Goal: Task Accomplishment & Management: Manage account settings

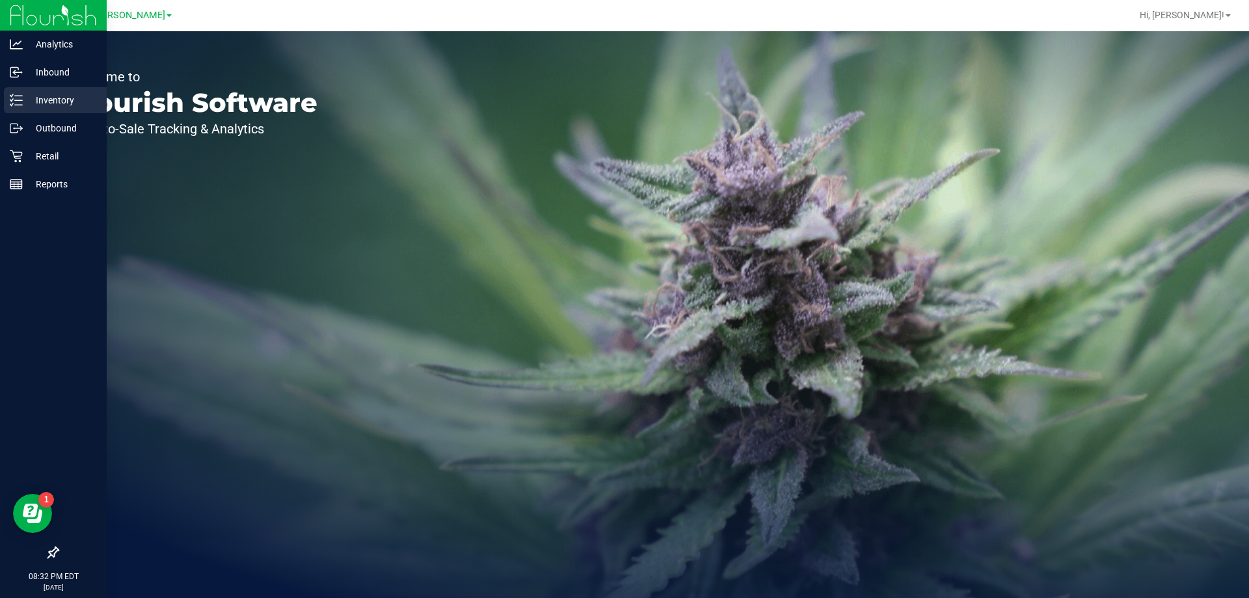
click at [14, 107] on div "Inventory" at bounding box center [55, 100] width 103 height 26
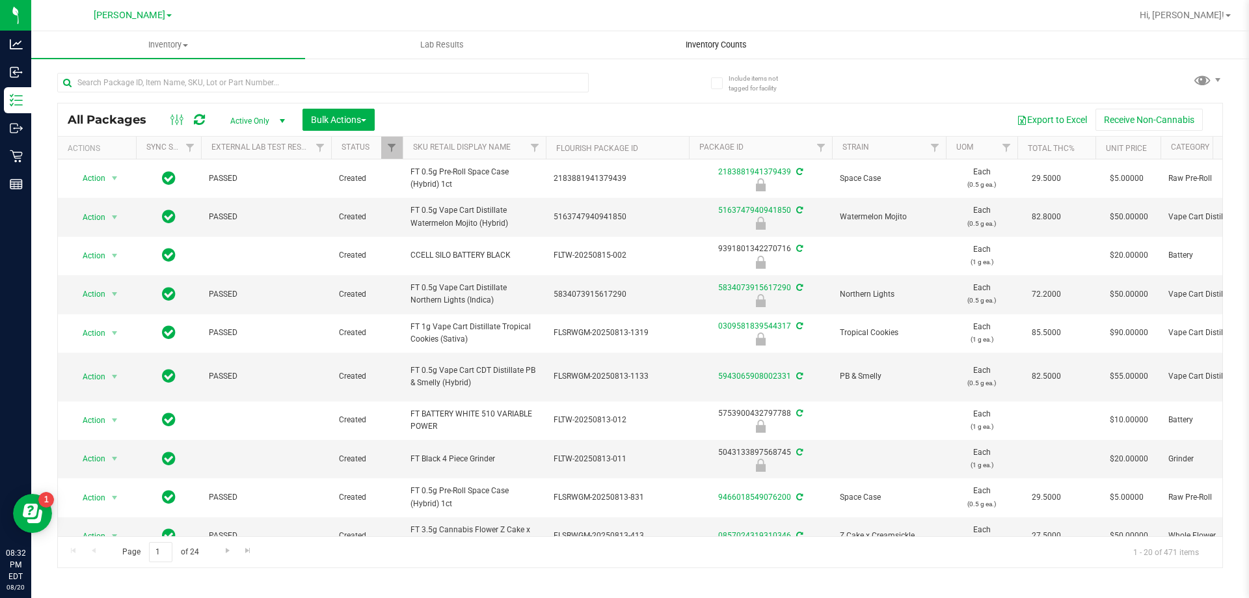
click at [697, 47] on span "Inventory Counts" at bounding box center [716, 45] width 96 height 12
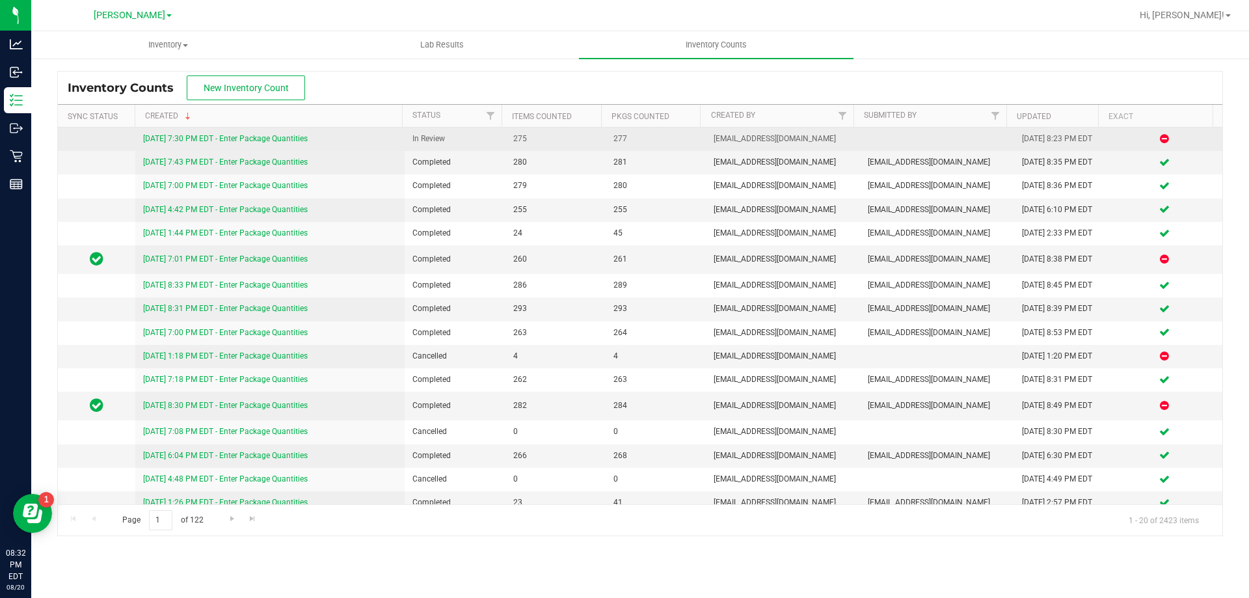
click at [262, 136] on link "[DATE] 7:30 PM EDT - Enter Package Quantities" at bounding box center [225, 138] width 165 height 9
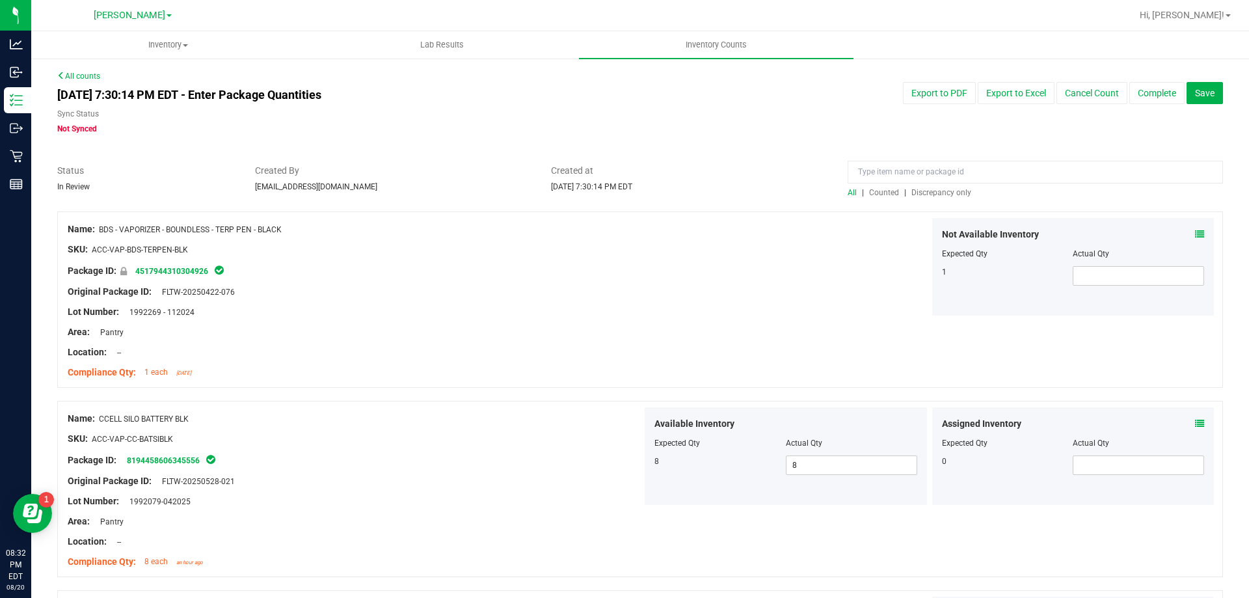
click at [918, 196] on span "Discrepancy only" at bounding box center [941, 192] width 60 height 9
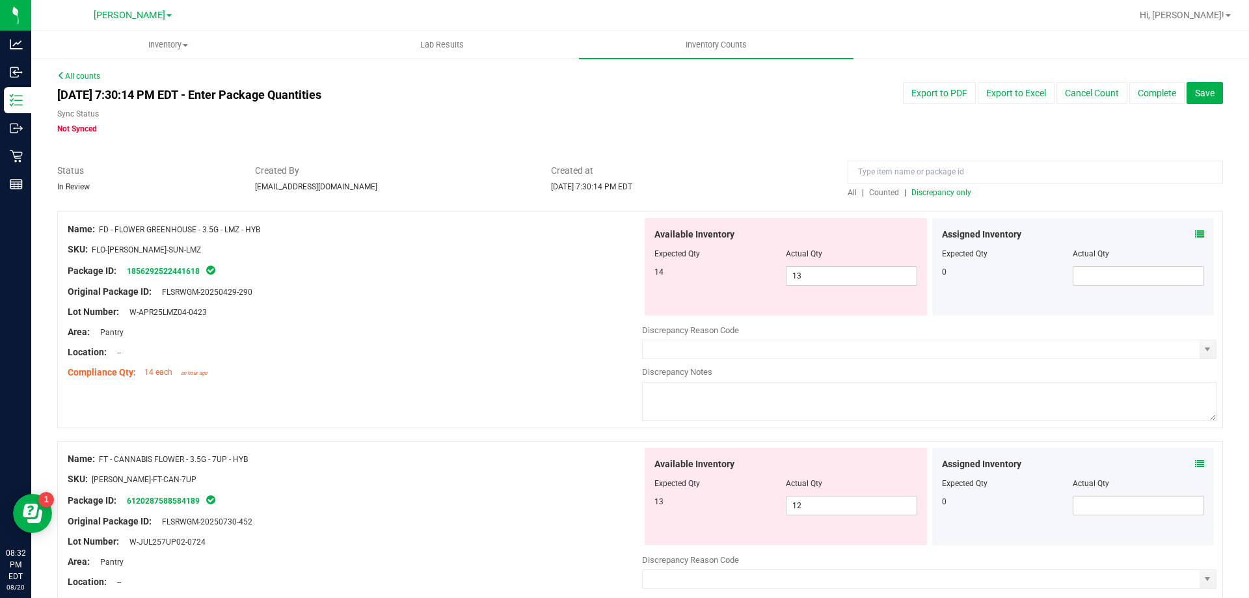
click at [1195, 237] on icon at bounding box center [1199, 234] width 9 height 9
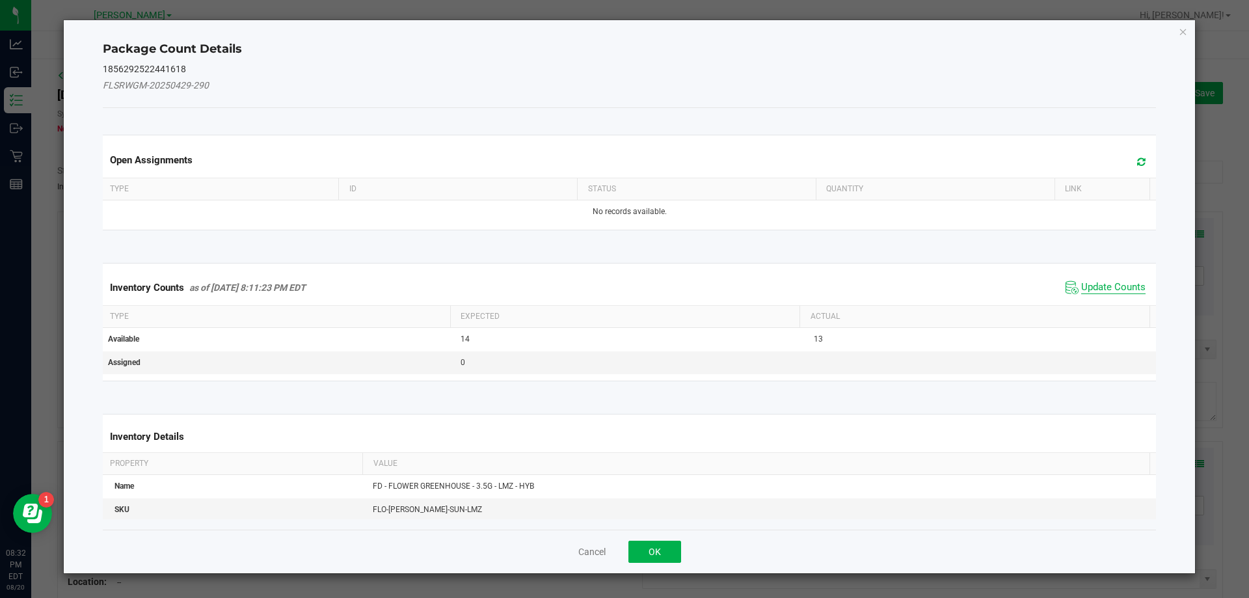
click at [1110, 290] on span "Update Counts" at bounding box center [1113, 287] width 64 height 13
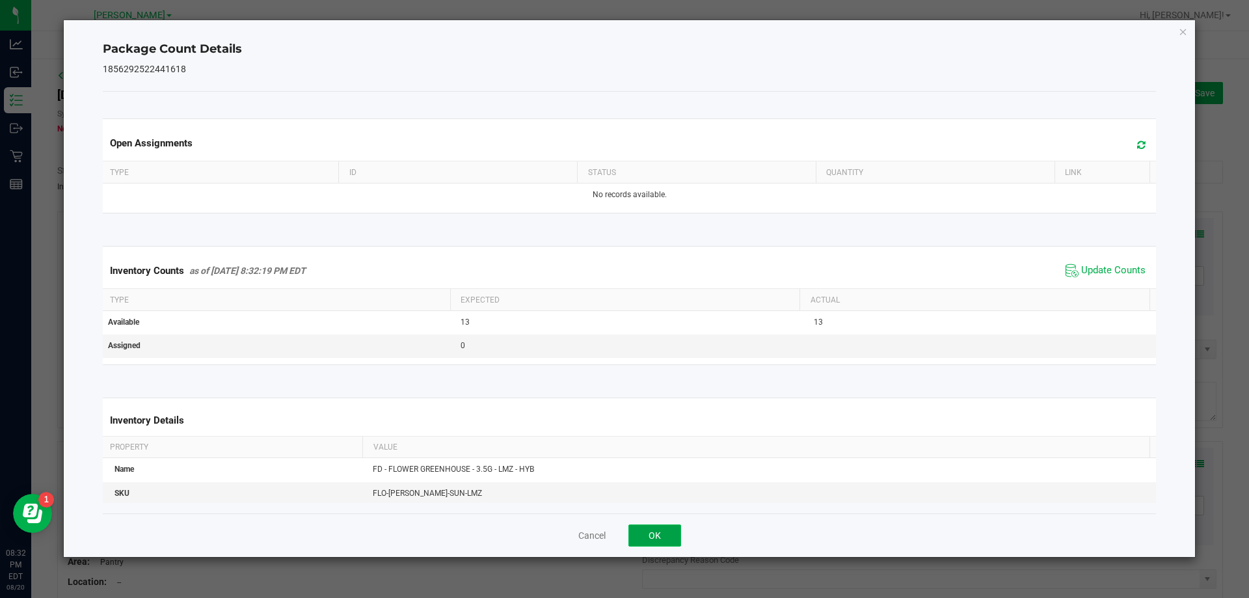
click at [643, 536] on button "OK" at bounding box center [654, 535] width 53 height 22
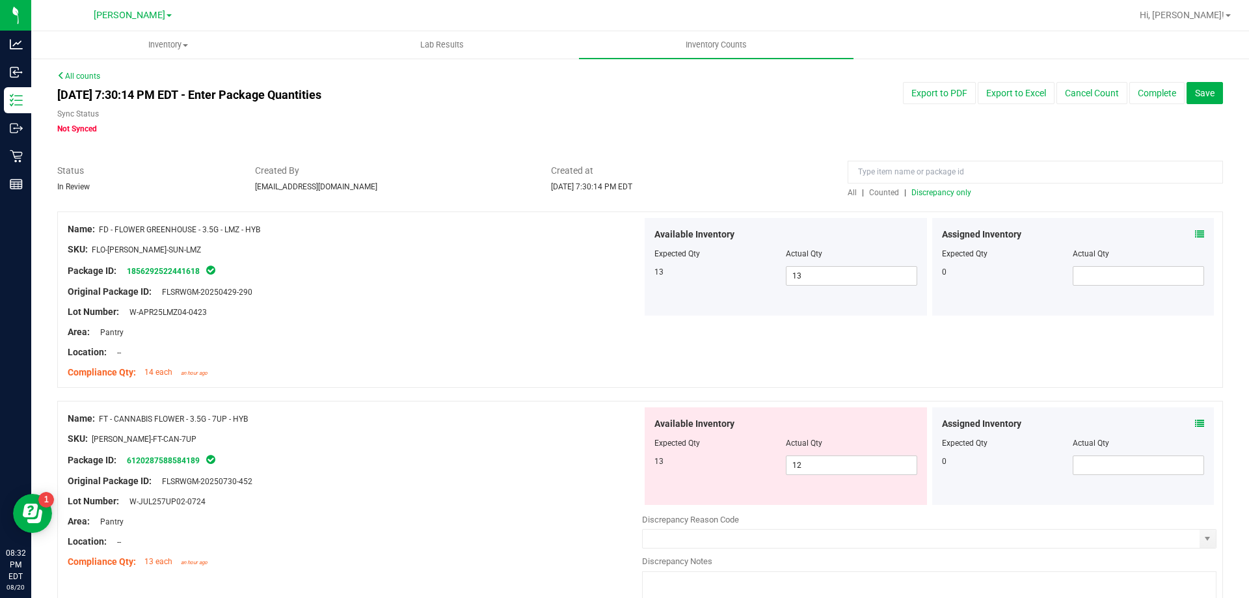
click at [557, 332] on div "Area: Pantry" at bounding box center [355, 332] width 574 height 14
click at [1195, 426] on icon at bounding box center [1199, 423] width 9 height 9
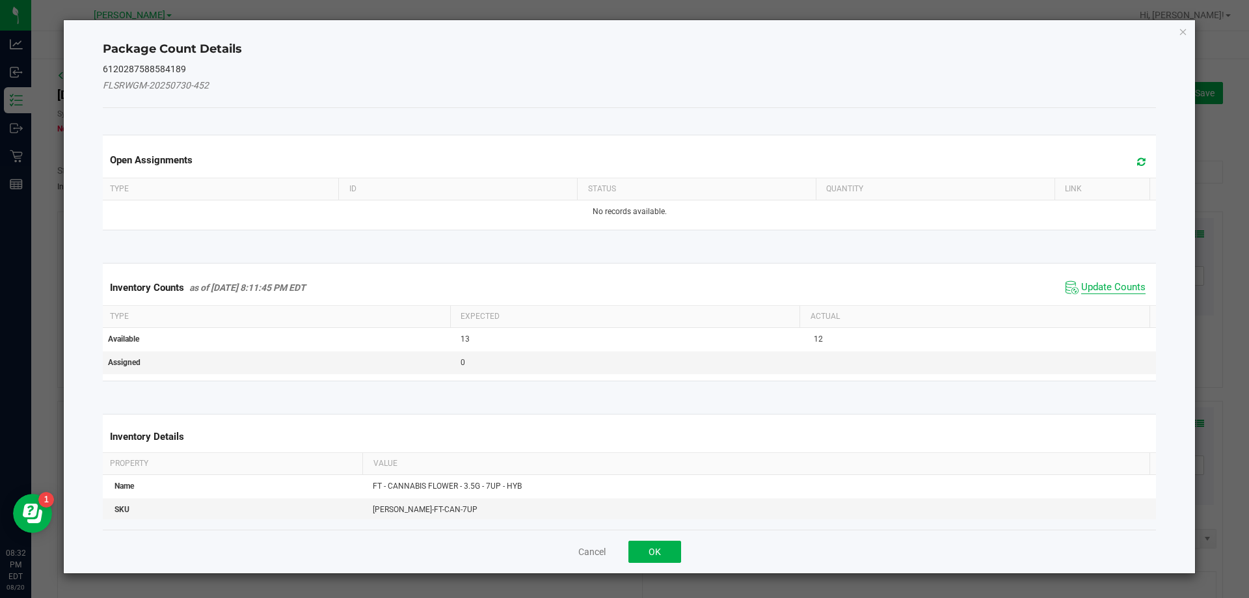
click at [1103, 281] on span "Update Counts" at bounding box center [1113, 287] width 64 height 13
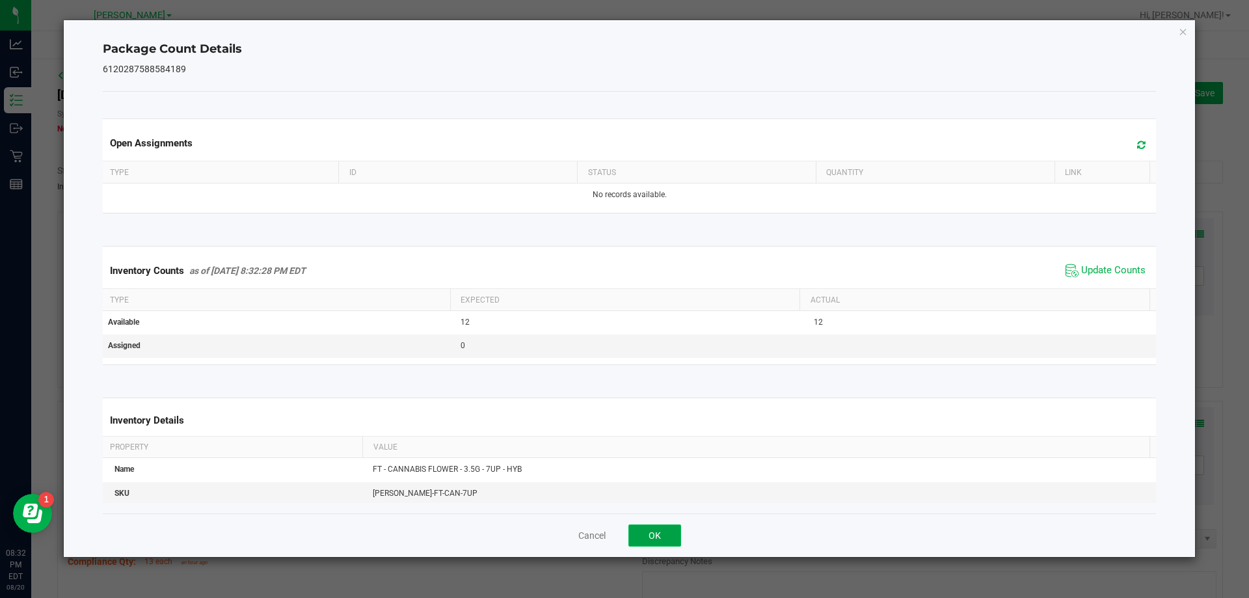
click at [652, 541] on button "OK" at bounding box center [654, 535] width 53 height 22
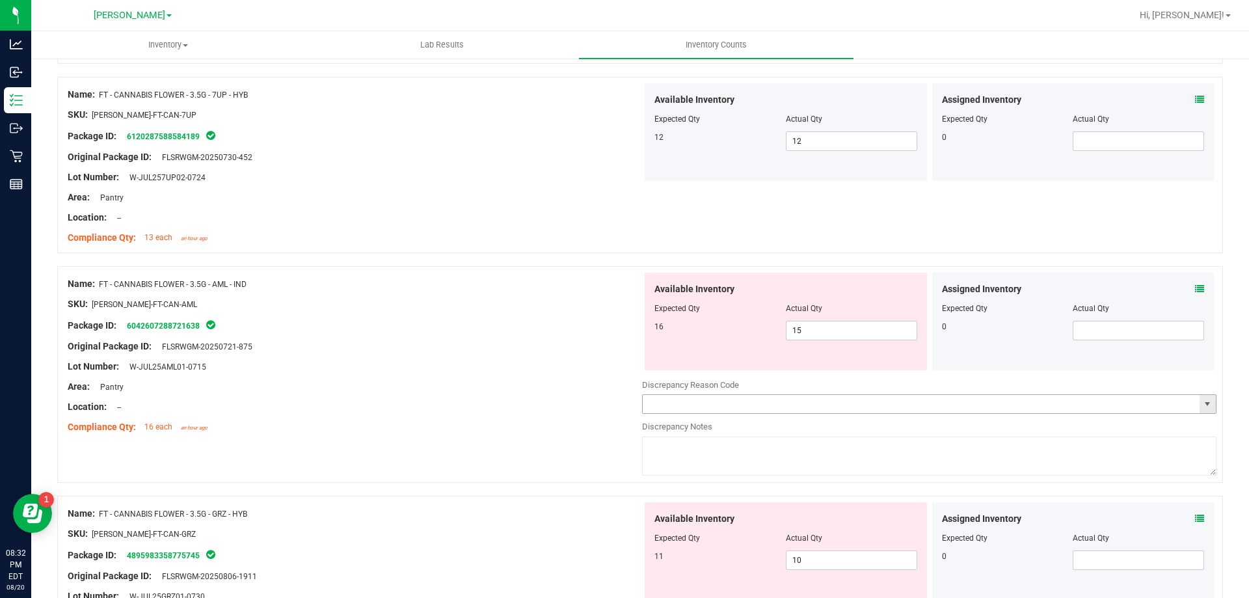
scroll to position [325, 0]
click at [1195, 289] on icon at bounding box center [1199, 287] width 9 height 9
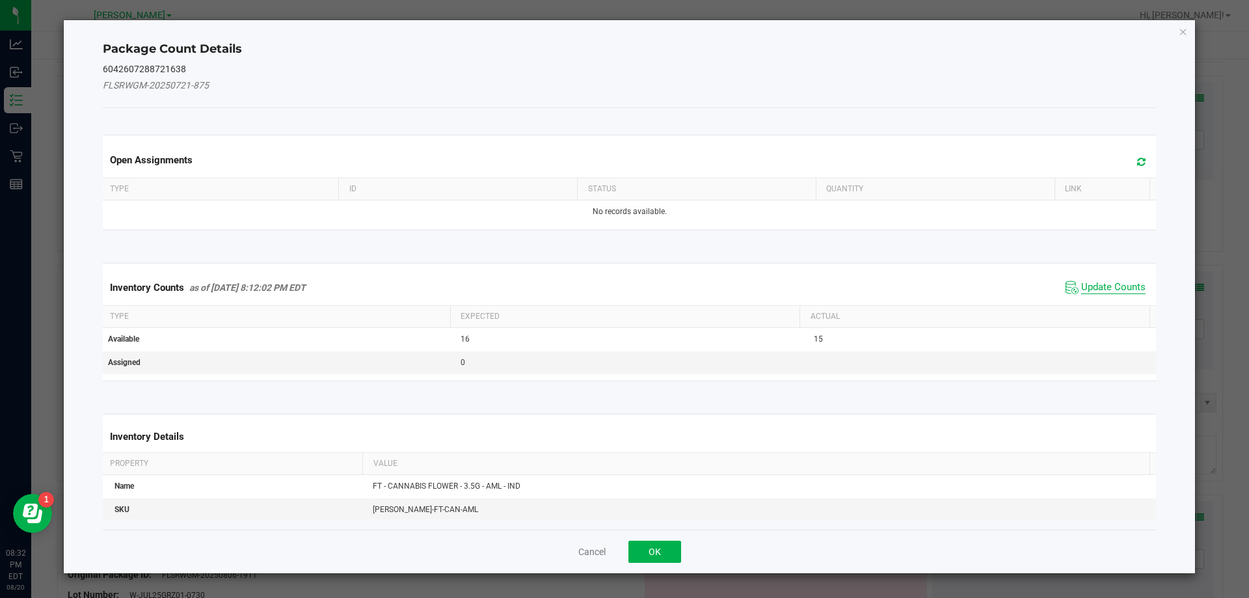
click at [1081, 285] on span "Update Counts" at bounding box center [1113, 287] width 64 height 13
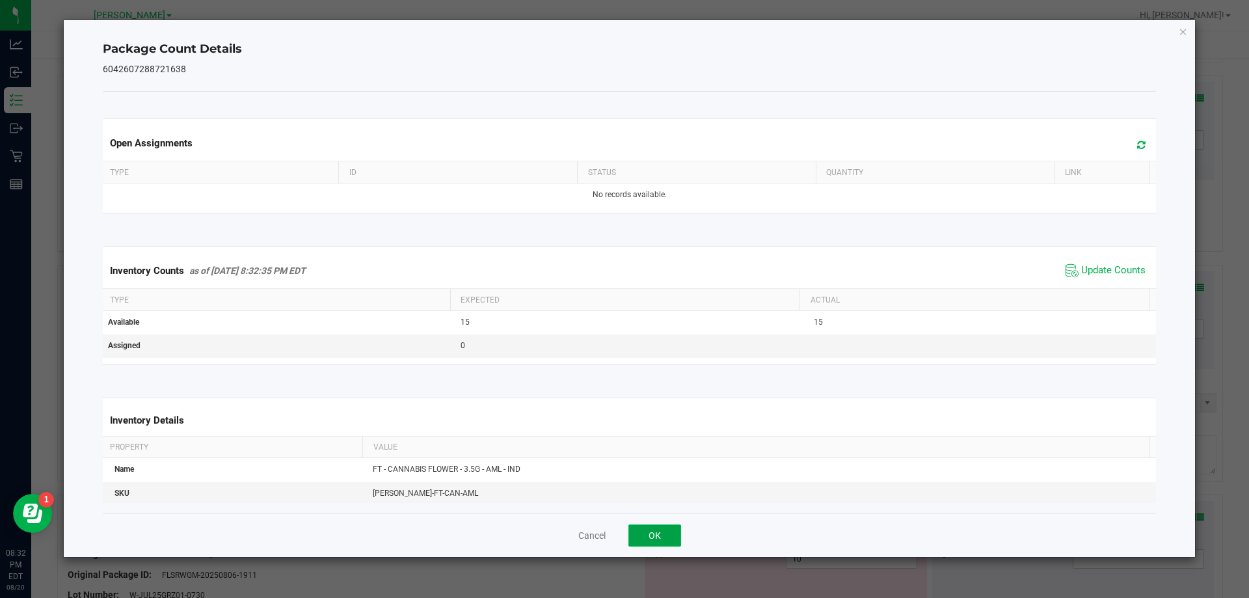
click at [654, 531] on button "OK" at bounding box center [654, 535] width 53 height 22
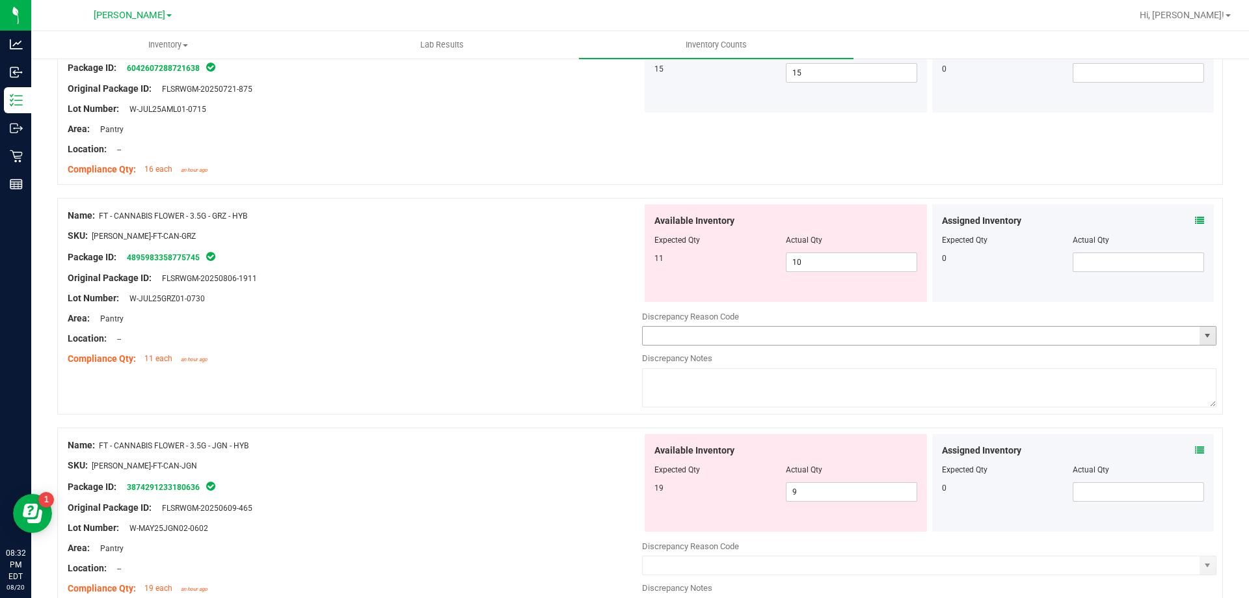
scroll to position [585, 0]
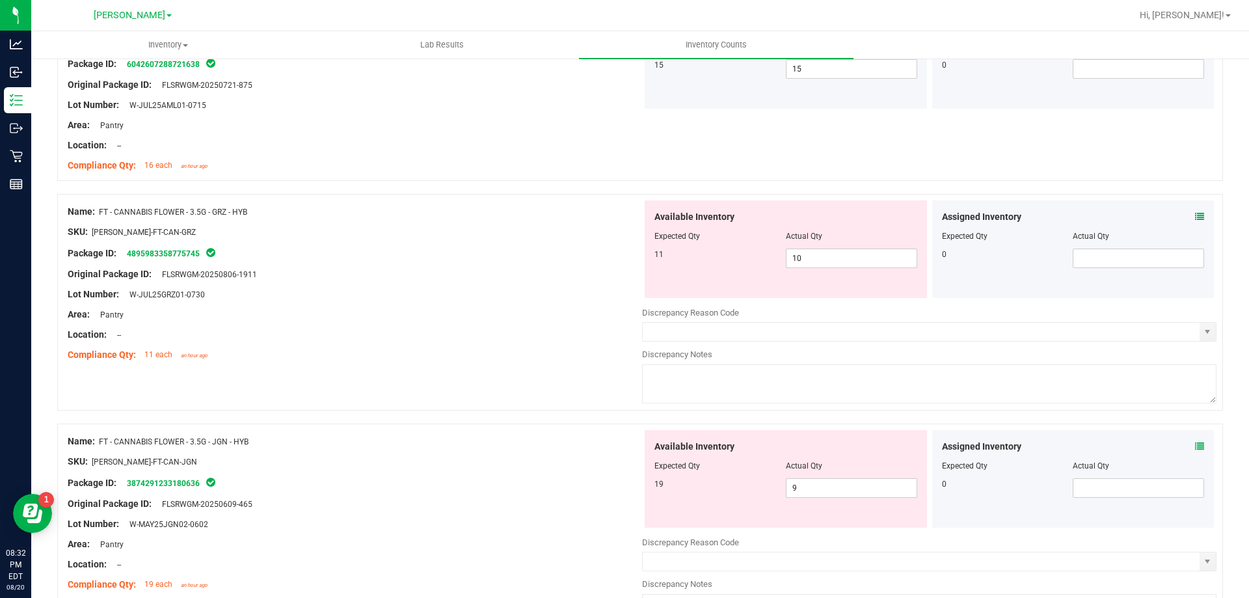
click at [1195, 217] on icon at bounding box center [1199, 216] width 9 height 9
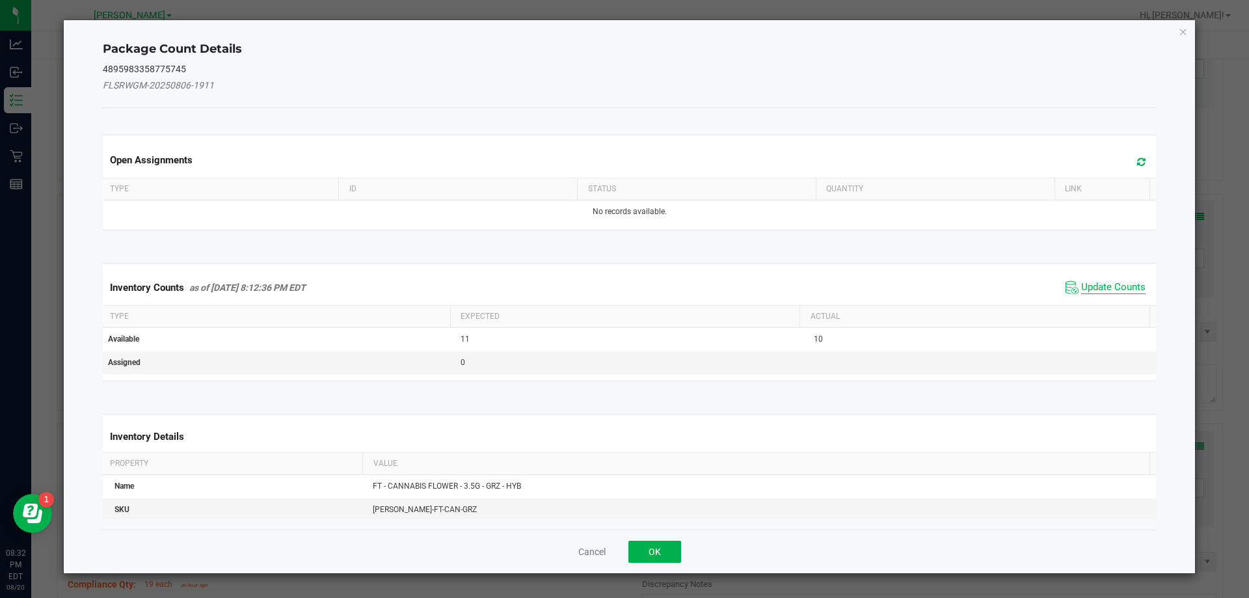
click at [1081, 283] on span "Update Counts" at bounding box center [1113, 287] width 64 height 13
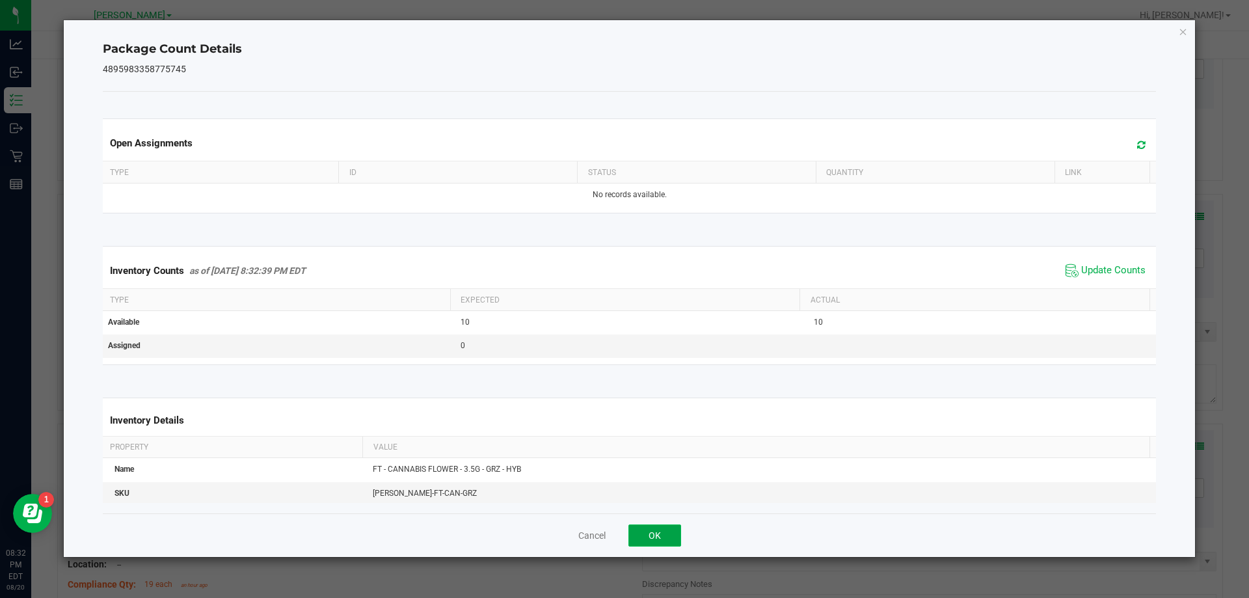
click at [654, 530] on button "OK" at bounding box center [654, 535] width 53 height 22
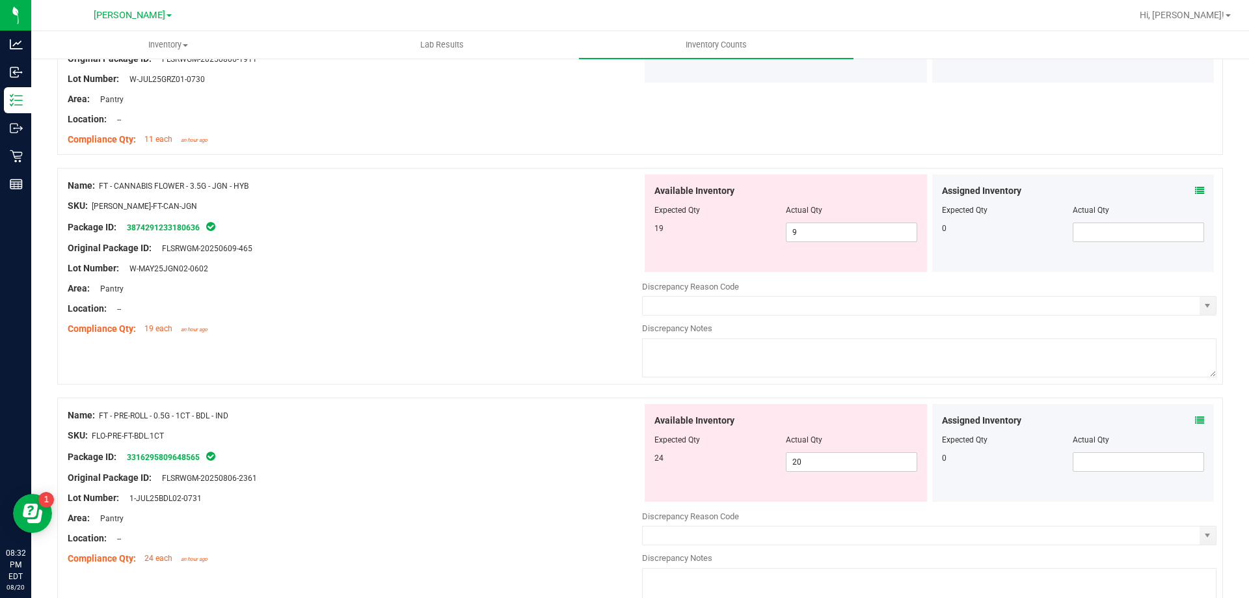
scroll to position [846, 0]
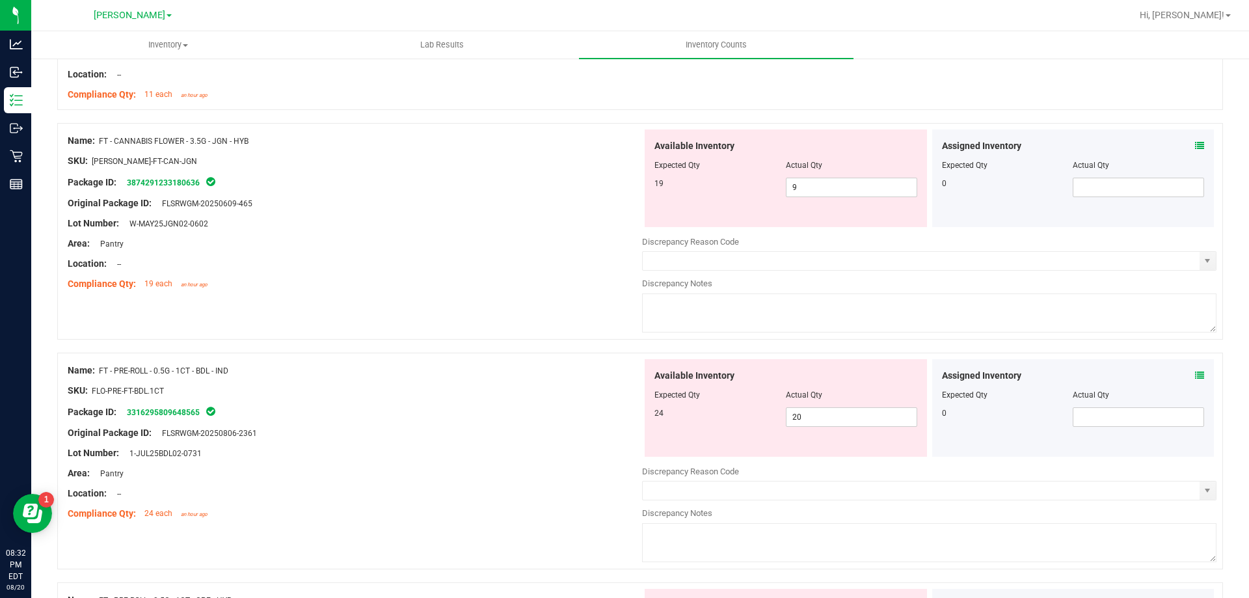
click at [1195, 146] on icon at bounding box center [1199, 145] width 9 height 9
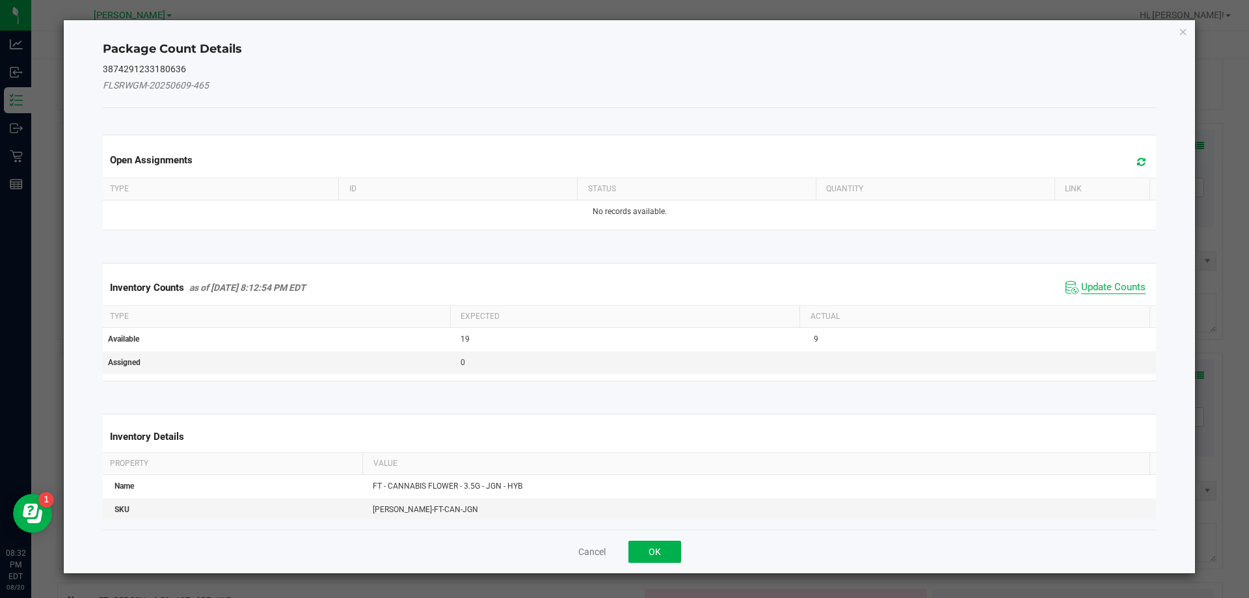
click at [1081, 285] on span "Update Counts" at bounding box center [1113, 287] width 64 height 13
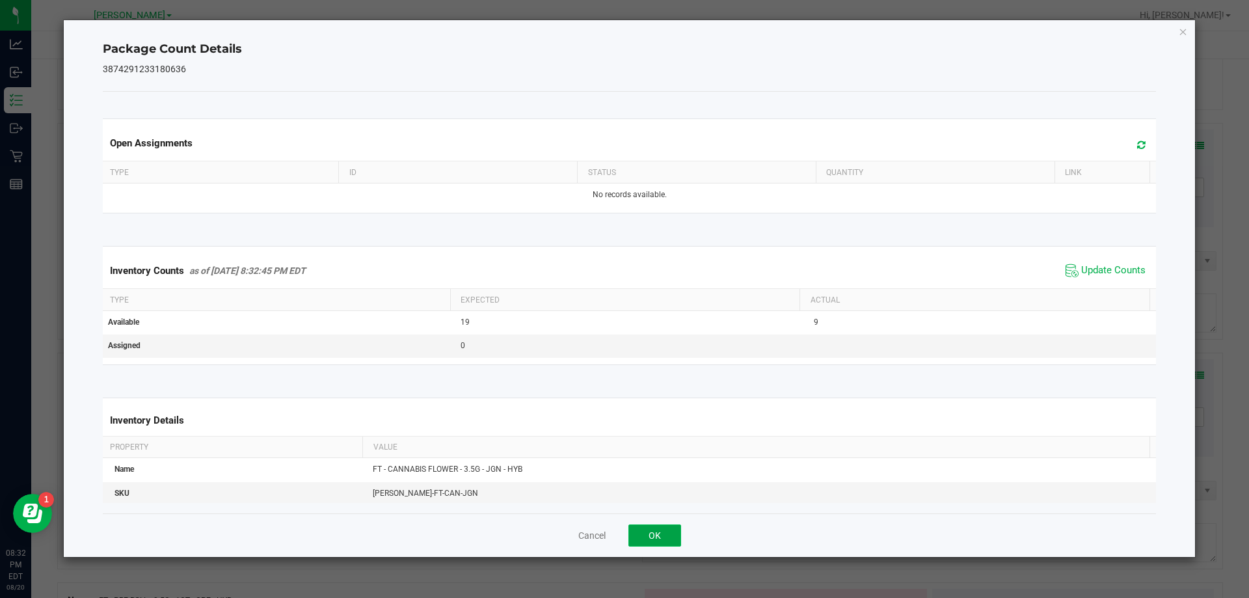
click at [644, 535] on button "OK" at bounding box center [654, 535] width 53 height 22
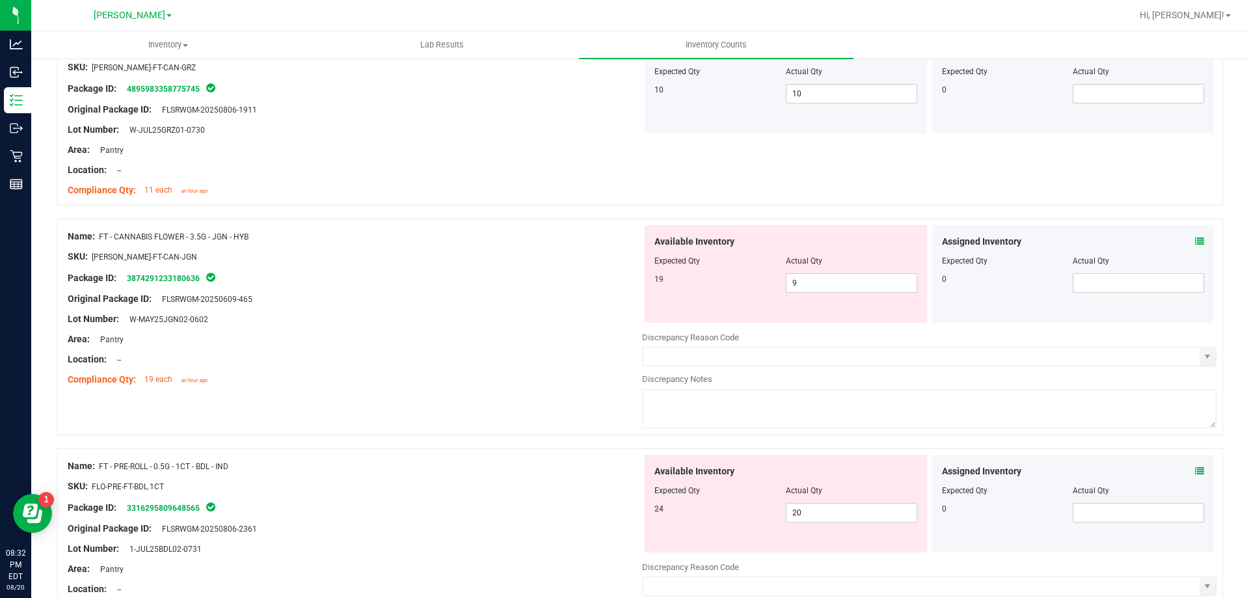
scroll to position [716, 0]
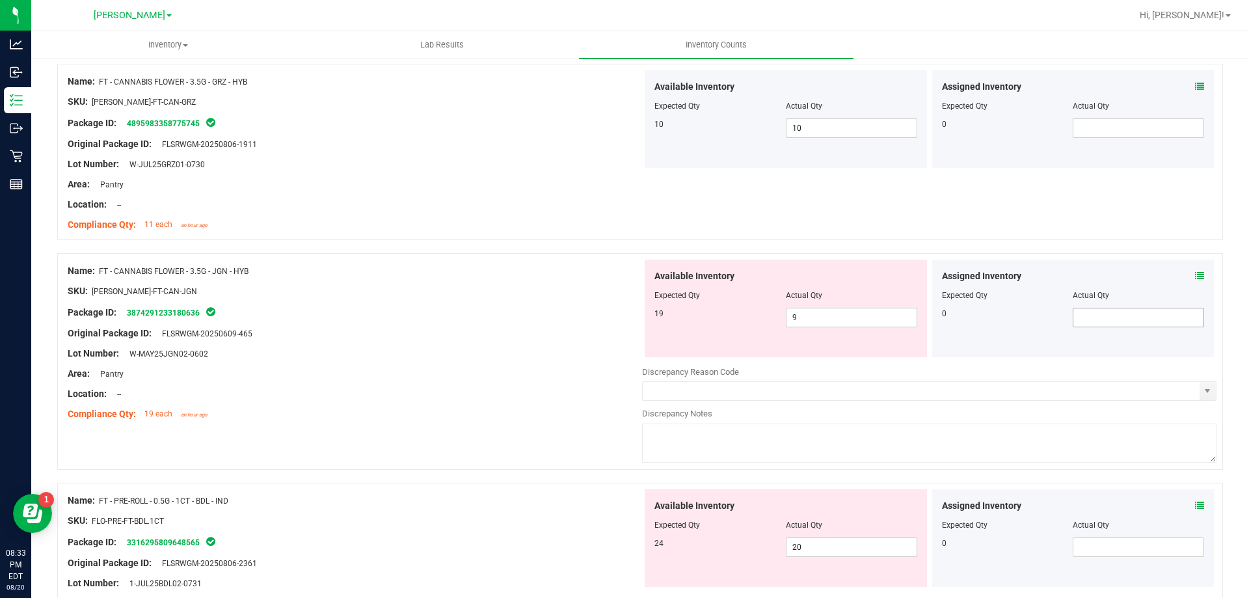
click at [1100, 320] on input "text" at bounding box center [1138, 317] width 130 height 18
type input "19"
drag, startPoint x: 600, startPoint y: 379, endPoint x: 747, endPoint y: 353, distance: 149.3
click at [600, 377] on div "Area: Pantry" at bounding box center [355, 374] width 574 height 14
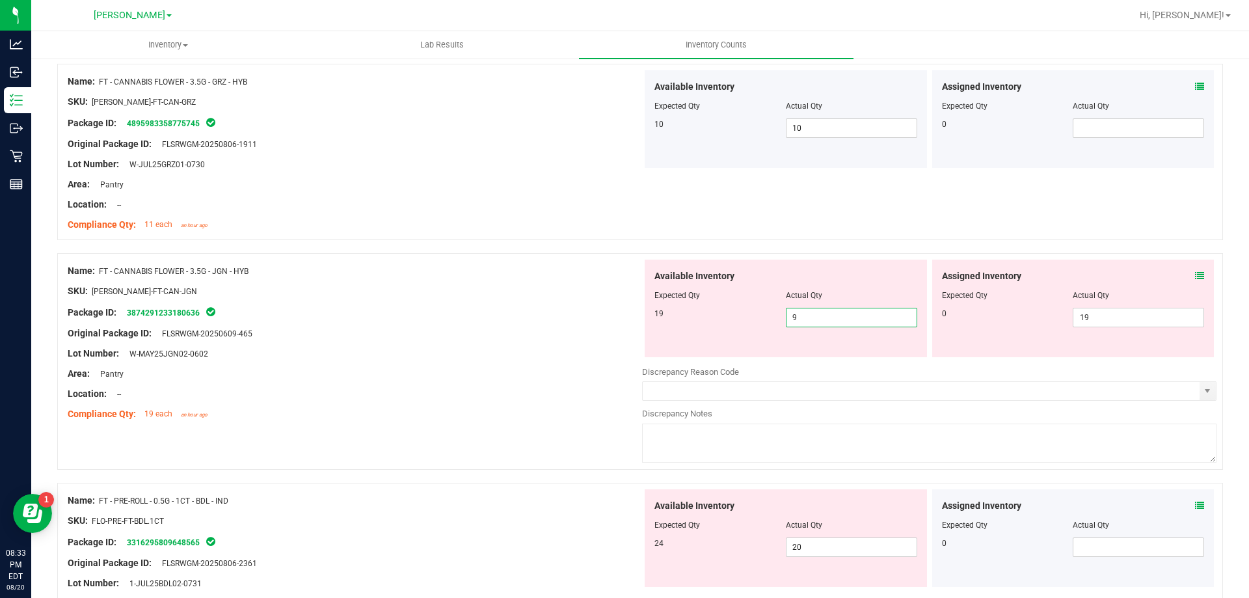
drag, startPoint x: 806, startPoint y: 319, endPoint x: 746, endPoint y: 315, distance: 59.9
click at [751, 320] on div "19 9 9" at bounding box center [785, 318] width 263 height 20
type input "19"
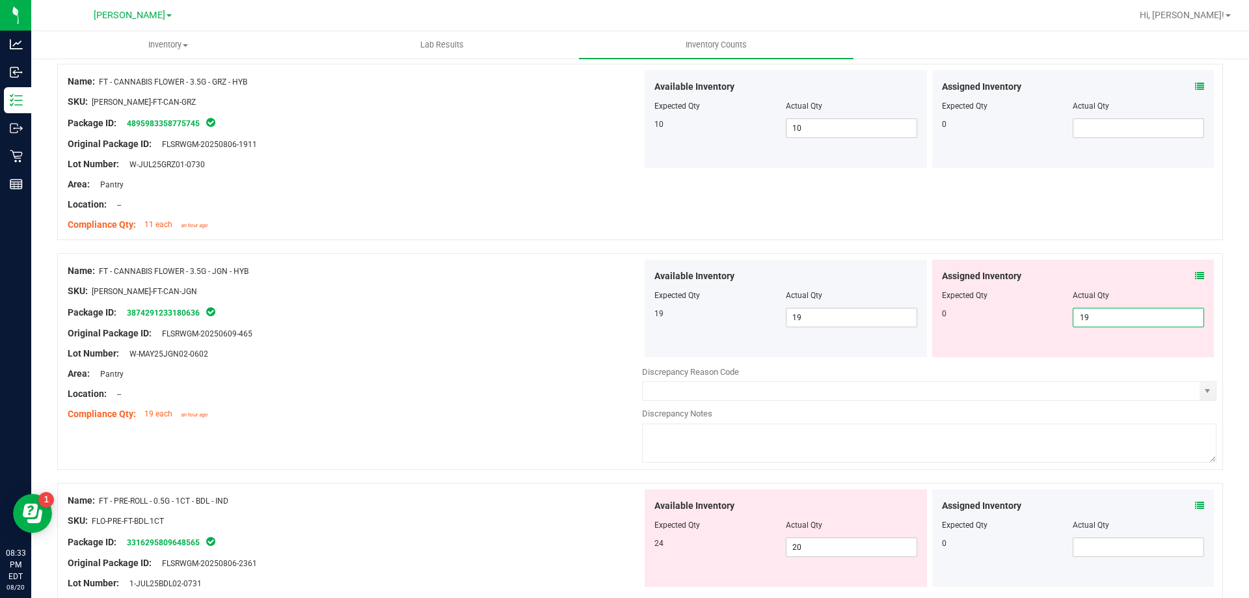
drag, startPoint x: 1100, startPoint y: 321, endPoint x: 1038, endPoint y: 325, distance: 62.6
click at [1038, 325] on div "0 19 19" at bounding box center [1073, 318] width 263 height 20
type input "1"
type input "0"
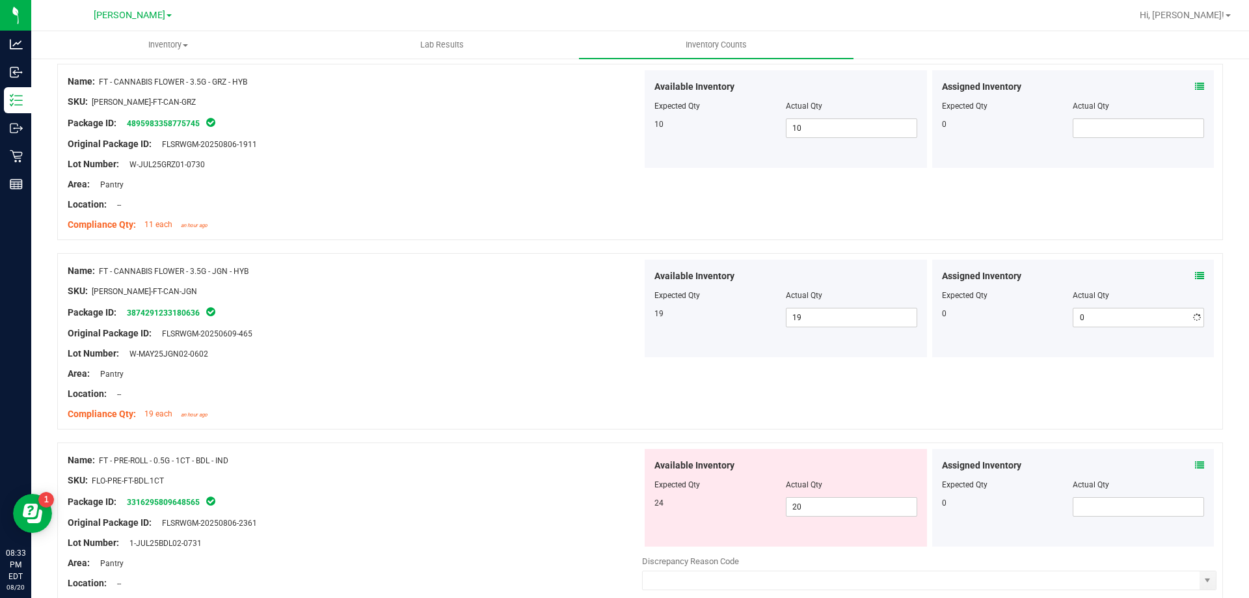
click at [479, 355] on div "Lot Number: W-MAY25JGN02-0602" at bounding box center [355, 354] width 574 height 14
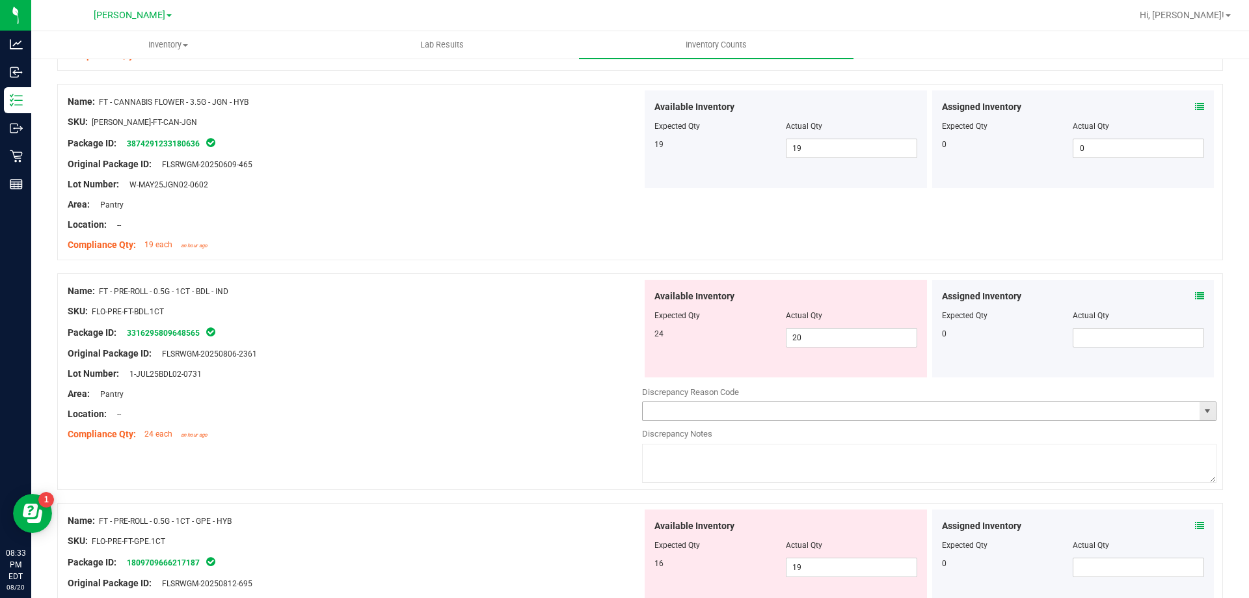
scroll to position [976, 0]
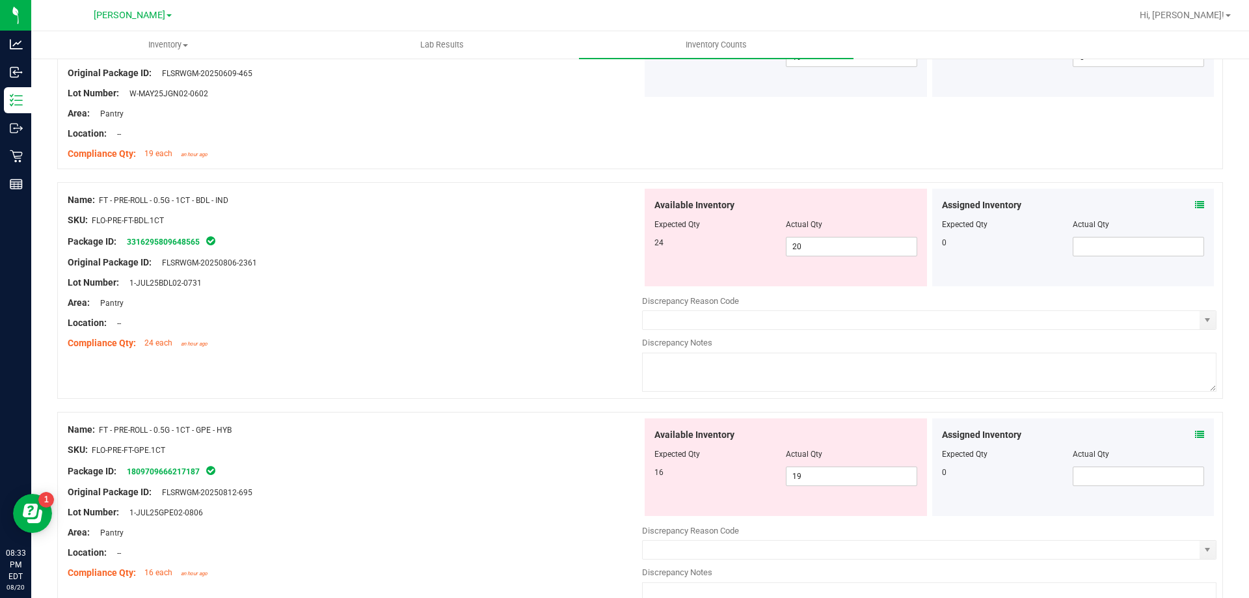
click at [1195, 204] on icon at bounding box center [1199, 204] width 9 height 9
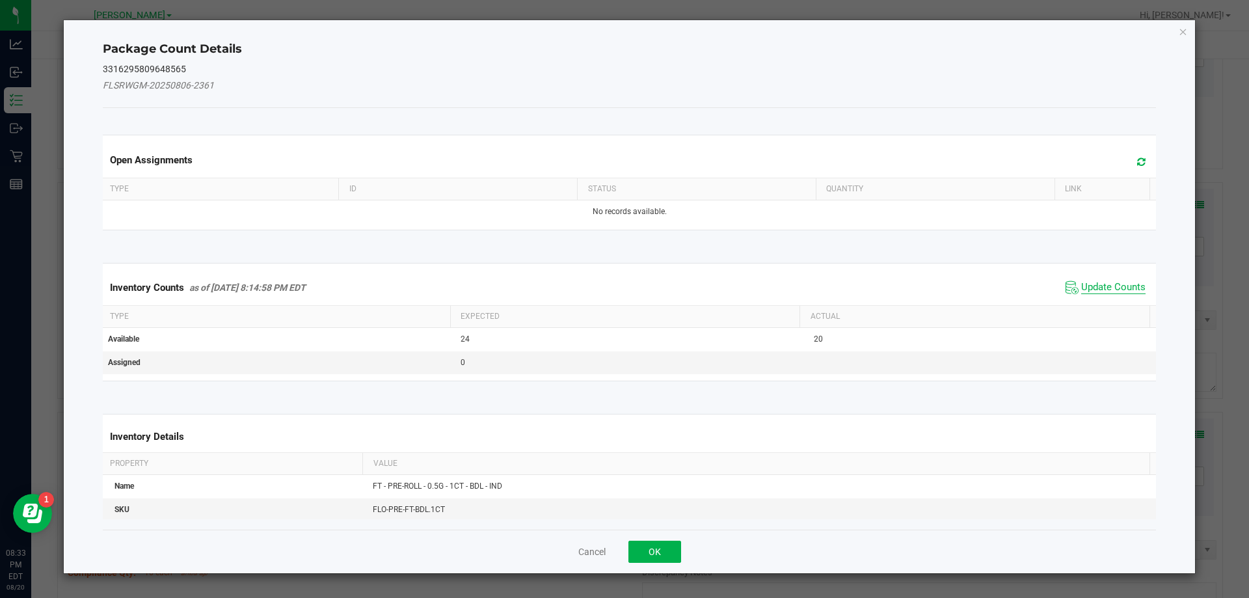
click at [1093, 285] on span "Update Counts" at bounding box center [1113, 287] width 64 height 13
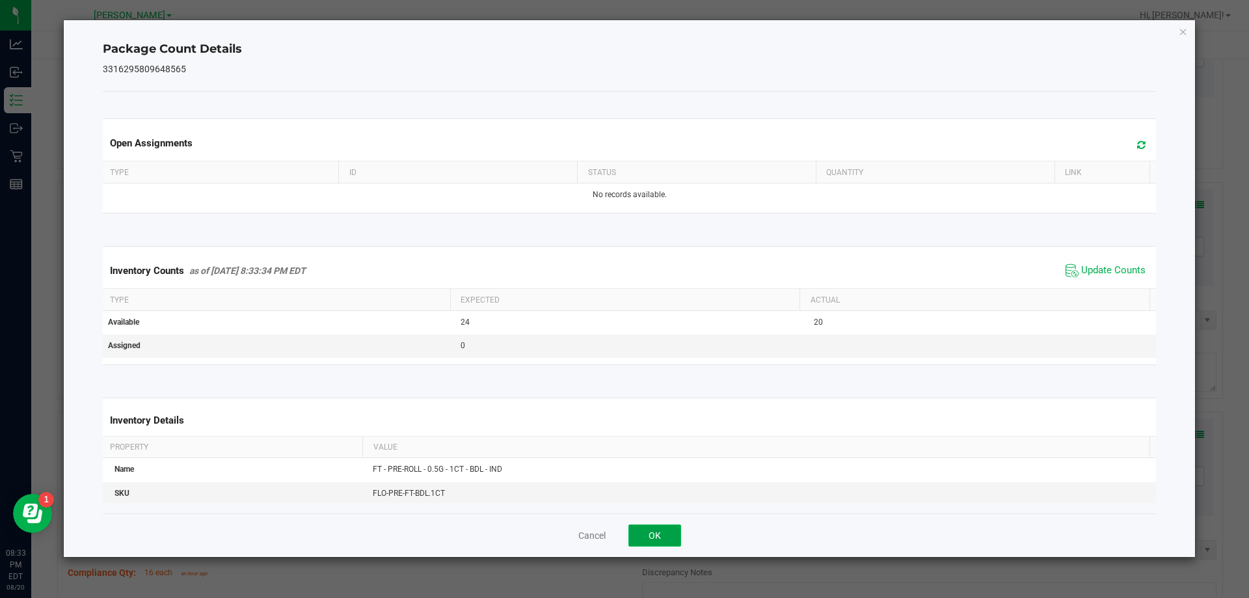
click at [650, 539] on button "OK" at bounding box center [654, 535] width 53 height 22
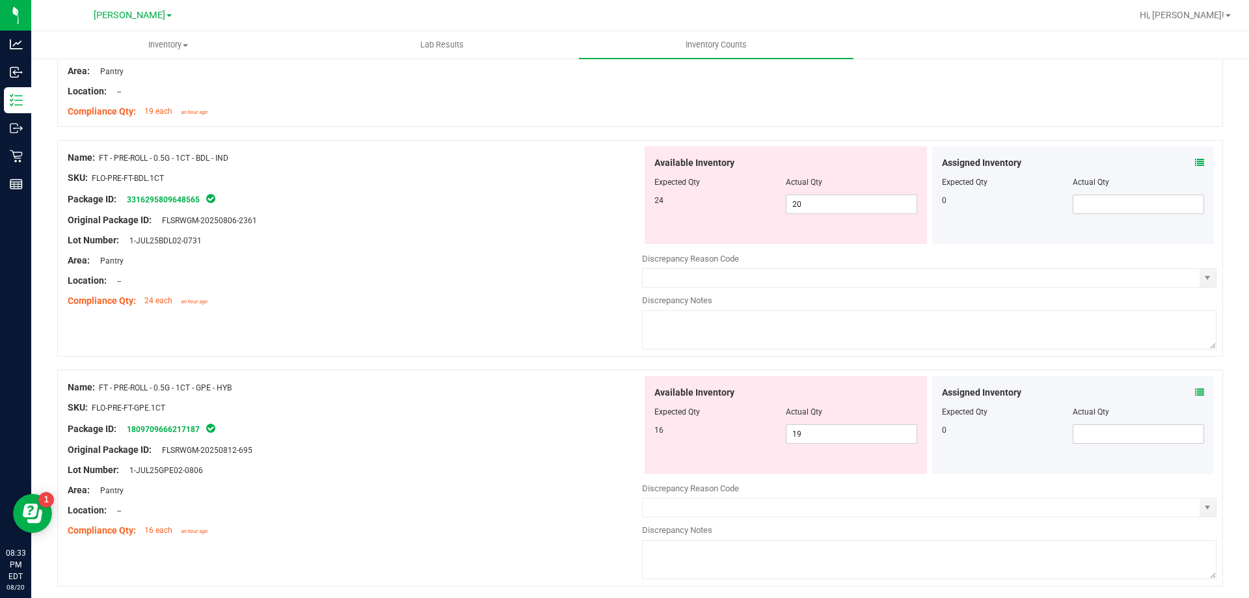
scroll to position [1041, 0]
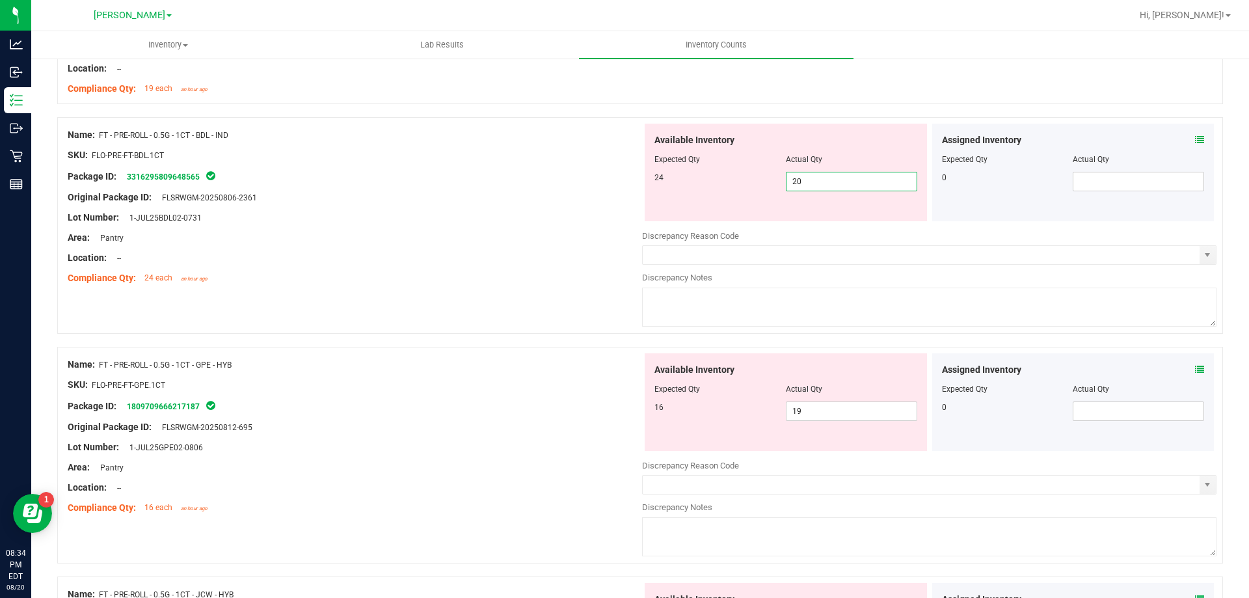
drag, startPoint x: 797, startPoint y: 183, endPoint x: 758, endPoint y: 185, distance: 39.1
click at [770, 185] on div "24 20 20" at bounding box center [785, 182] width 263 height 20
type input "24"
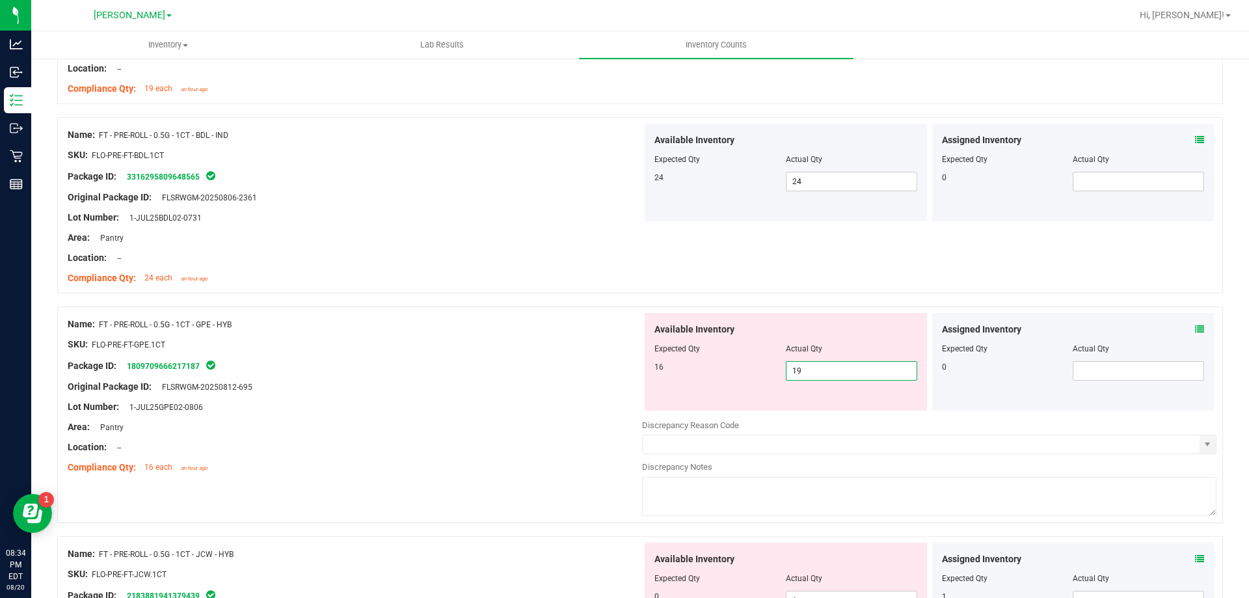
type input "9"
type input "16"
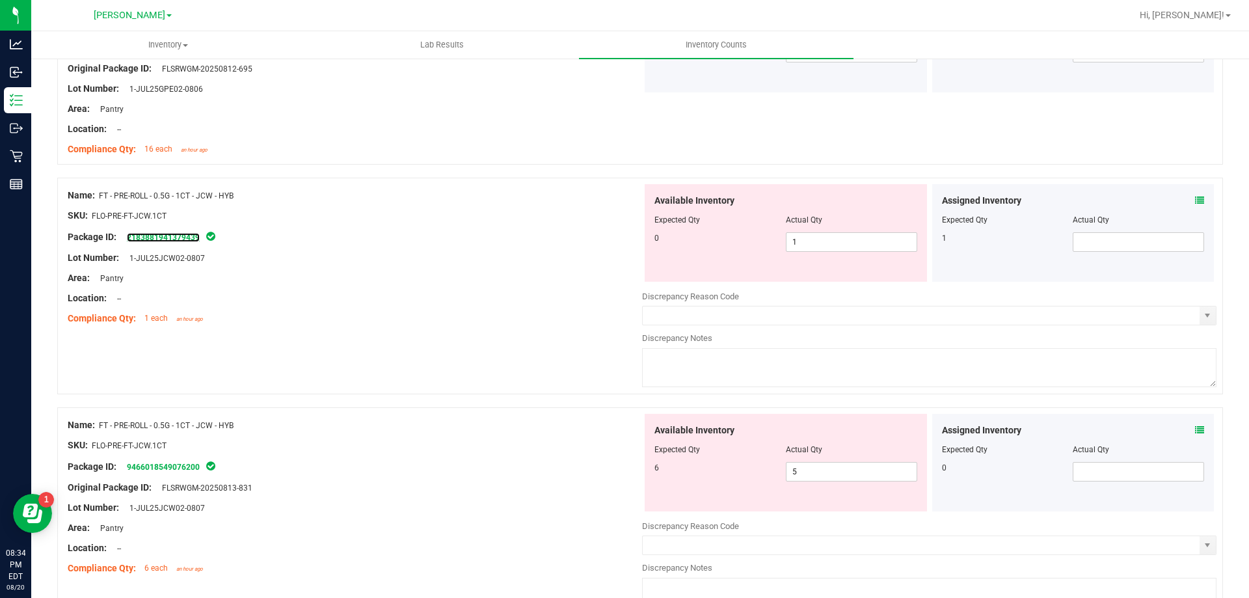
scroll to position [1366, 0]
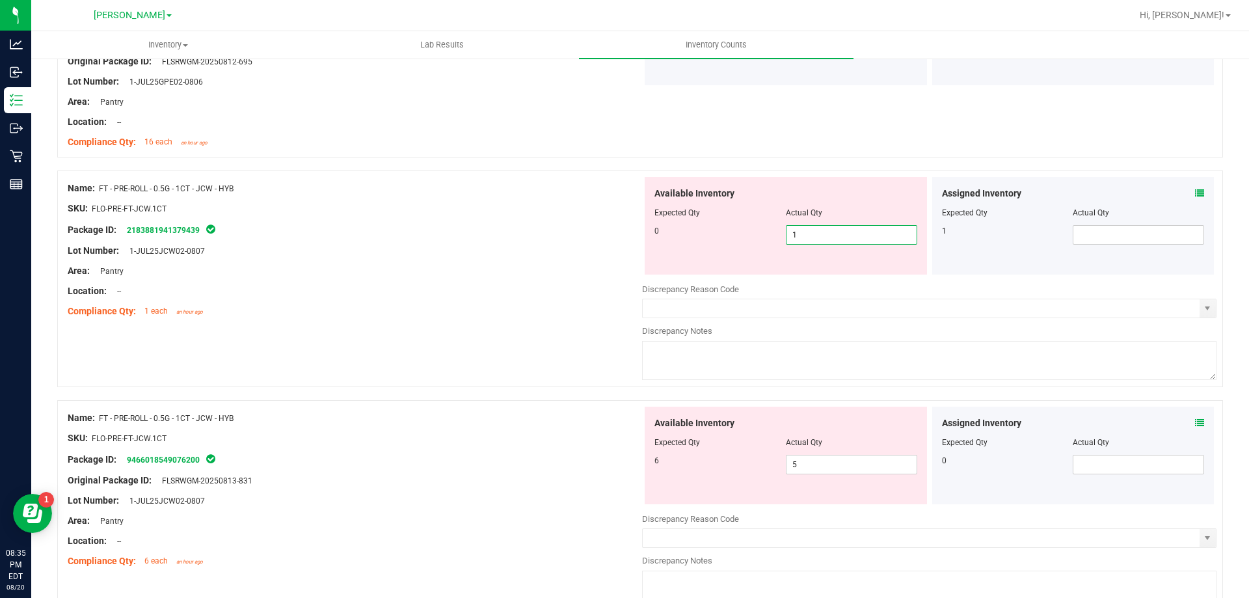
drag, startPoint x: 804, startPoint y: 233, endPoint x: 774, endPoint y: 234, distance: 30.0
click at [774, 234] on div "0 1 1" at bounding box center [785, 235] width 263 height 20
type input "0"
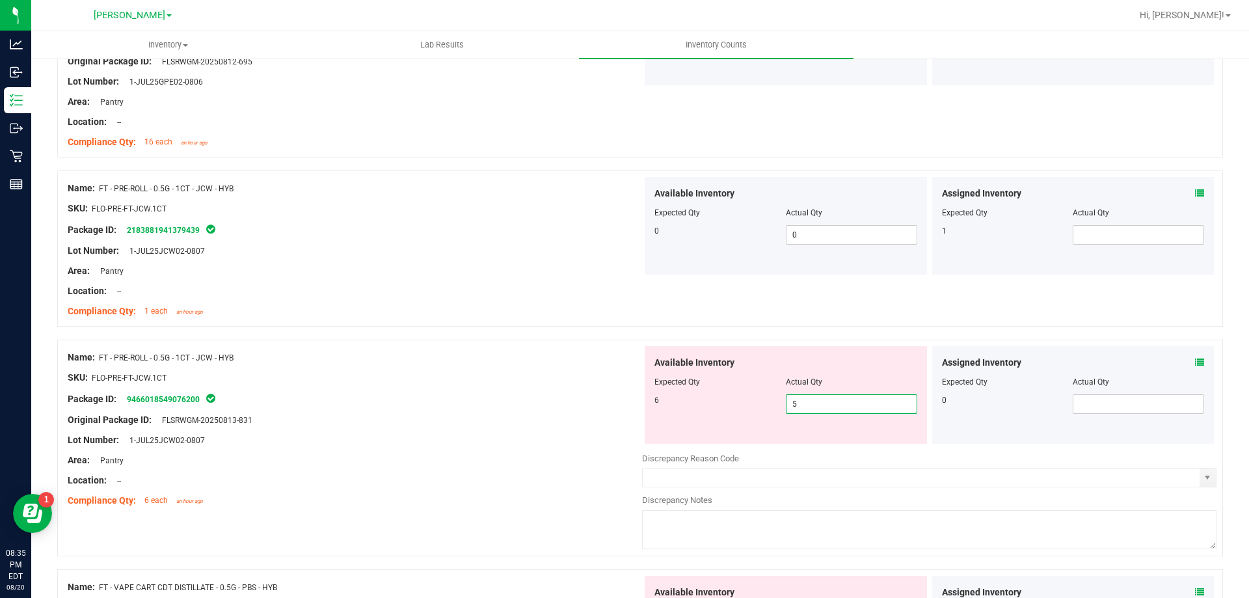
drag, startPoint x: 803, startPoint y: 468, endPoint x: 778, endPoint y: 465, distance: 25.5
click at [778, 465] on div "Available Inventory Expected Qty Actual Qty 6 5 5" at bounding box center [929, 449] width 574 height 206
type input "6"
click at [507, 442] on div "Lot Number: 1-JUL25JCW02-0807" at bounding box center [355, 440] width 574 height 14
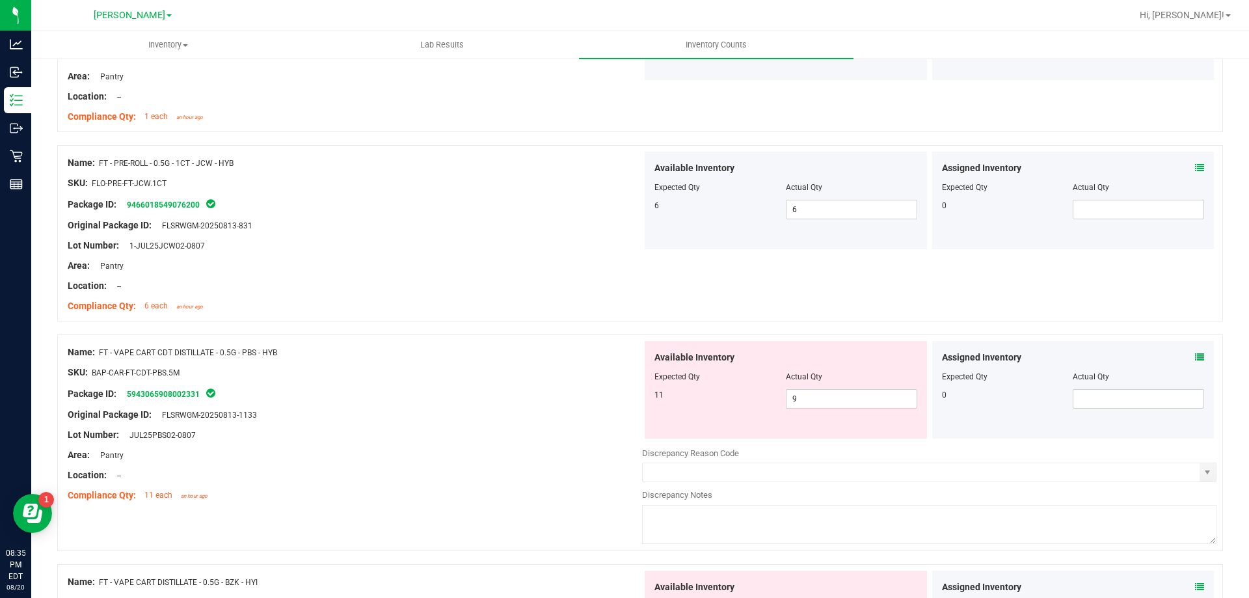
scroll to position [1756, 0]
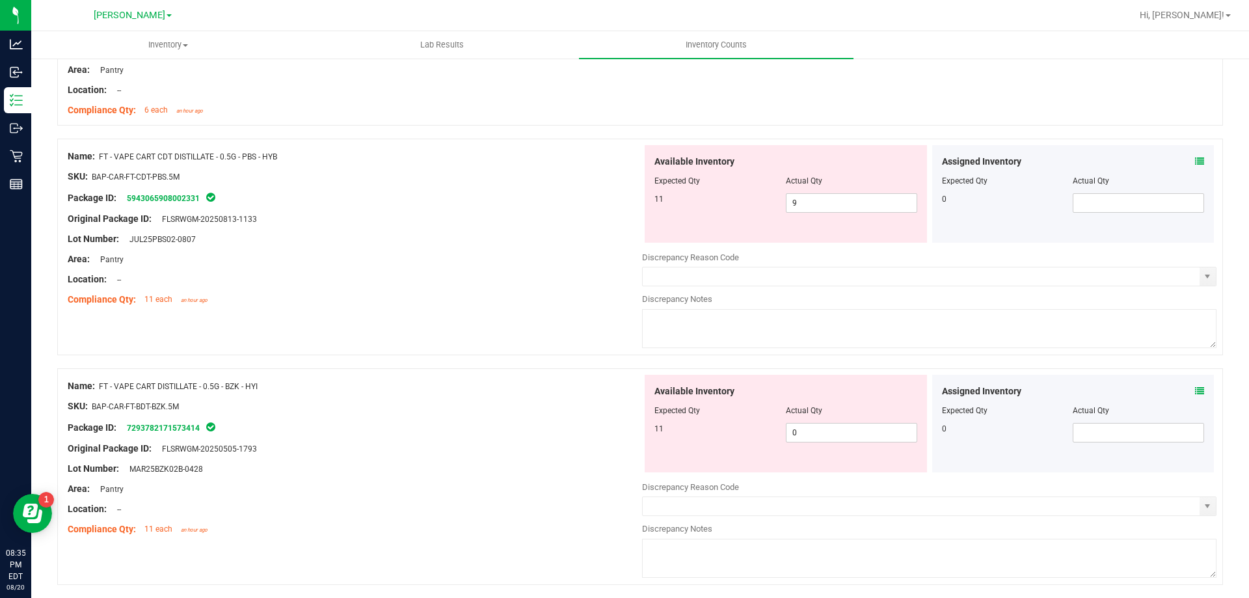
click at [1195, 161] on icon at bounding box center [1199, 161] width 9 height 9
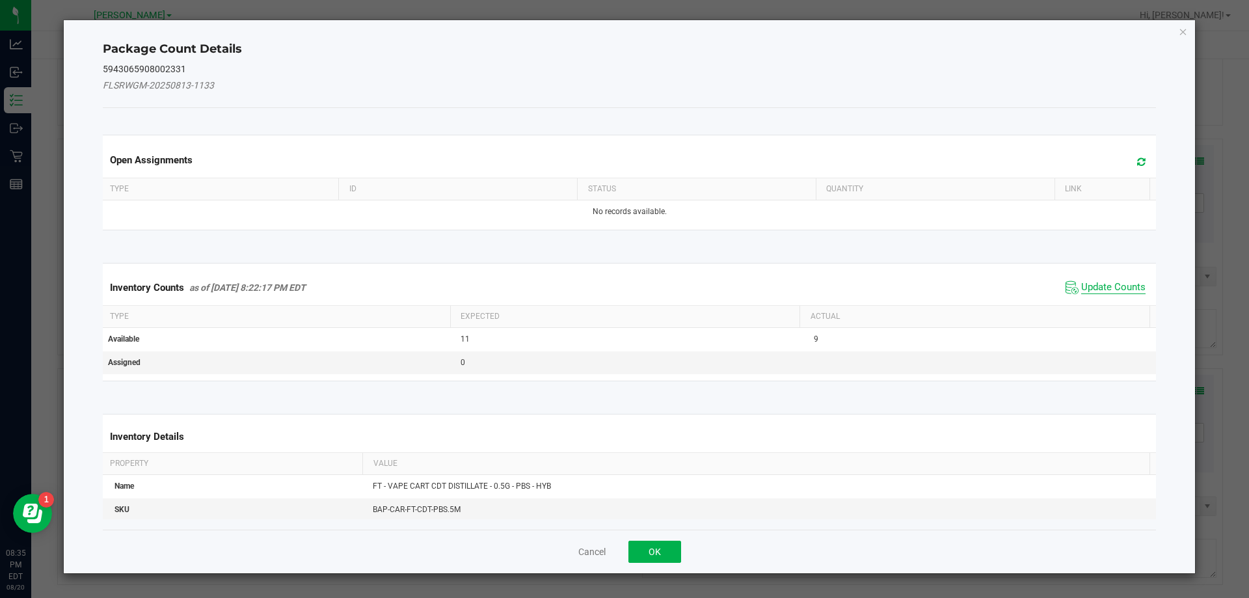
click at [1099, 288] on span "Update Counts" at bounding box center [1113, 287] width 64 height 13
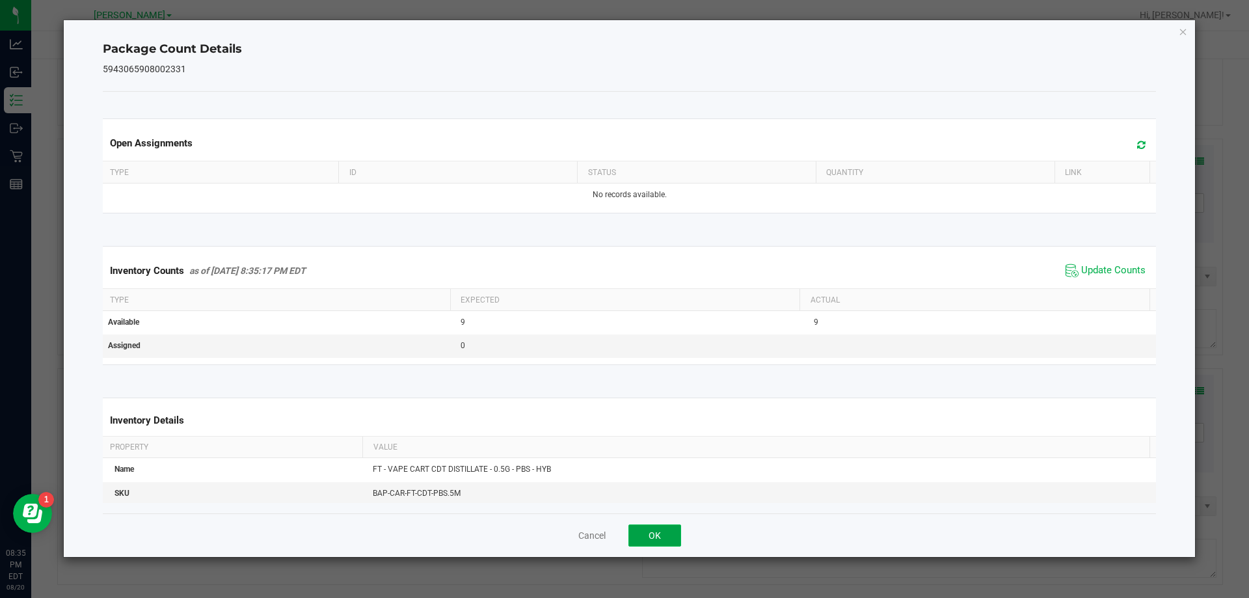
click at [668, 531] on button "OK" at bounding box center [654, 535] width 53 height 22
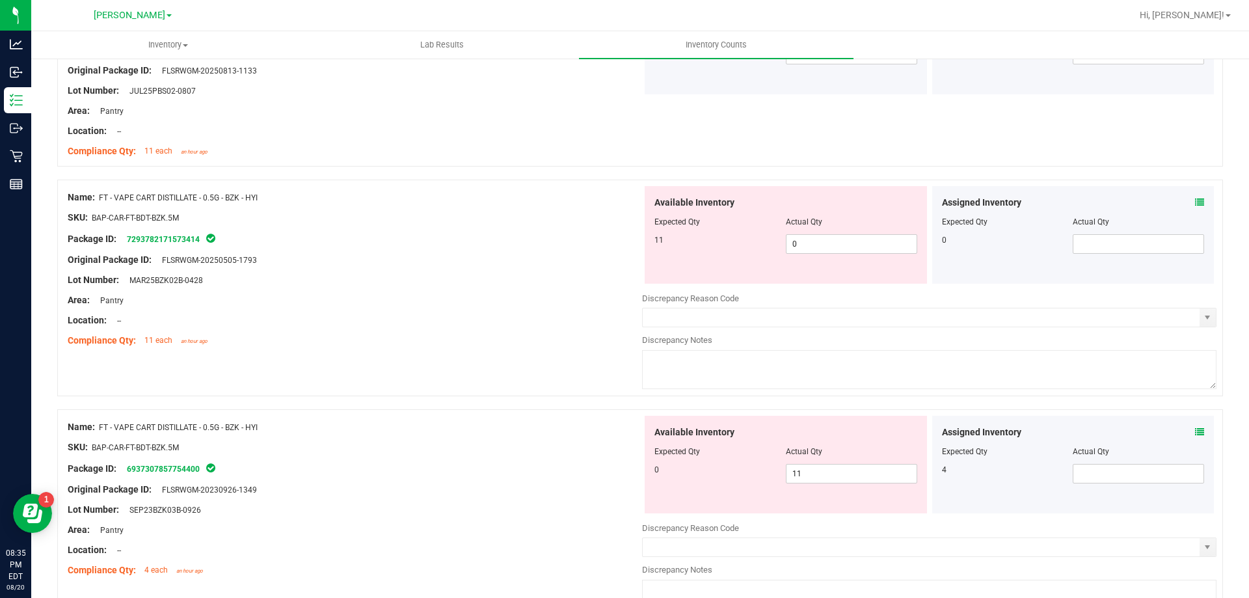
scroll to position [2017, 0]
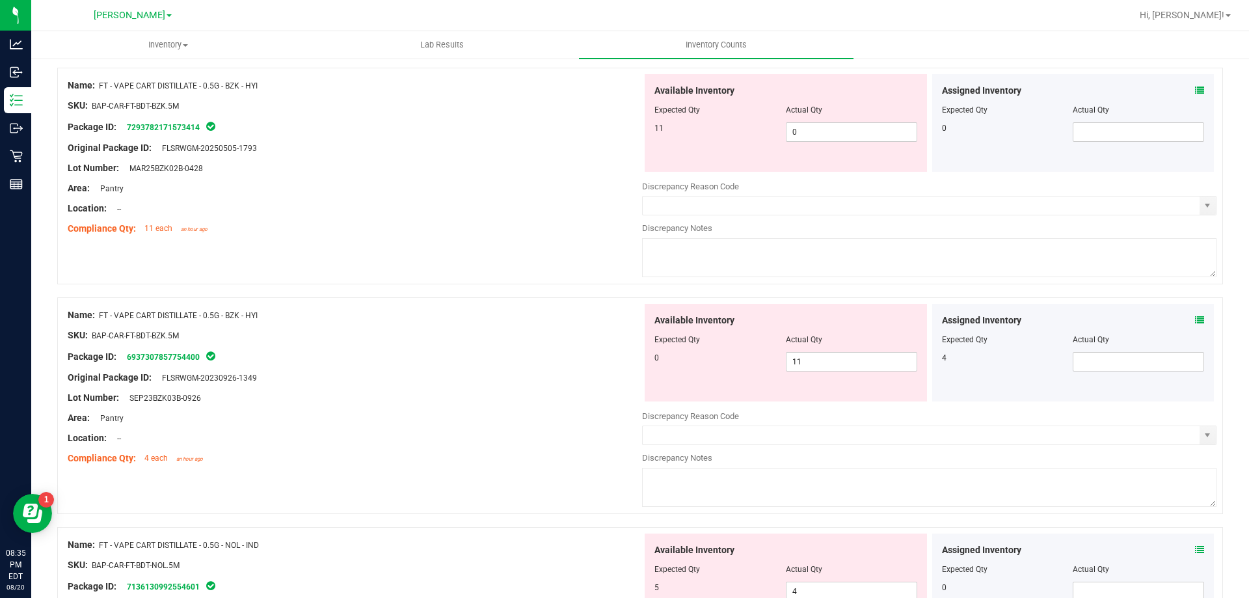
click at [1195, 90] on icon at bounding box center [1199, 90] width 9 height 9
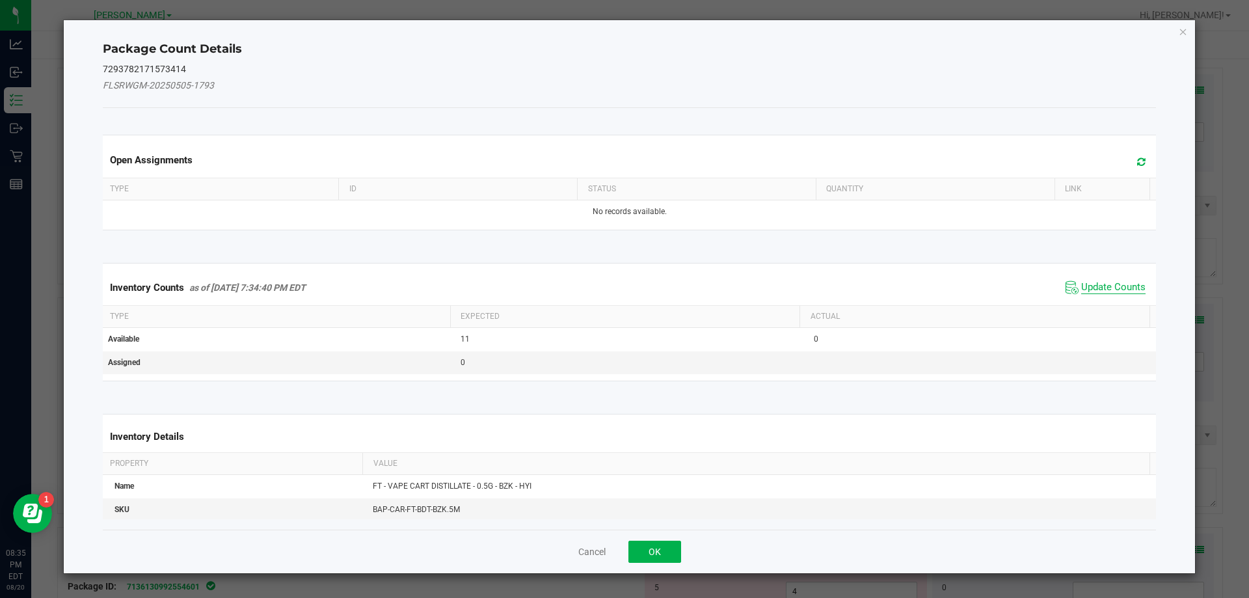
click at [1086, 282] on span "Update Counts" at bounding box center [1113, 287] width 64 height 13
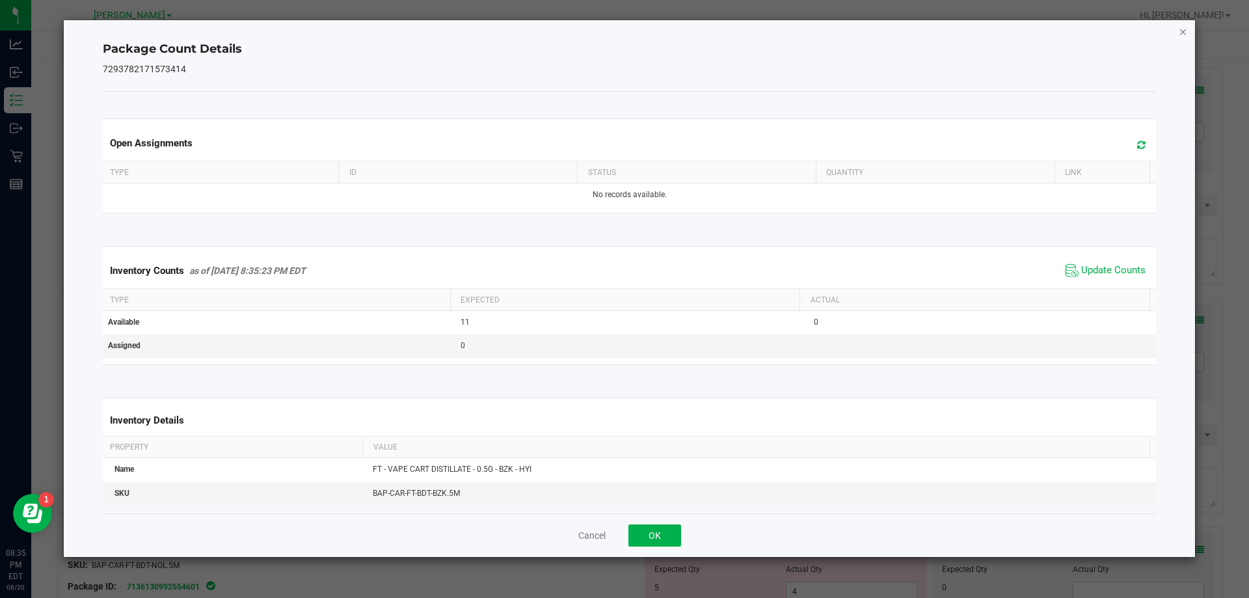
click at [1183, 33] on icon "Close" at bounding box center [1183, 31] width 9 height 16
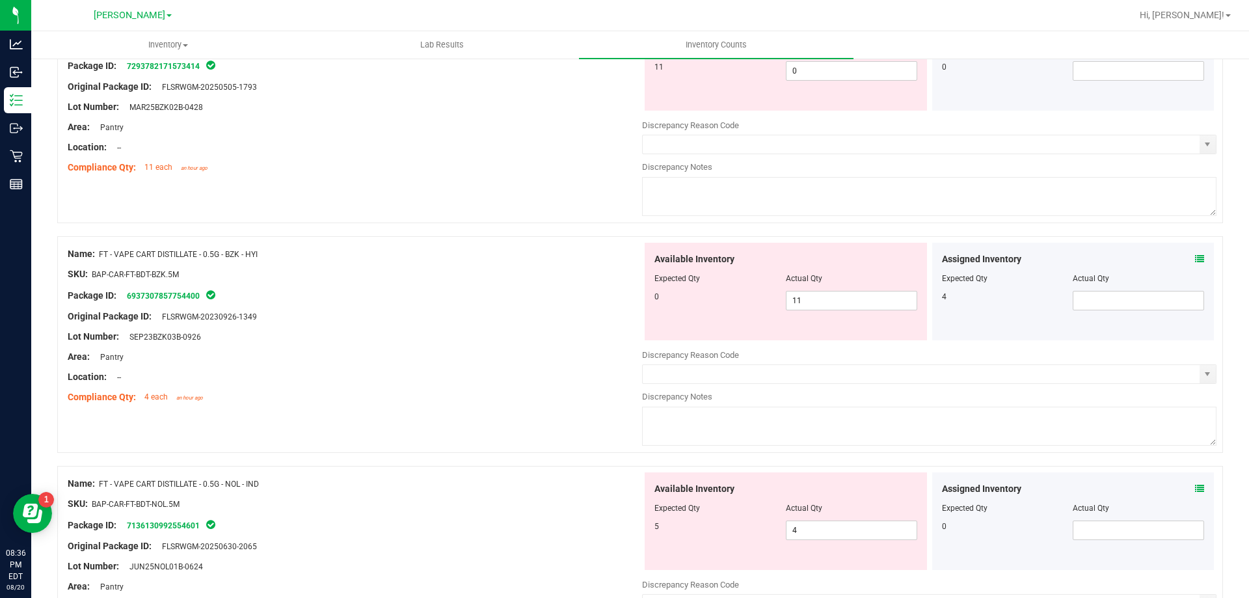
scroll to position [1951, 0]
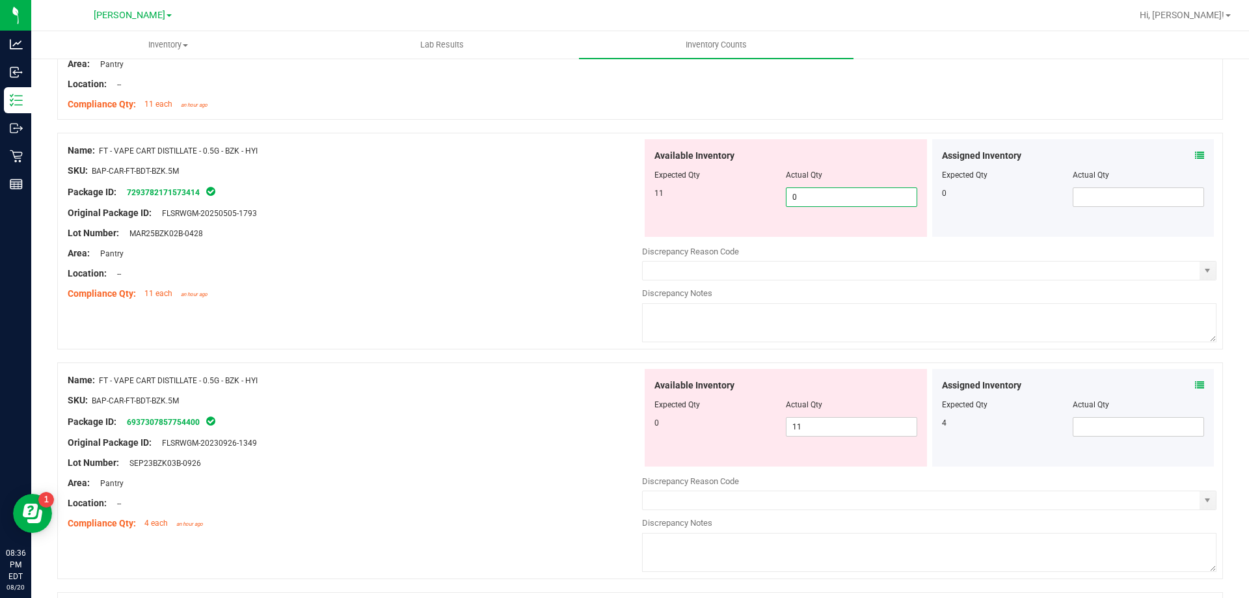
click at [822, 203] on span "0 0" at bounding box center [851, 197] width 131 height 20
drag, startPoint x: 805, startPoint y: 197, endPoint x: 755, endPoint y: 192, distance: 50.4
click at [757, 194] on div "11 0 0" at bounding box center [785, 197] width 263 height 20
type input "11"
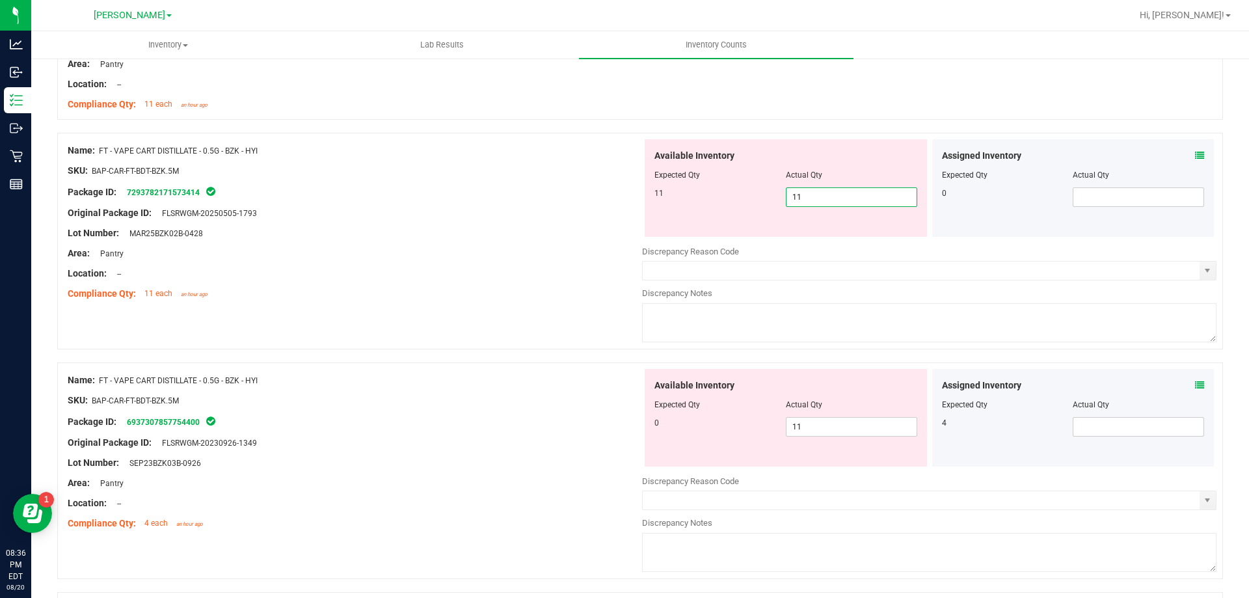
click at [417, 289] on div "Compliance Qty: 11 each an hour ago" at bounding box center [355, 294] width 574 height 14
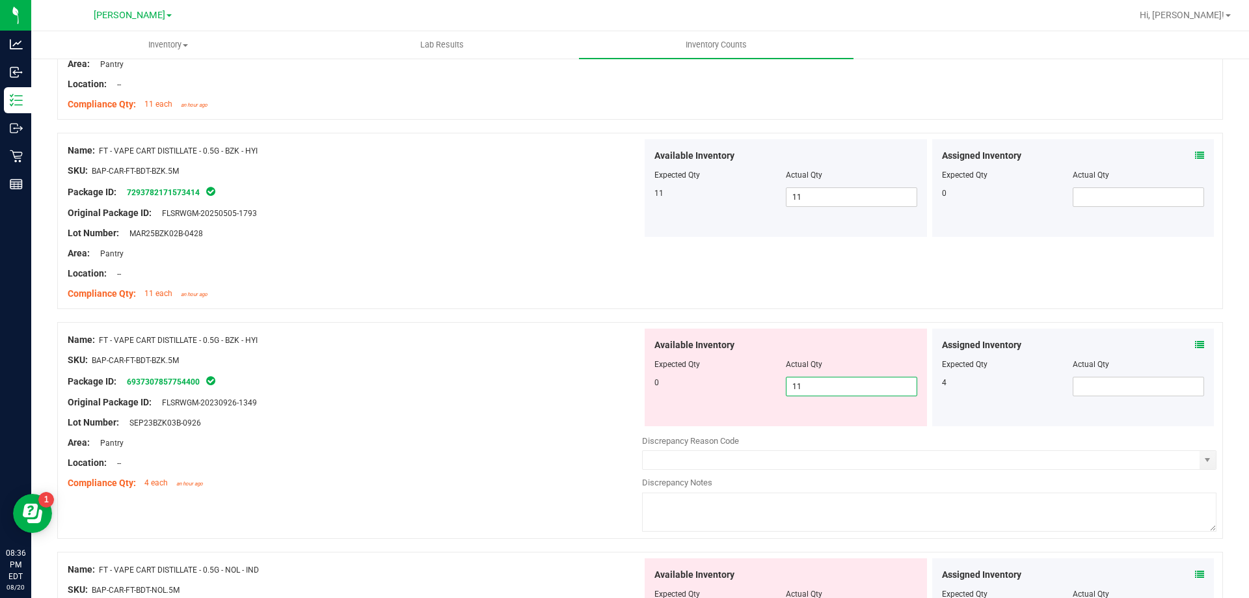
drag, startPoint x: 811, startPoint y: 387, endPoint x: 742, endPoint y: 388, distance: 69.6
click at [742, 388] on div "0 11 11" at bounding box center [785, 387] width 263 height 20
type input "0"
click at [544, 367] on div at bounding box center [355, 370] width 574 height 7
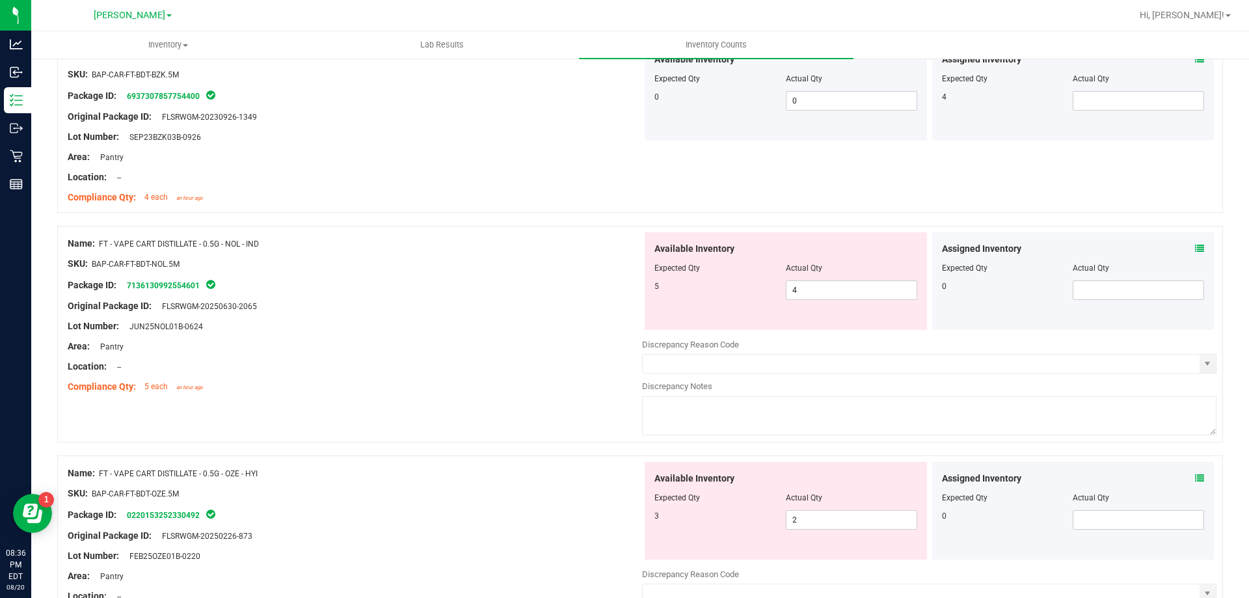
scroll to position [2277, 0]
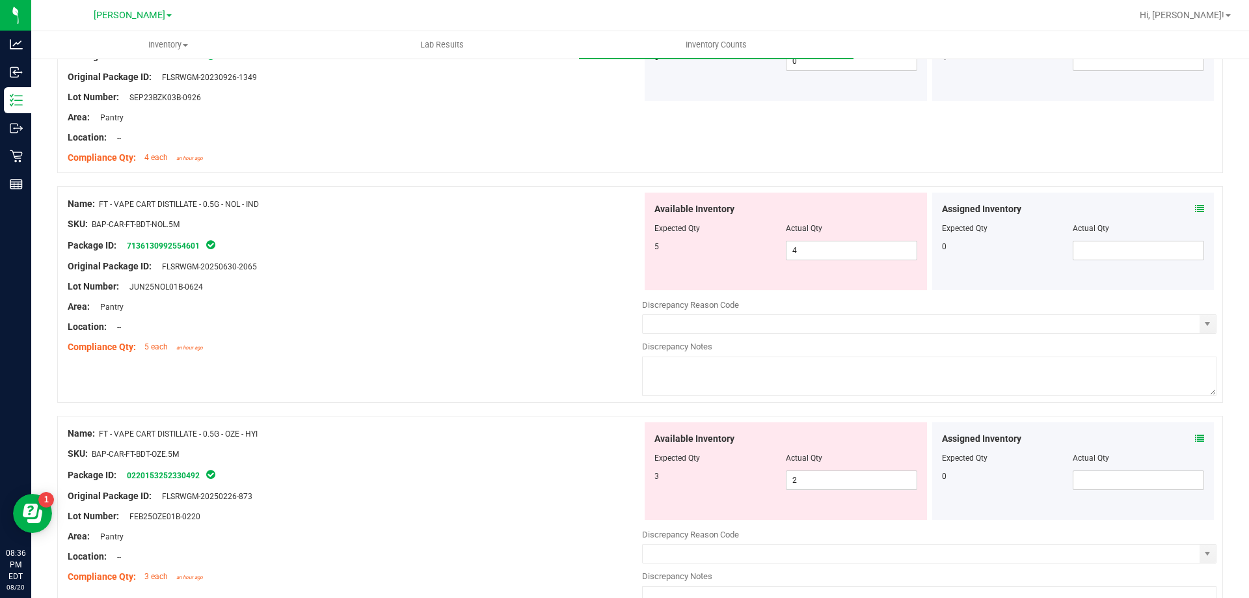
click at [1195, 209] on icon at bounding box center [1199, 208] width 9 height 9
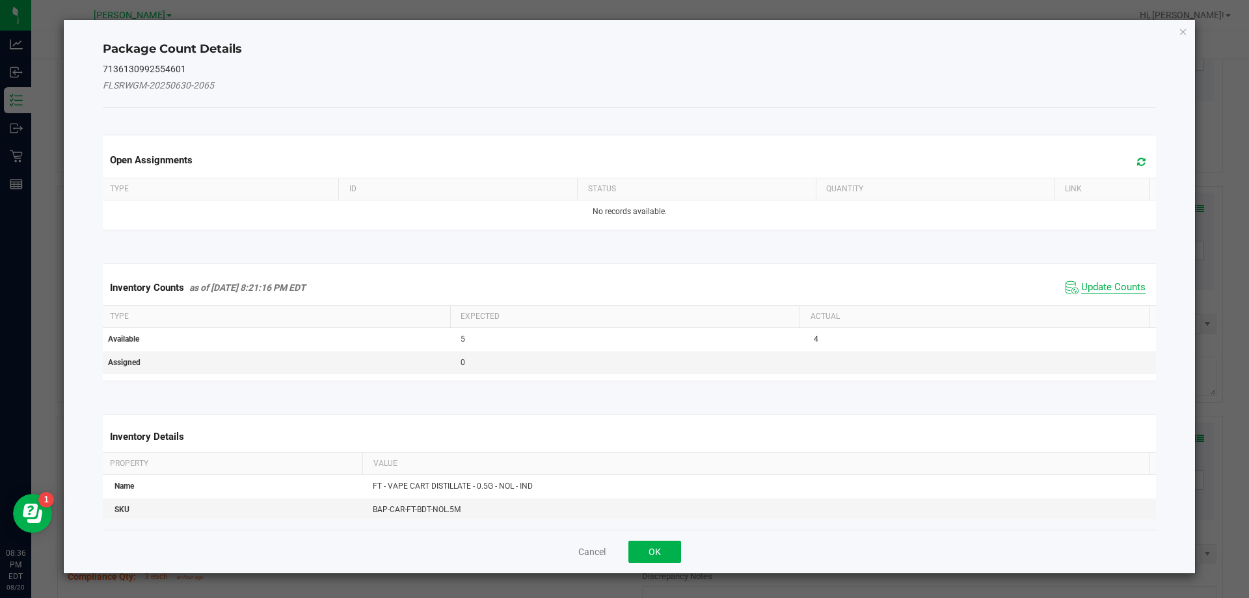
click at [1084, 289] on span "Update Counts" at bounding box center [1113, 287] width 64 height 13
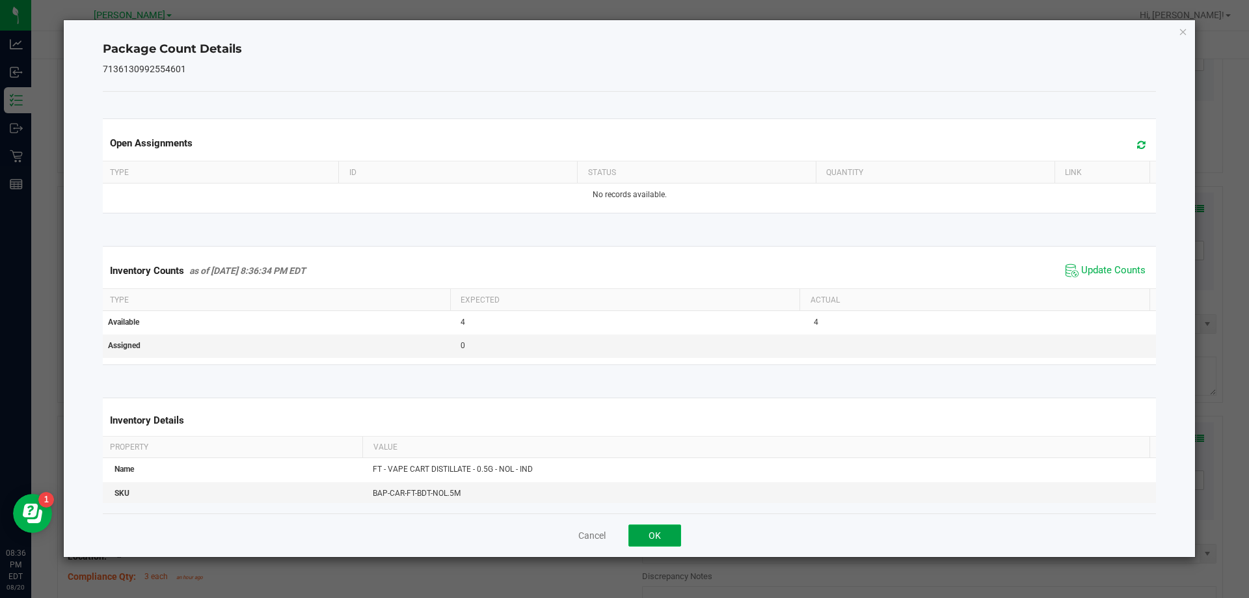
click at [656, 537] on button "OK" at bounding box center [654, 535] width 53 height 22
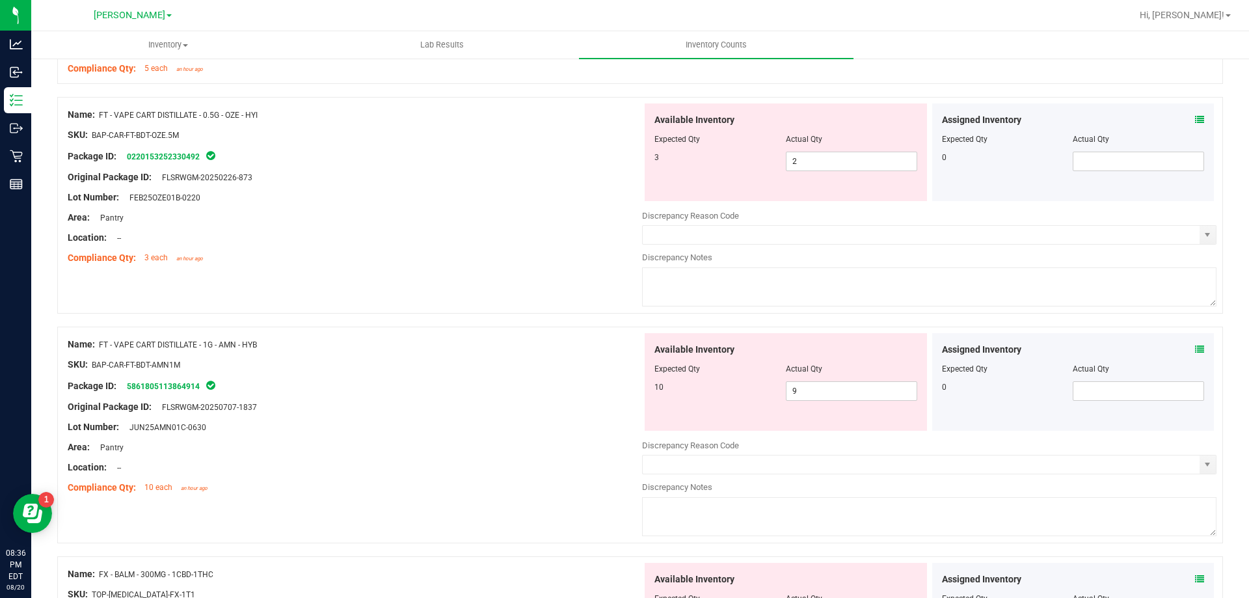
scroll to position [2602, 0]
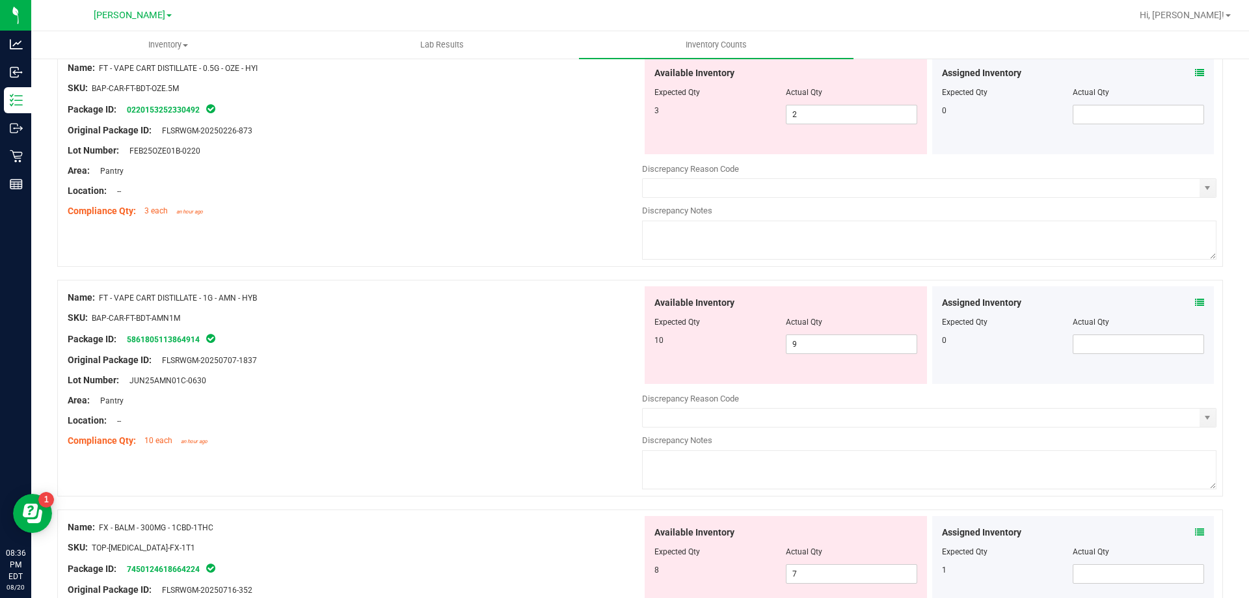
click at [1195, 74] on icon at bounding box center [1199, 72] width 9 height 9
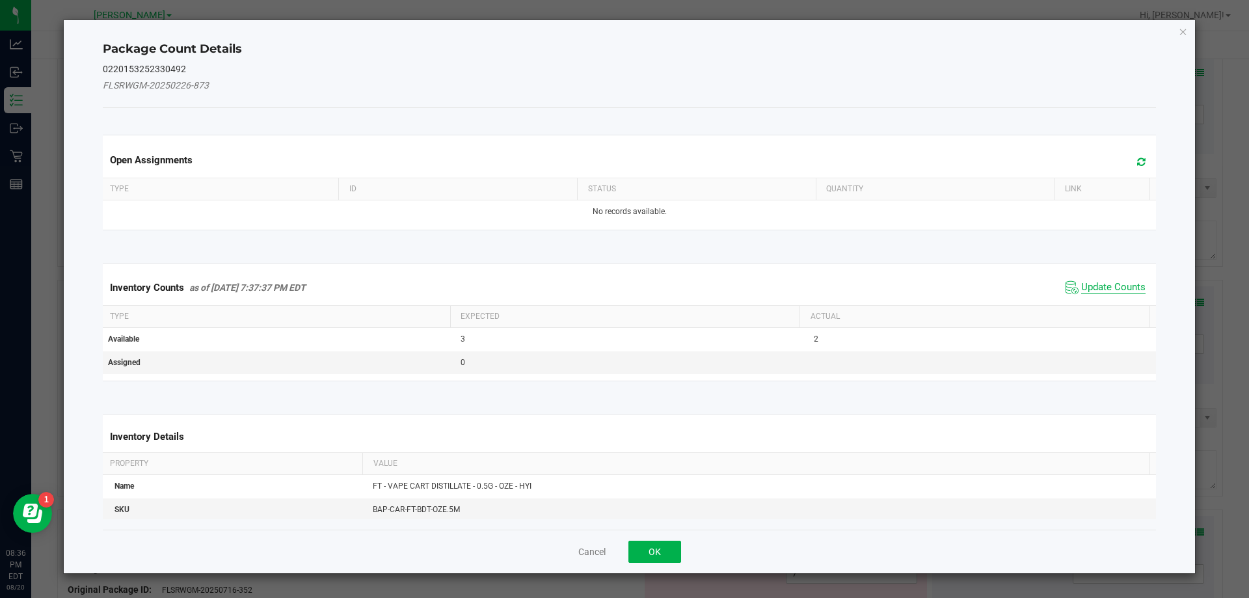
click at [1081, 286] on span "Update Counts" at bounding box center [1113, 287] width 64 height 13
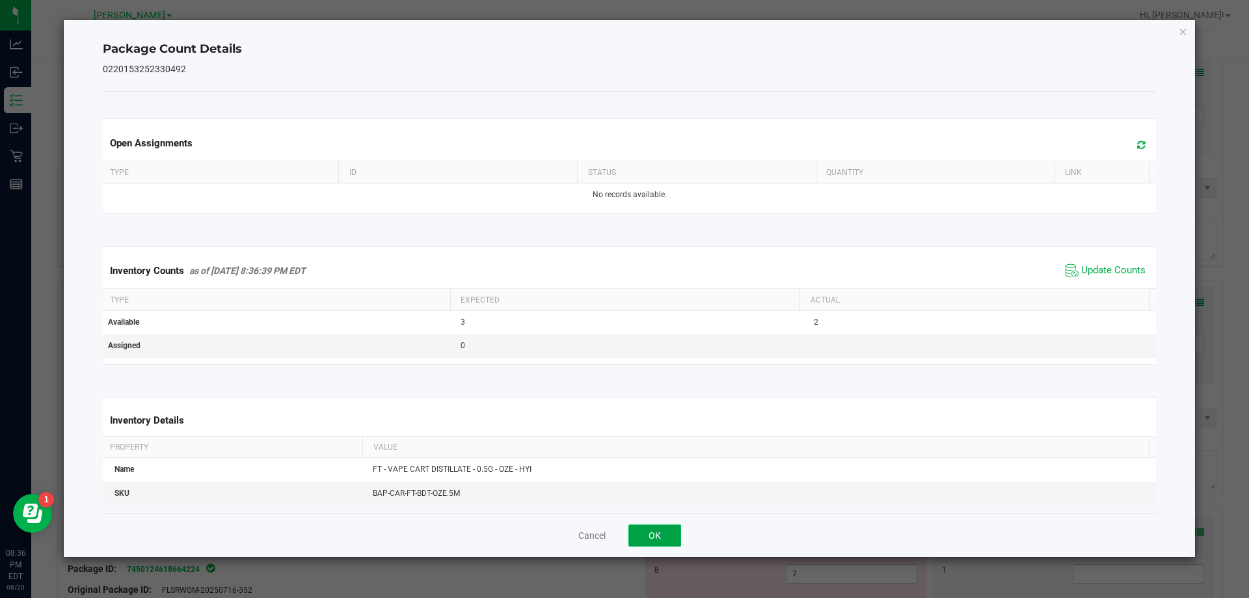
click at [661, 528] on button "OK" at bounding box center [654, 535] width 53 height 22
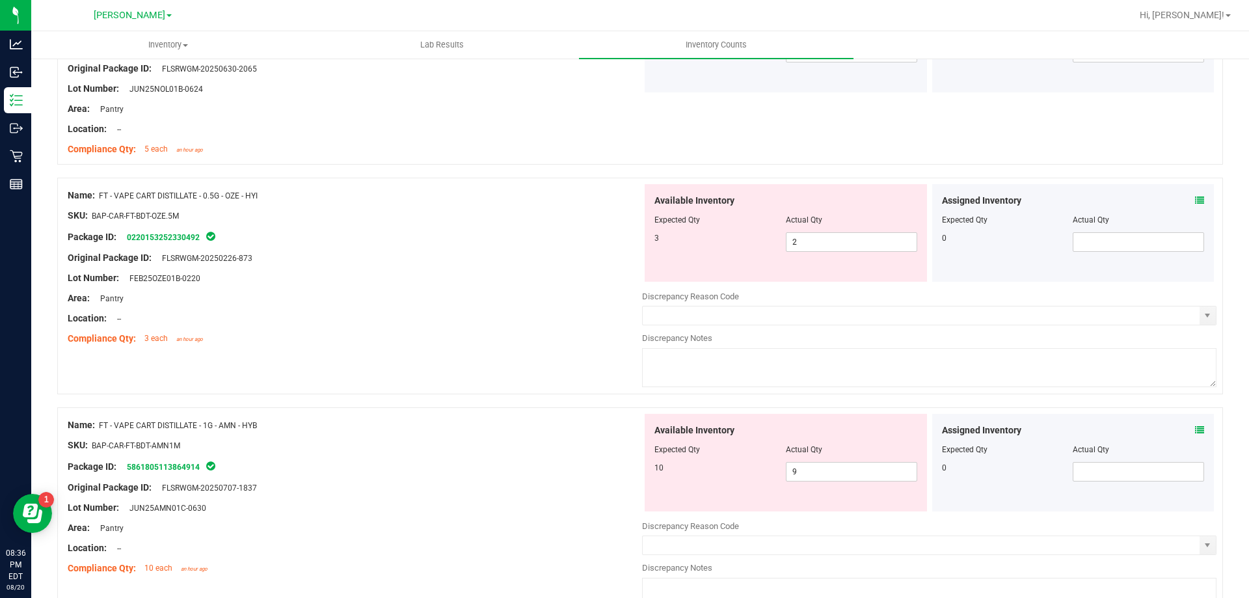
scroll to position [2472, 0]
click at [790, 237] on input "2" at bounding box center [851, 244] width 130 height 18
type input "3"
click at [524, 314] on div "Location: --" at bounding box center [355, 321] width 574 height 14
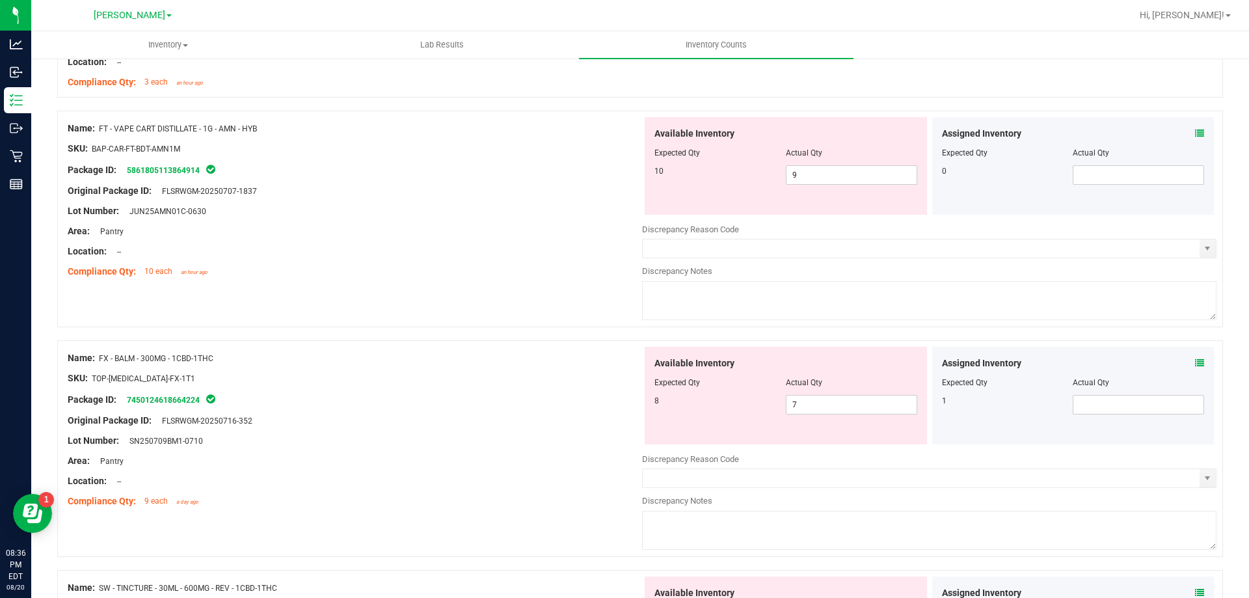
scroll to position [2732, 0]
click at [1195, 134] on icon at bounding box center [1199, 131] width 9 height 9
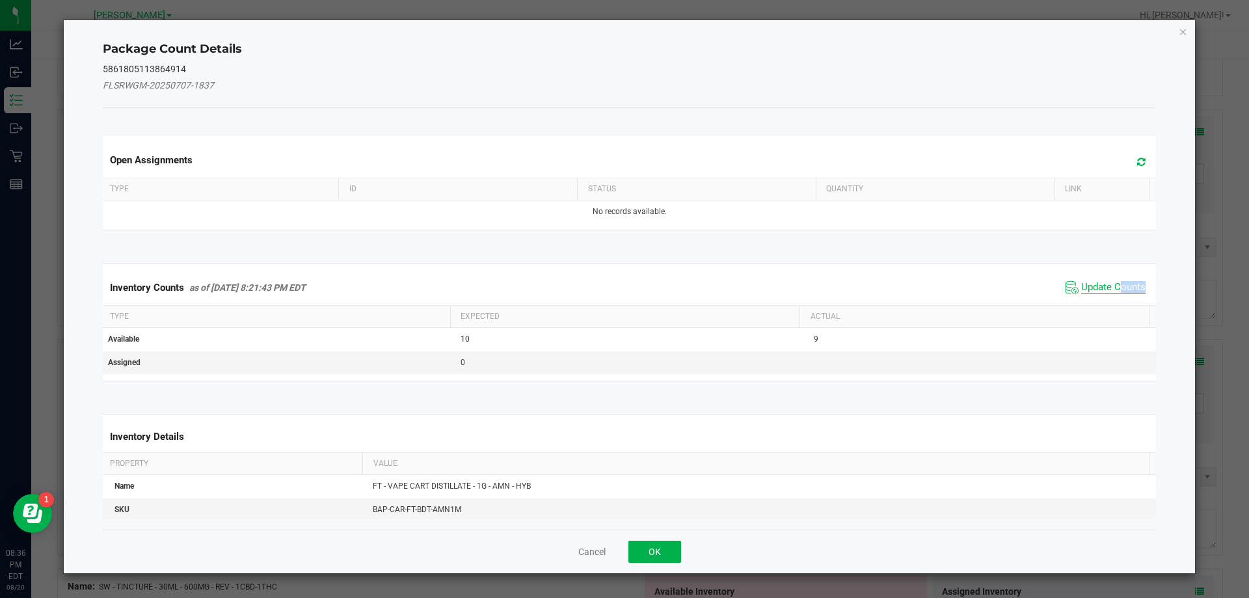
click at [1111, 292] on span "Update Counts" at bounding box center [1113, 287] width 64 height 13
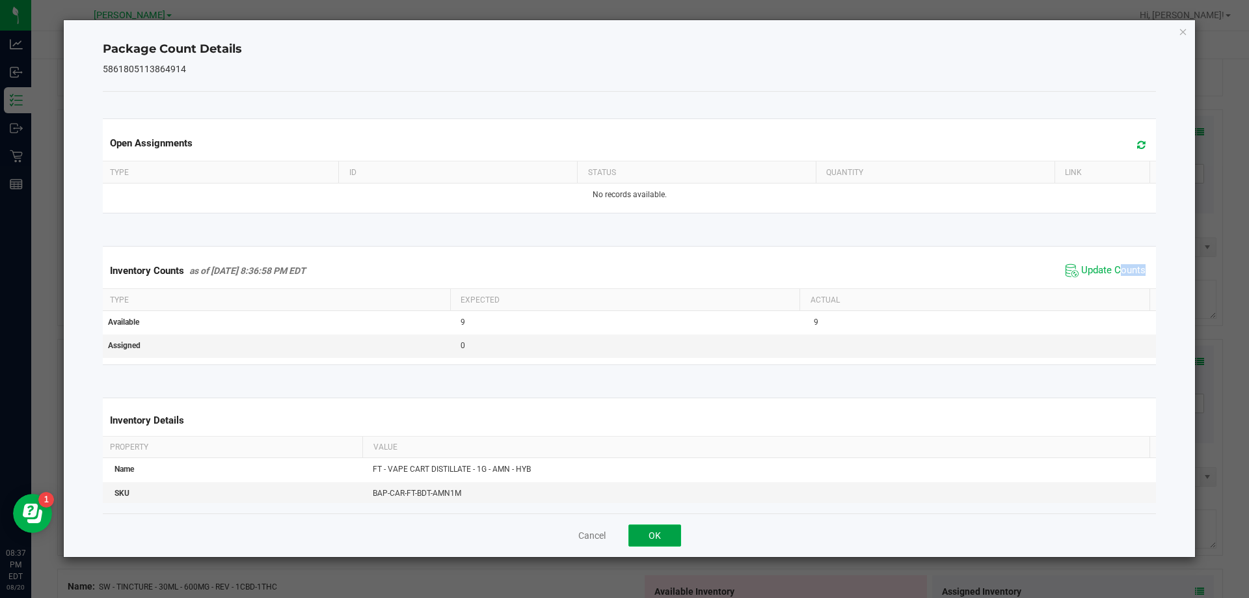
click at [643, 539] on button "OK" at bounding box center [654, 535] width 53 height 22
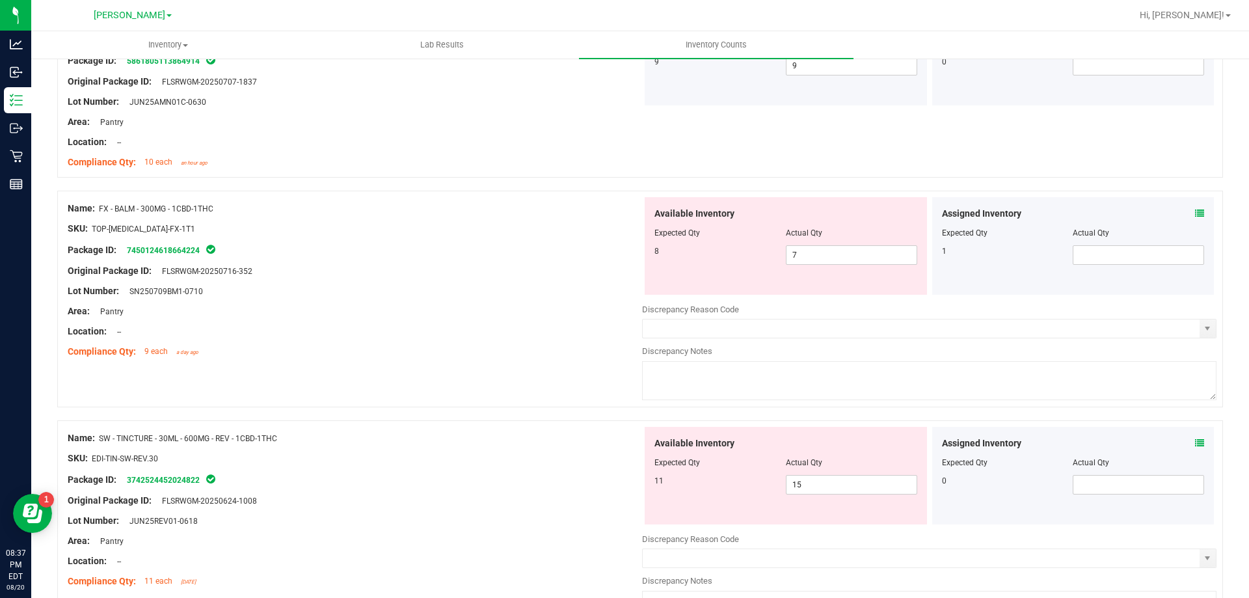
scroll to position [2927, 0]
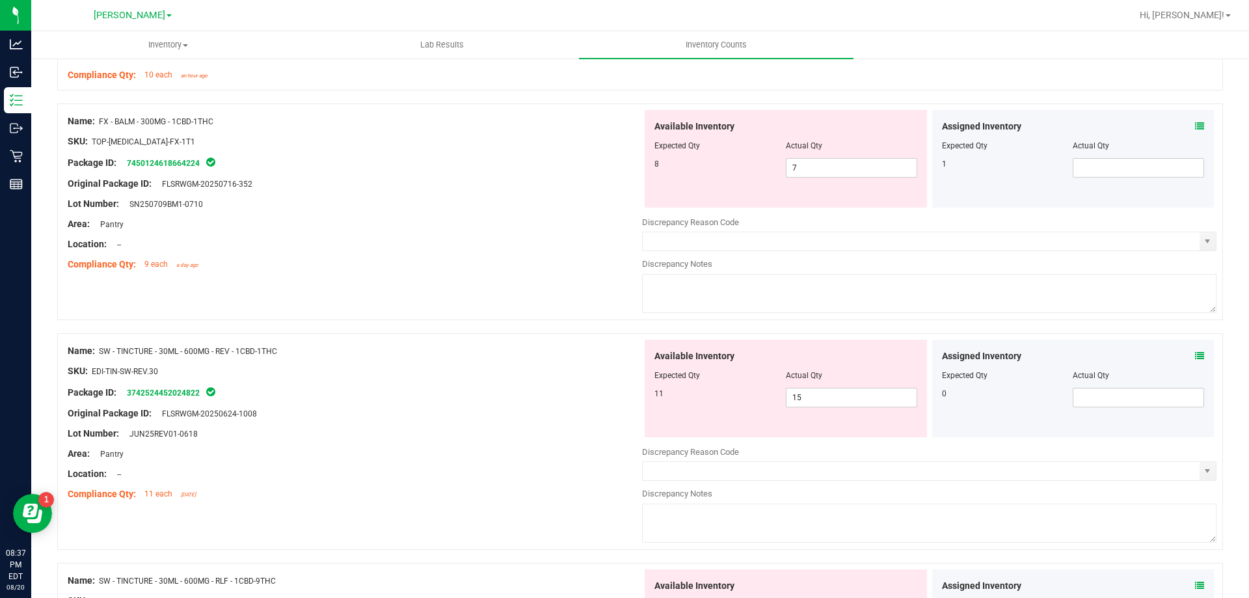
click at [1195, 125] on icon at bounding box center [1199, 126] width 9 height 9
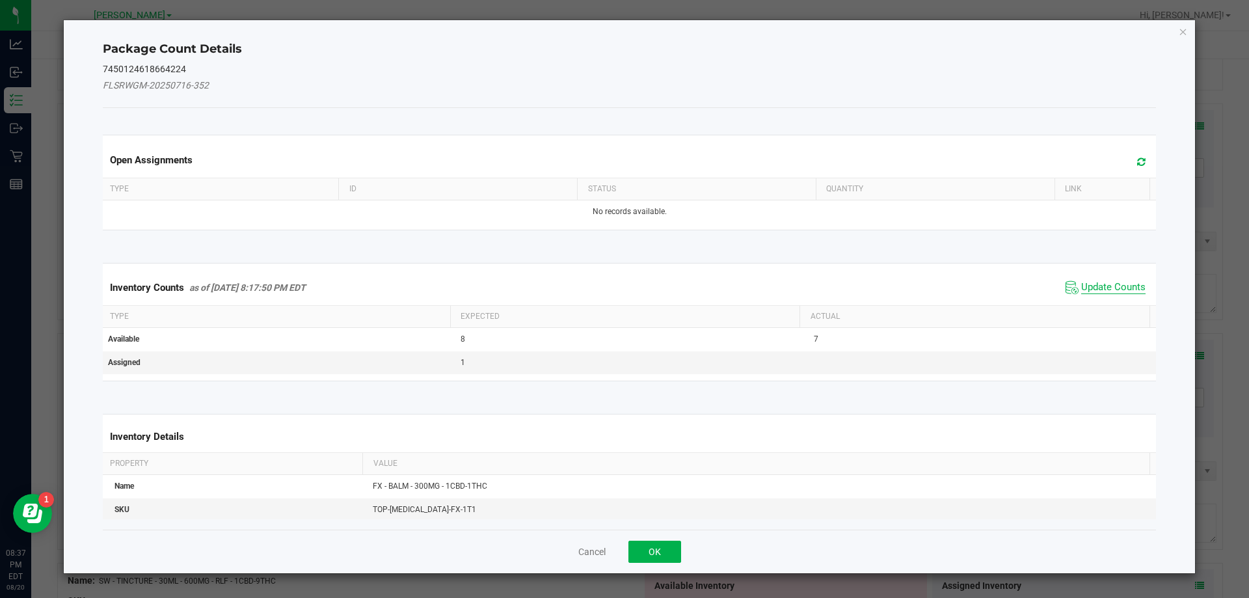
click at [1093, 293] on span "Update Counts" at bounding box center [1113, 287] width 64 height 13
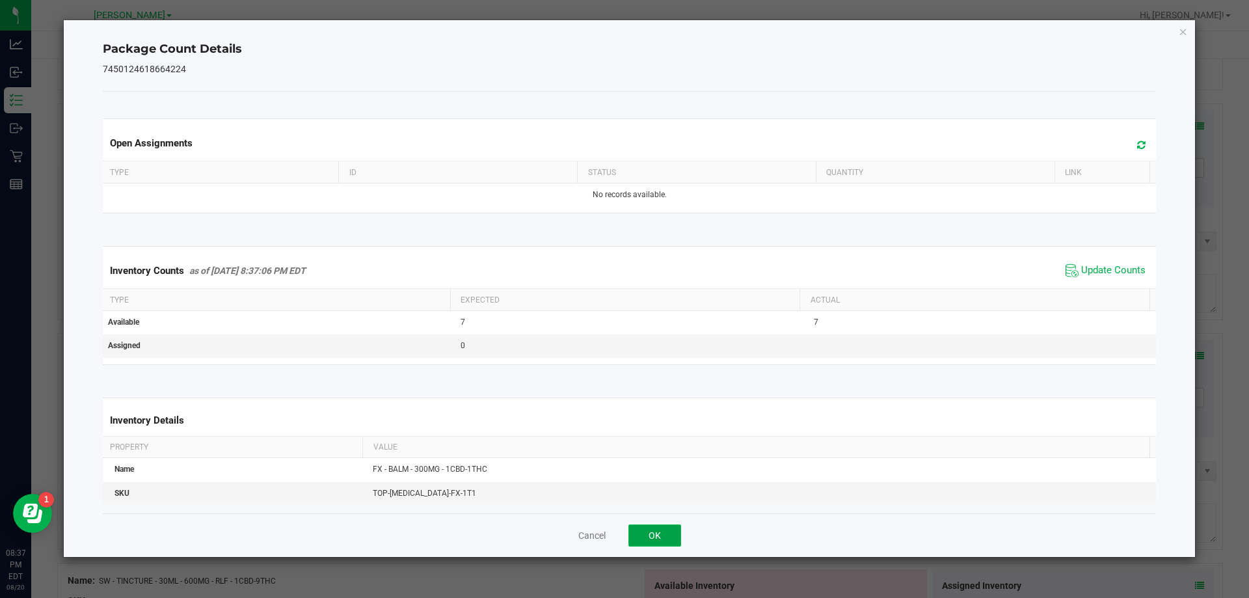
click at [665, 531] on button "OK" at bounding box center [654, 535] width 53 height 22
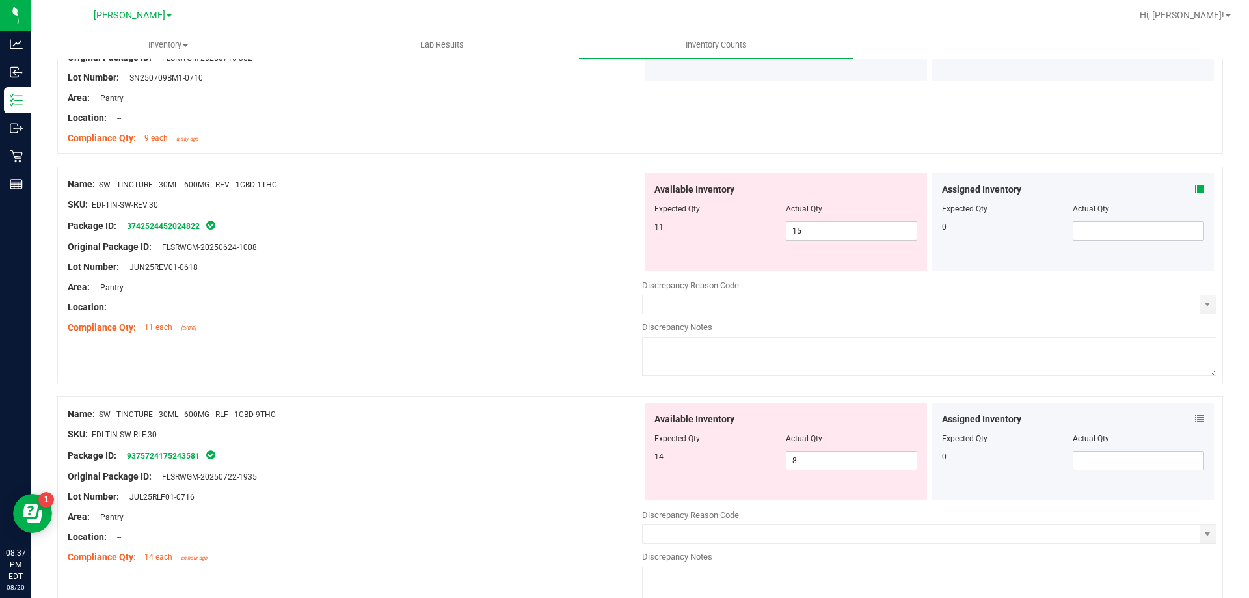
scroll to position [3057, 0]
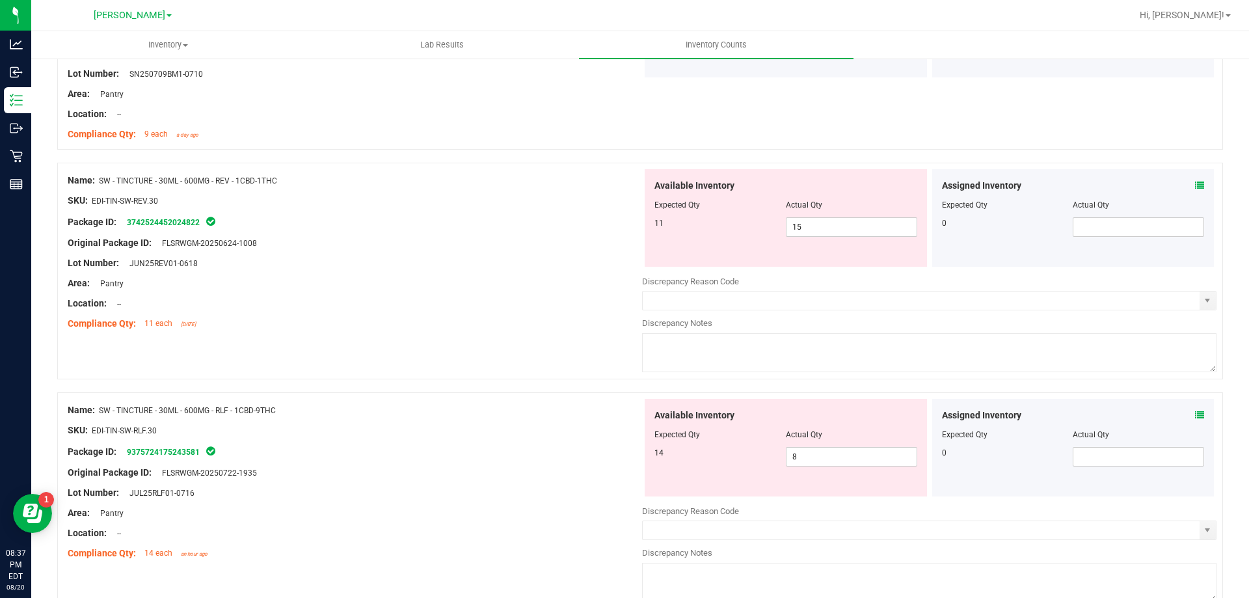
click at [1195, 187] on icon at bounding box center [1199, 185] width 9 height 9
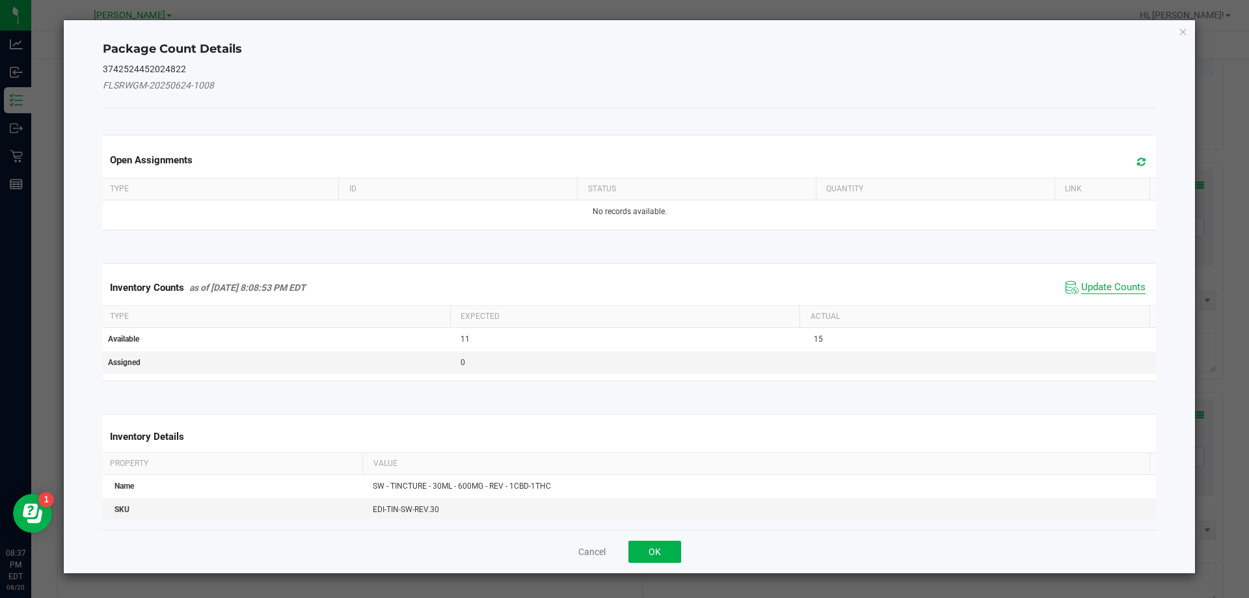
click at [1085, 284] on span "Update Counts" at bounding box center [1113, 287] width 64 height 13
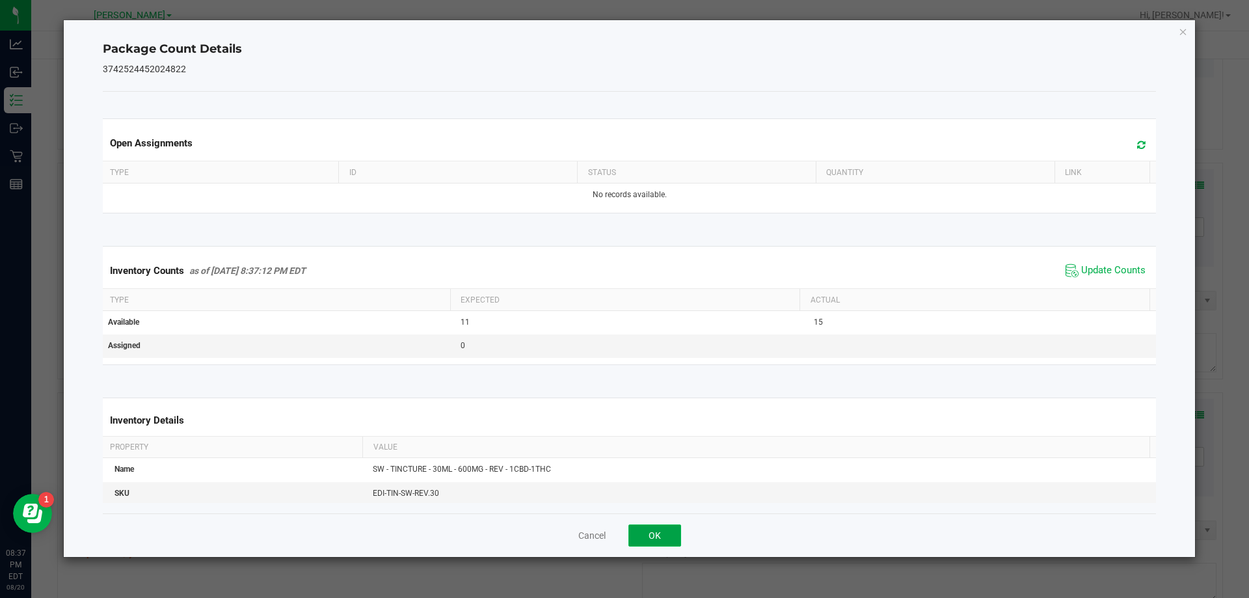
click at [661, 536] on button "OK" at bounding box center [654, 535] width 53 height 22
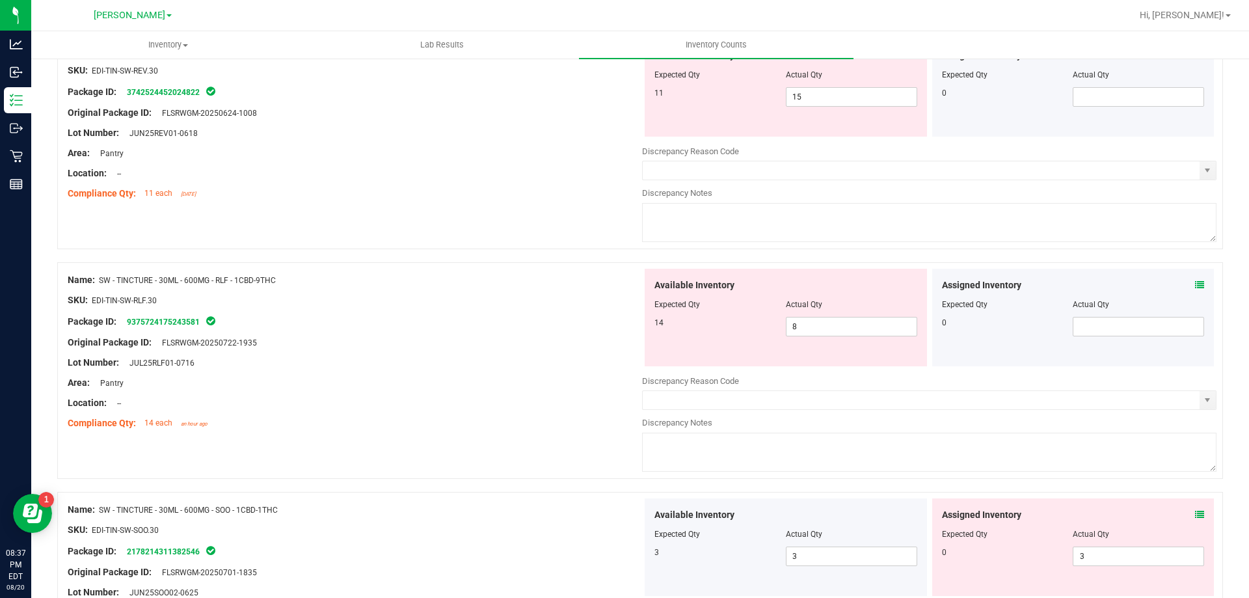
scroll to position [3122, 0]
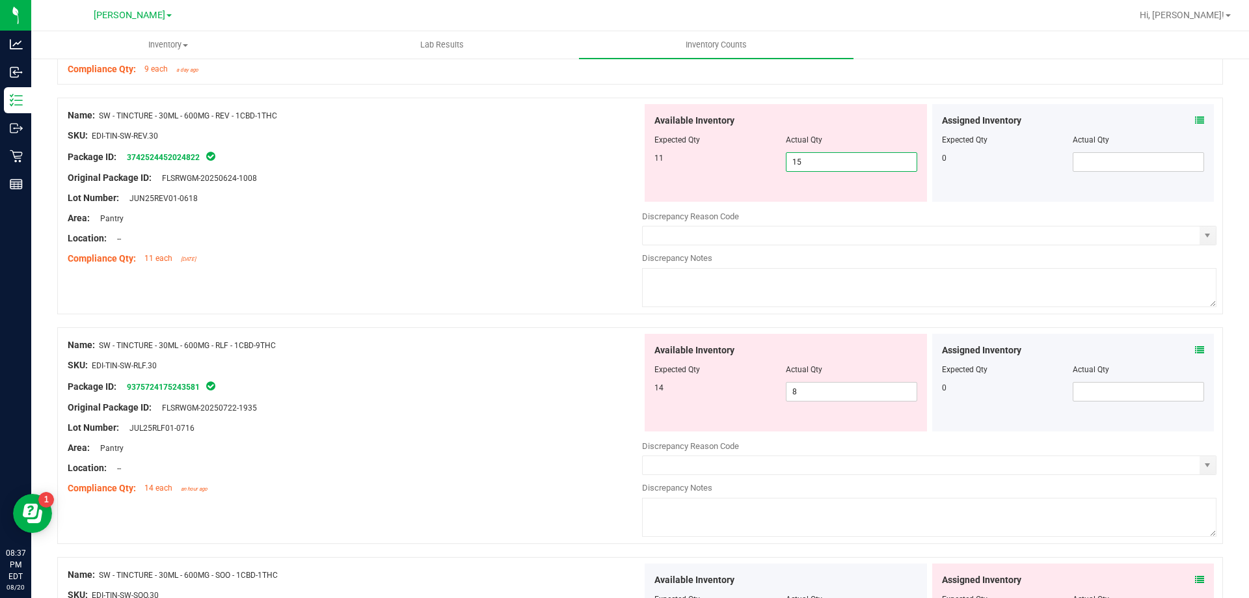
drag, startPoint x: 799, startPoint y: 159, endPoint x: 759, endPoint y: 161, distance: 39.7
click at [759, 161] on div "11 15 15" at bounding box center [785, 162] width 263 height 20
type input "11"
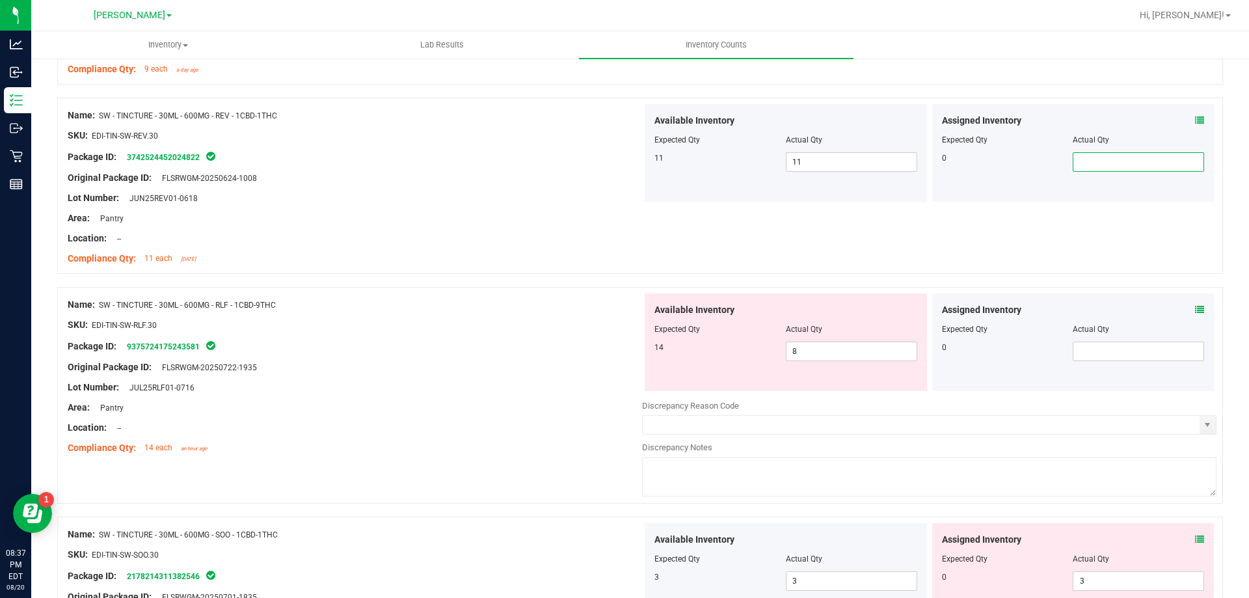
click at [471, 239] on div "Location: --" at bounding box center [355, 239] width 574 height 14
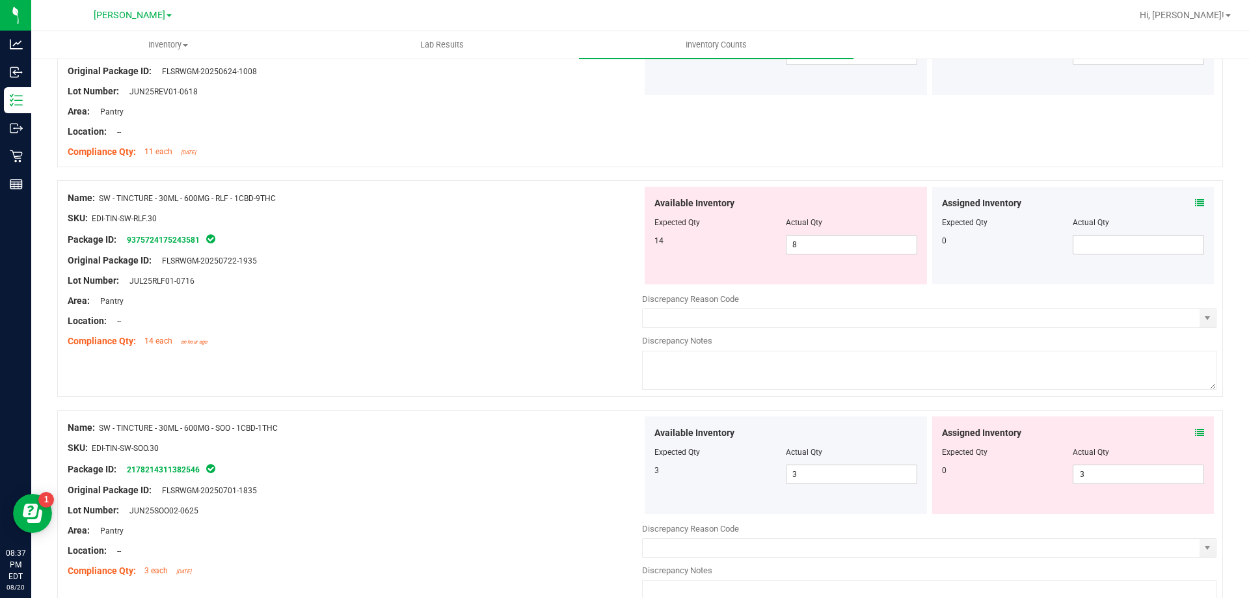
scroll to position [3252, 0]
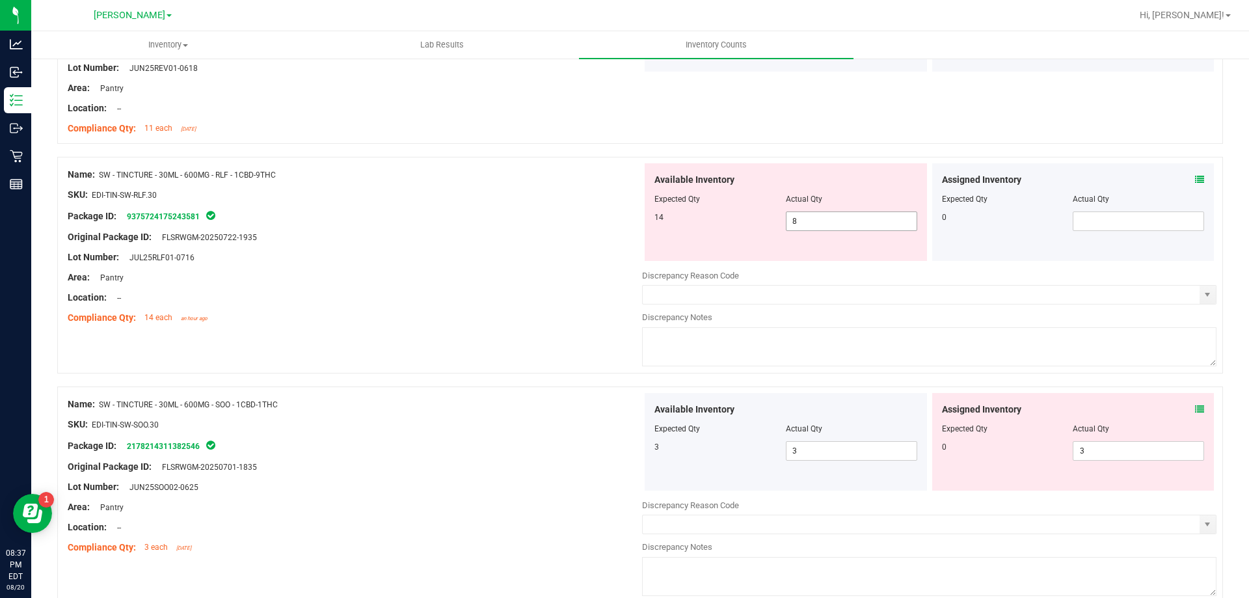
click at [819, 219] on input "8" at bounding box center [851, 221] width 130 height 18
type input "8"
type input "14"
click at [462, 306] on div at bounding box center [355, 307] width 574 height 7
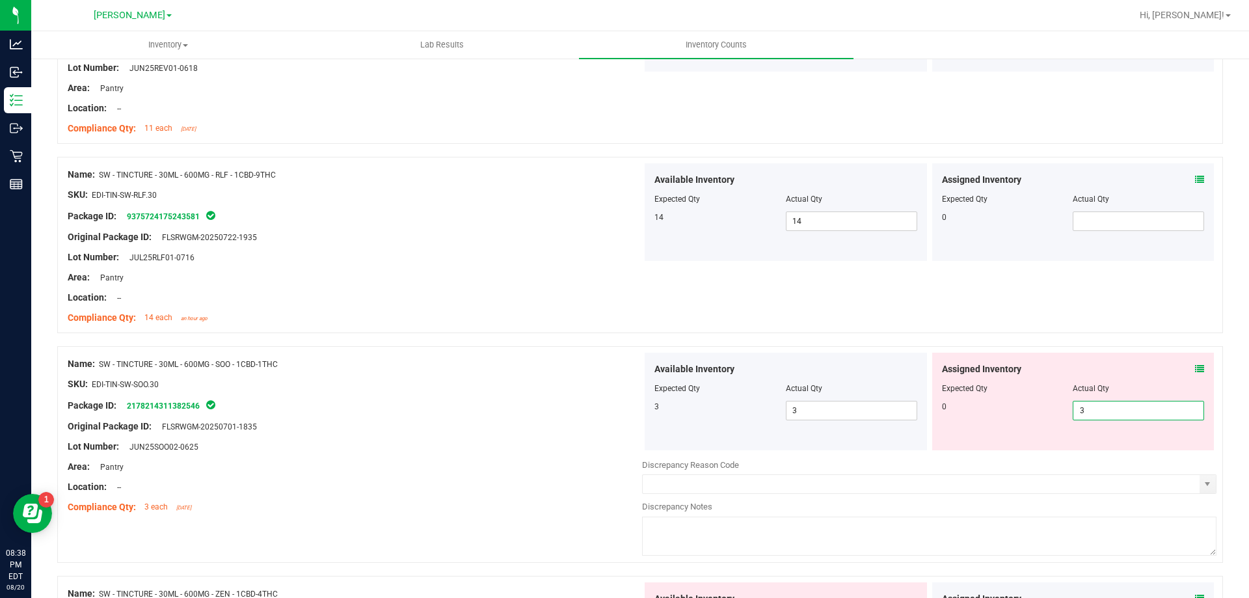
drag, startPoint x: 1091, startPoint y: 410, endPoint x: 1056, endPoint y: 407, distance: 34.6
click at [1059, 407] on div "0 3 3" at bounding box center [1073, 411] width 263 height 20
type input "0"
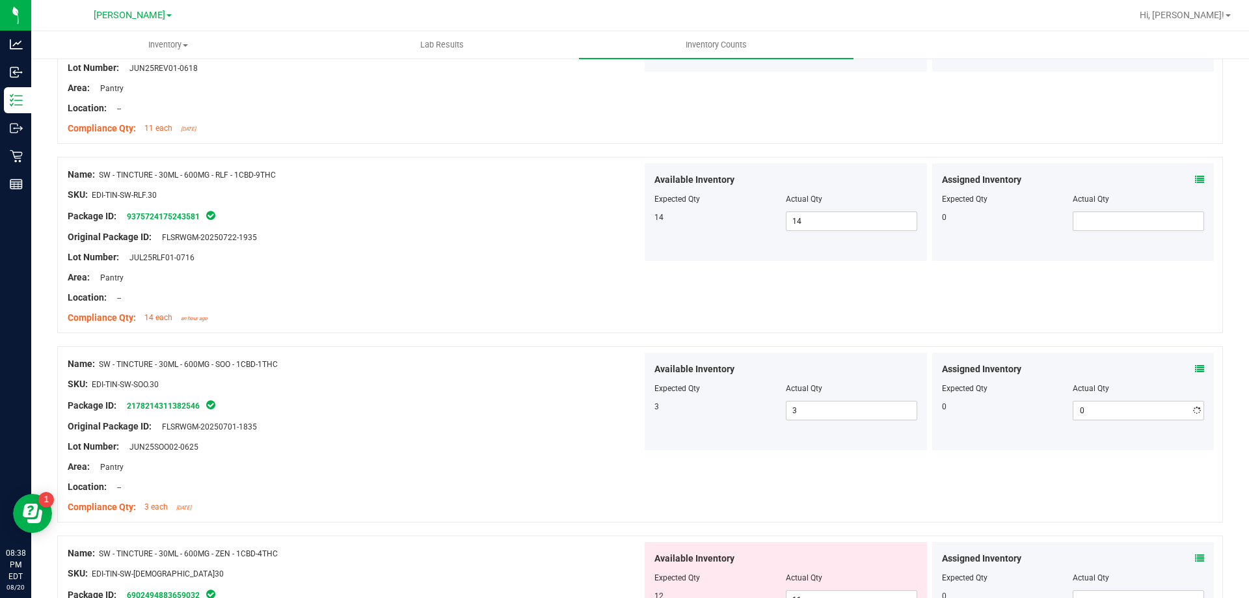
click at [576, 422] on div "Original Package ID: FLSRWGM-20250701-1835" at bounding box center [355, 427] width 574 height 14
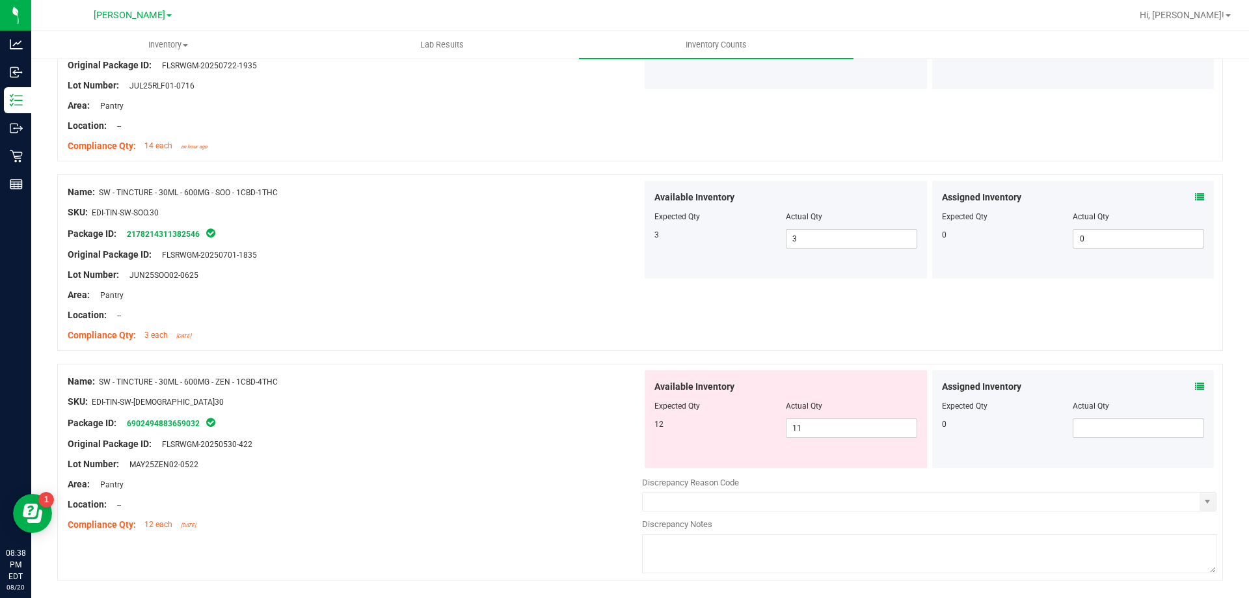
scroll to position [3464, 0]
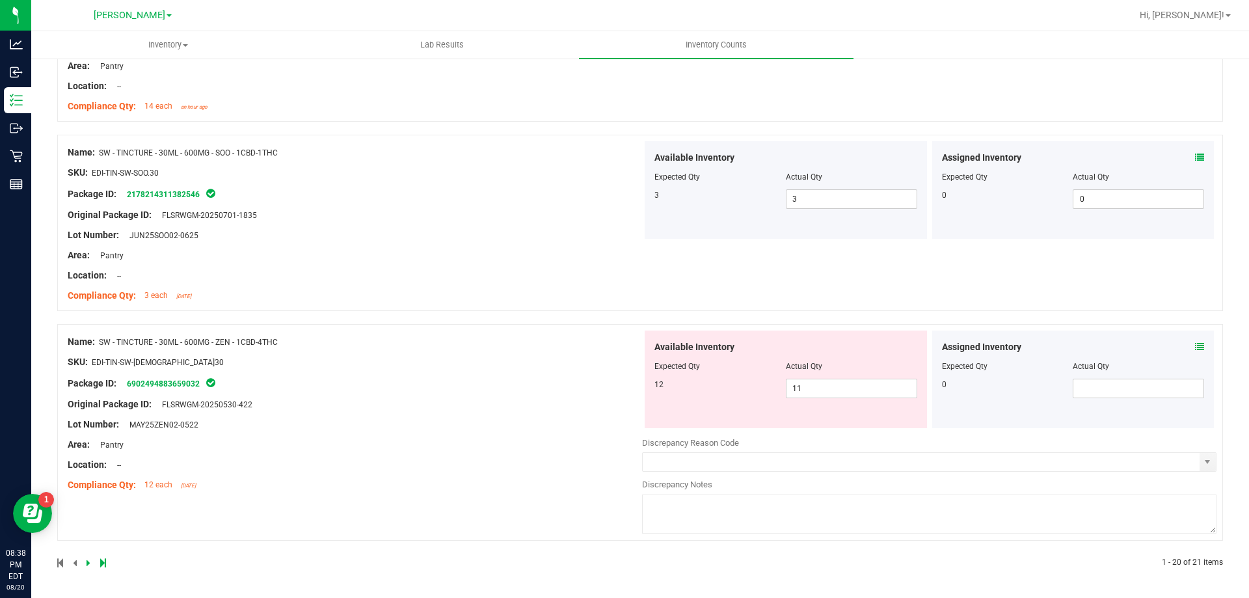
click at [1195, 345] on icon at bounding box center [1199, 346] width 9 height 9
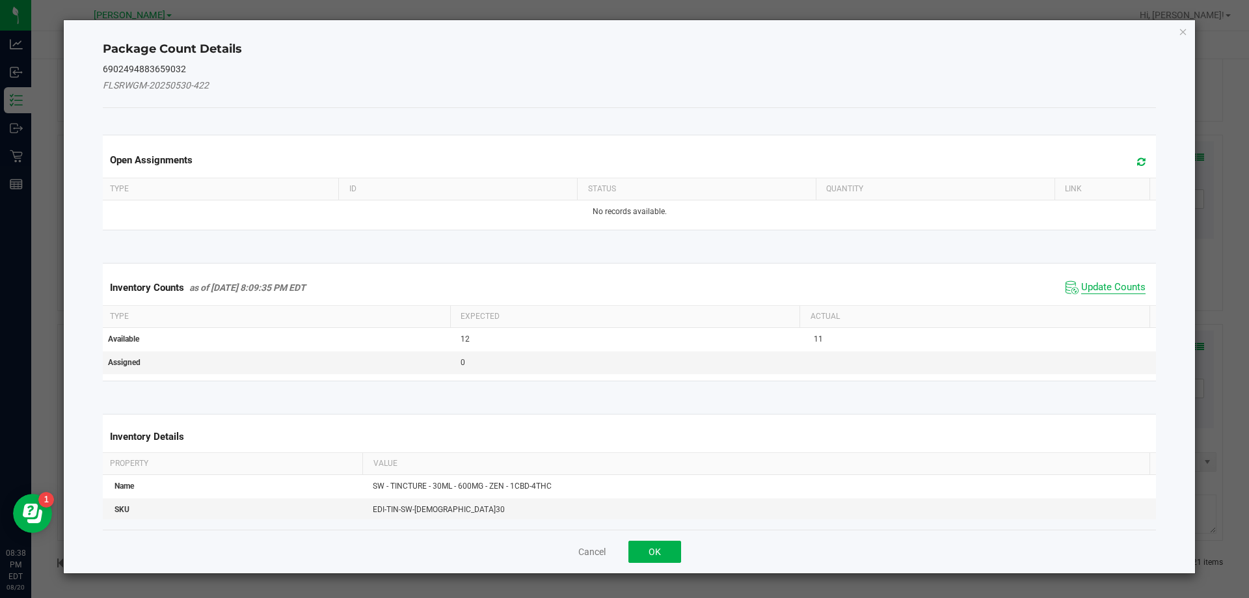
click at [1088, 286] on span "Update Counts" at bounding box center [1113, 287] width 64 height 13
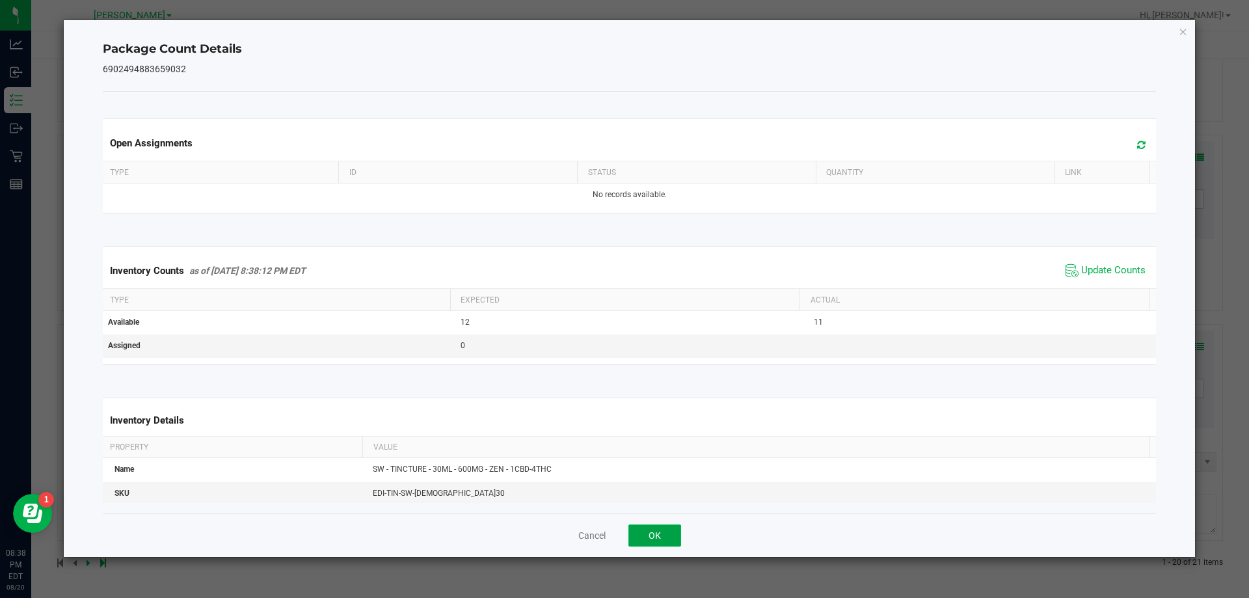
click at [662, 541] on button "OK" at bounding box center [654, 535] width 53 height 22
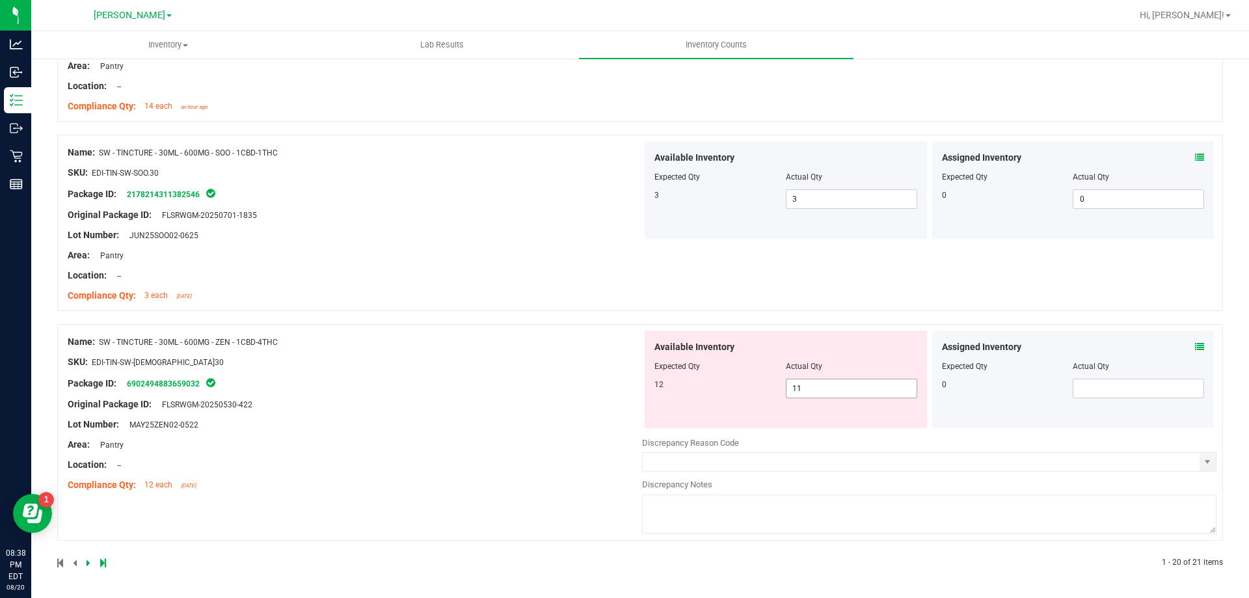
click at [803, 391] on input "11" at bounding box center [851, 388] width 130 height 18
type input "12"
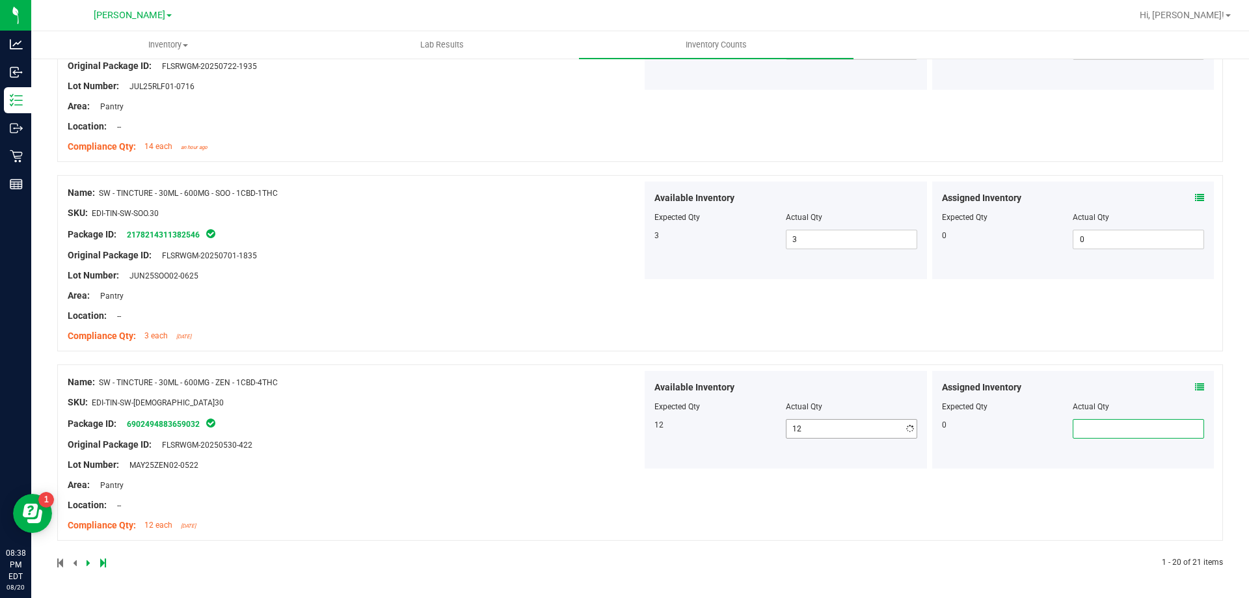
scroll to position [3424, 0]
drag, startPoint x: 351, startPoint y: 279, endPoint x: 362, endPoint y: 278, distance: 11.1
click at [357, 278] on div "Lot Number: JUN25SOO02-0625" at bounding box center [355, 276] width 574 height 14
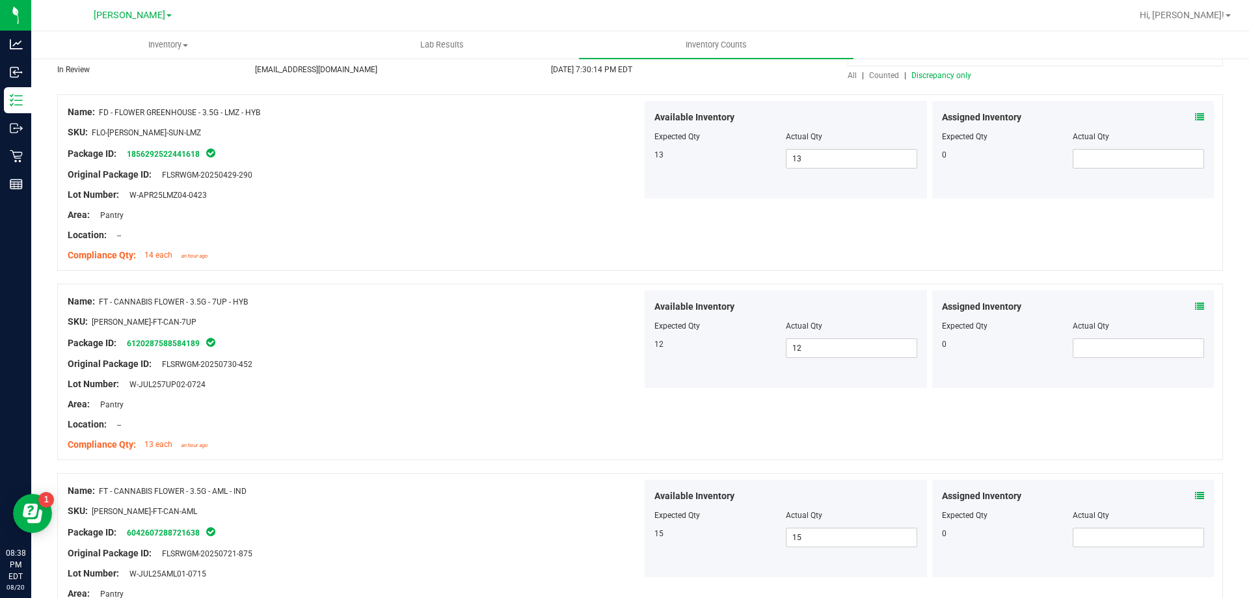
scroll to position [0, 0]
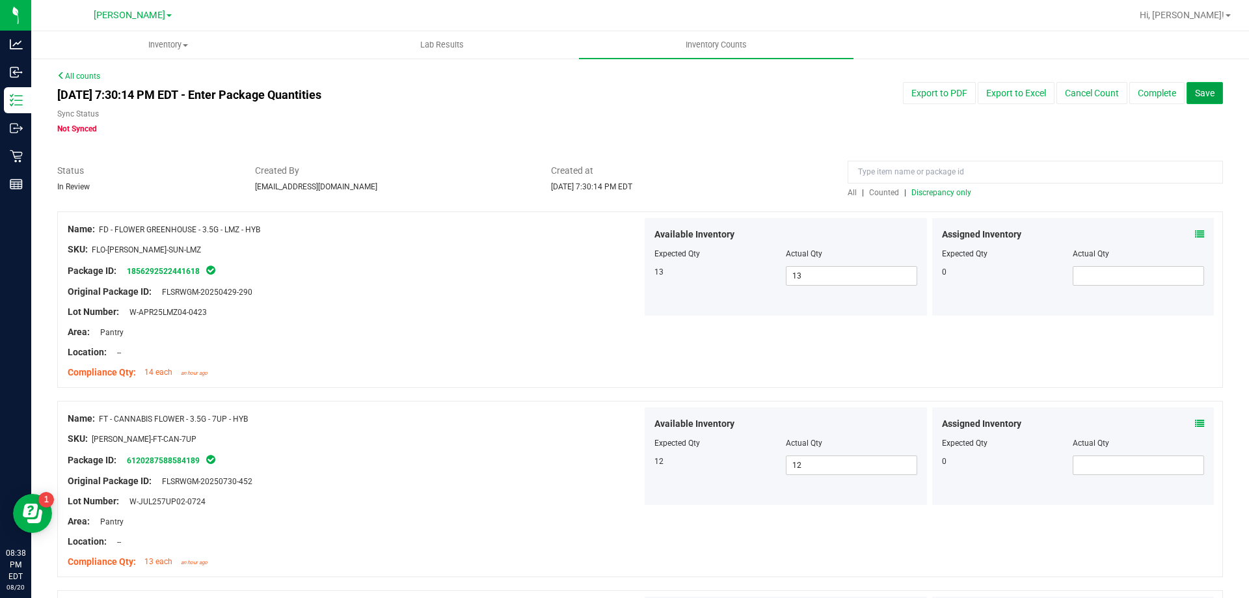
click at [1195, 96] on span "Save" at bounding box center [1205, 93] width 20 height 10
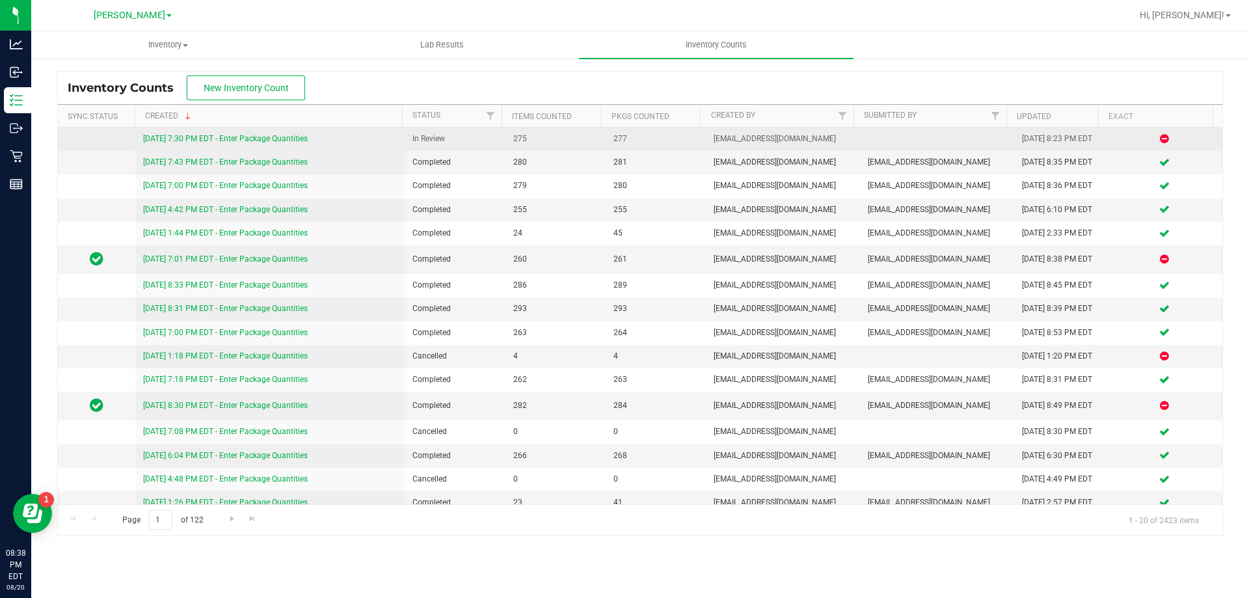
click at [222, 137] on link "[DATE] 7:30 PM EDT - Enter Package Quantities" at bounding box center [225, 138] width 165 height 9
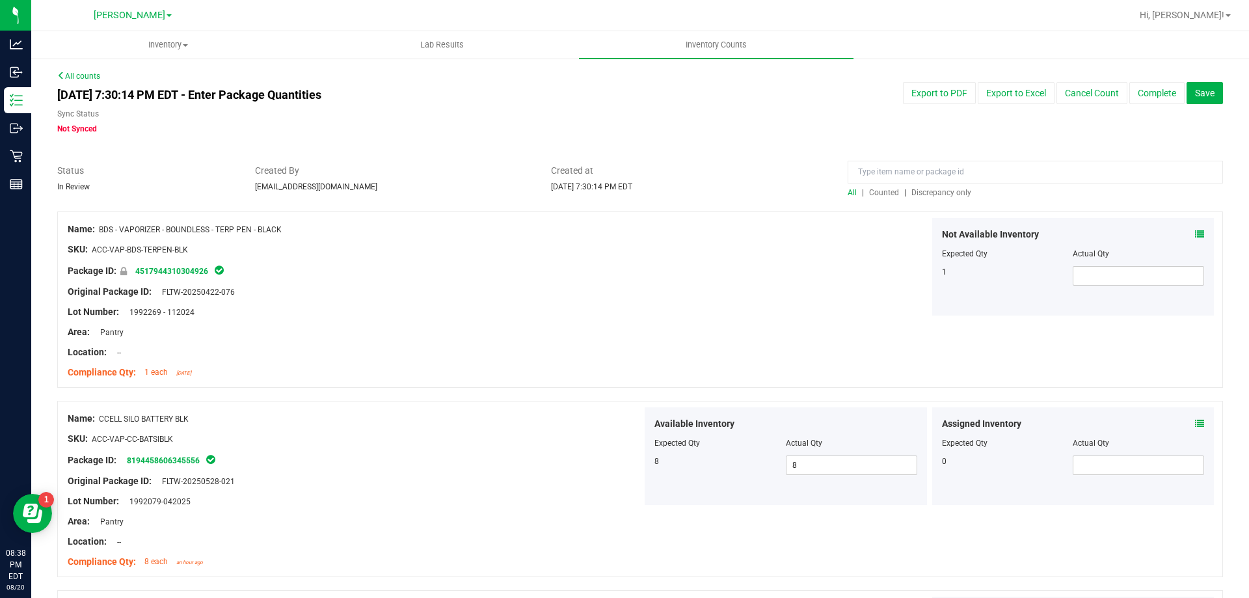
click at [937, 188] on span "Discrepancy only" at bounding box center [941, 192] width 60 height 9
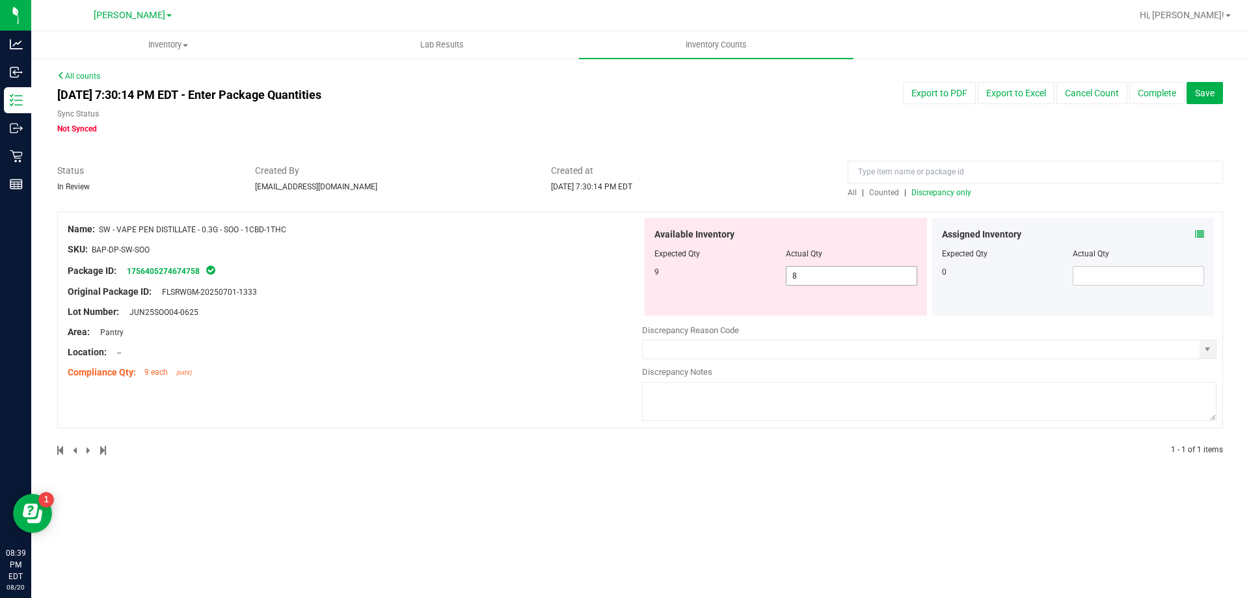
click at [839, 274] on input "8" at bounding box center [851, 276] width 130 height 18
type input "9"
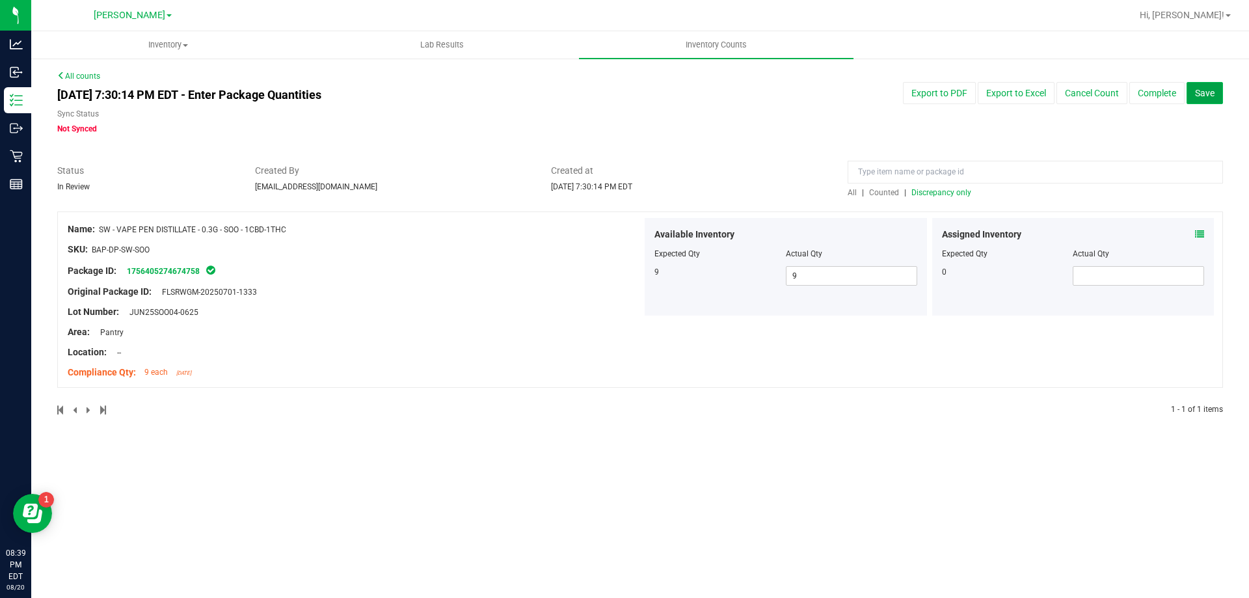
click at [1207, 91] on span "Save" at bounding box center [1205, 93] width 20 height 10
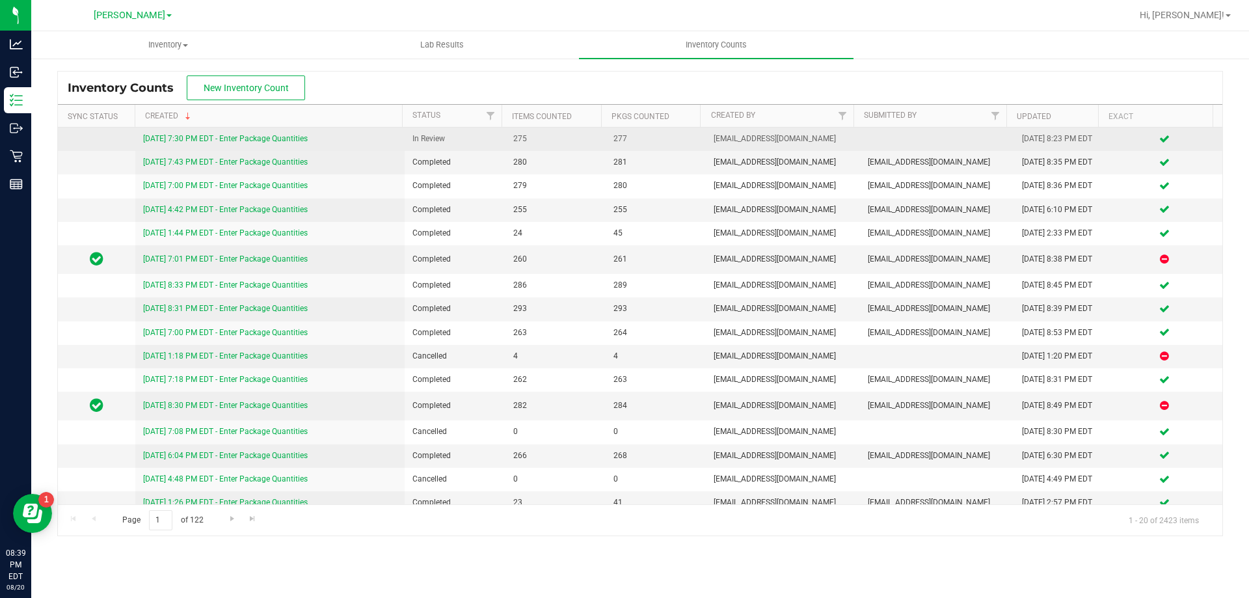
click at [257, 141] on link "[DATE] 7:30 PM EDT - Enter Package Quantities" at bounding box center [225, 138] width 165 height 9
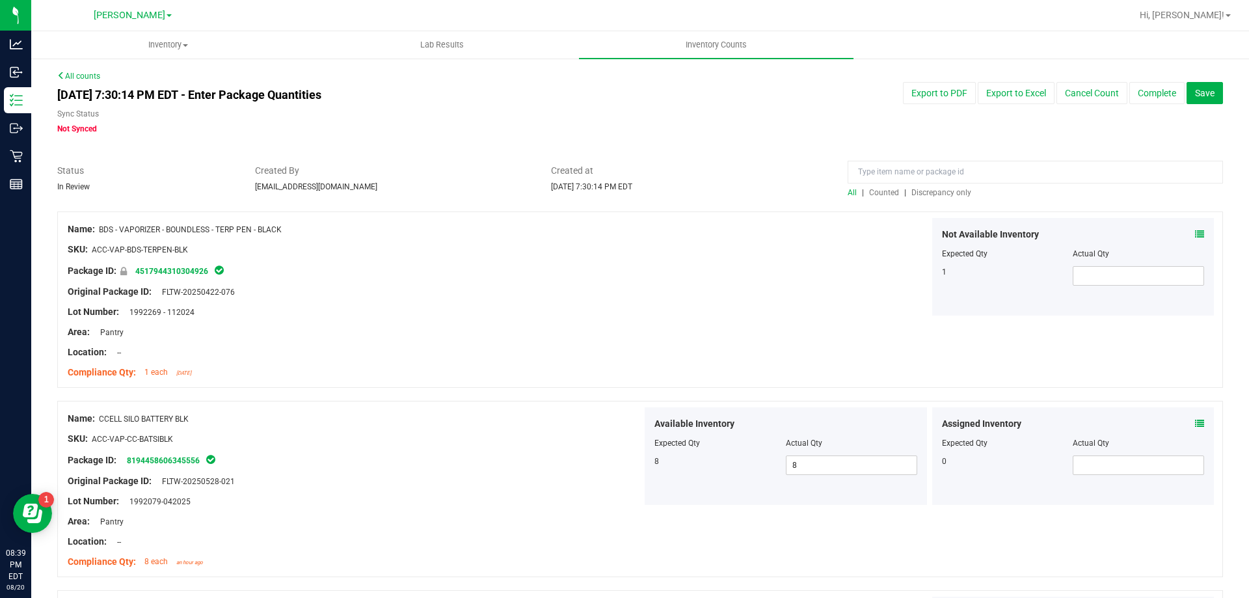
click at [933, 194] on span "Discrepancy only" at bounding box center [941, 192] width 60 height 9
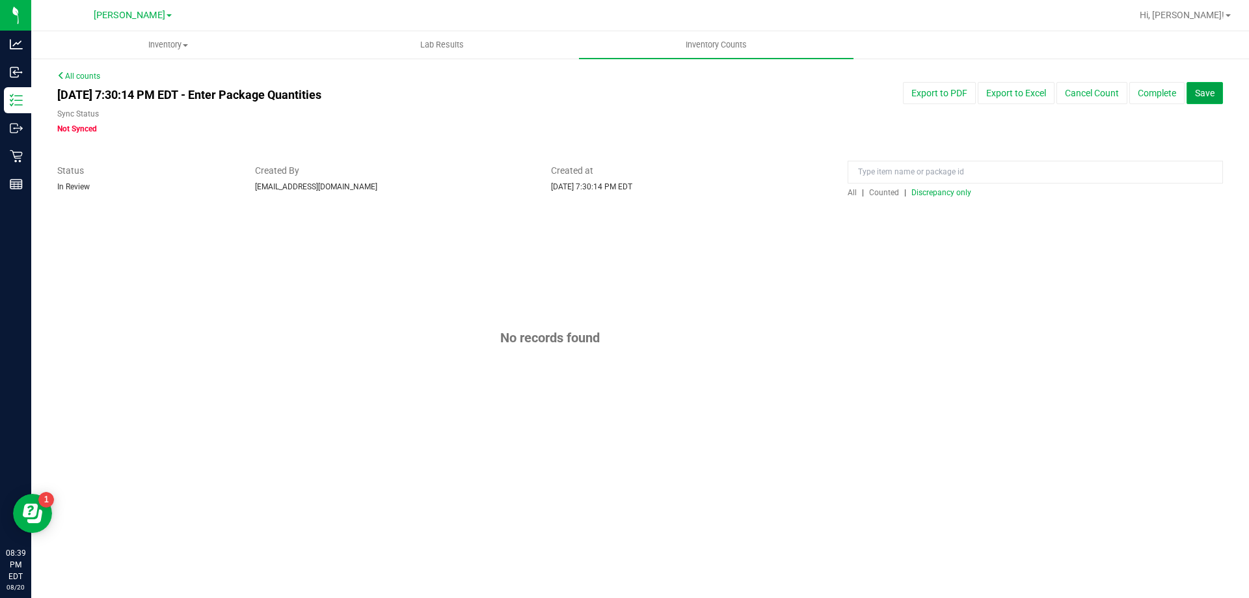
click at [1211, 93] on span "Save" at bounding box center [1205, 93] width 20 height 10
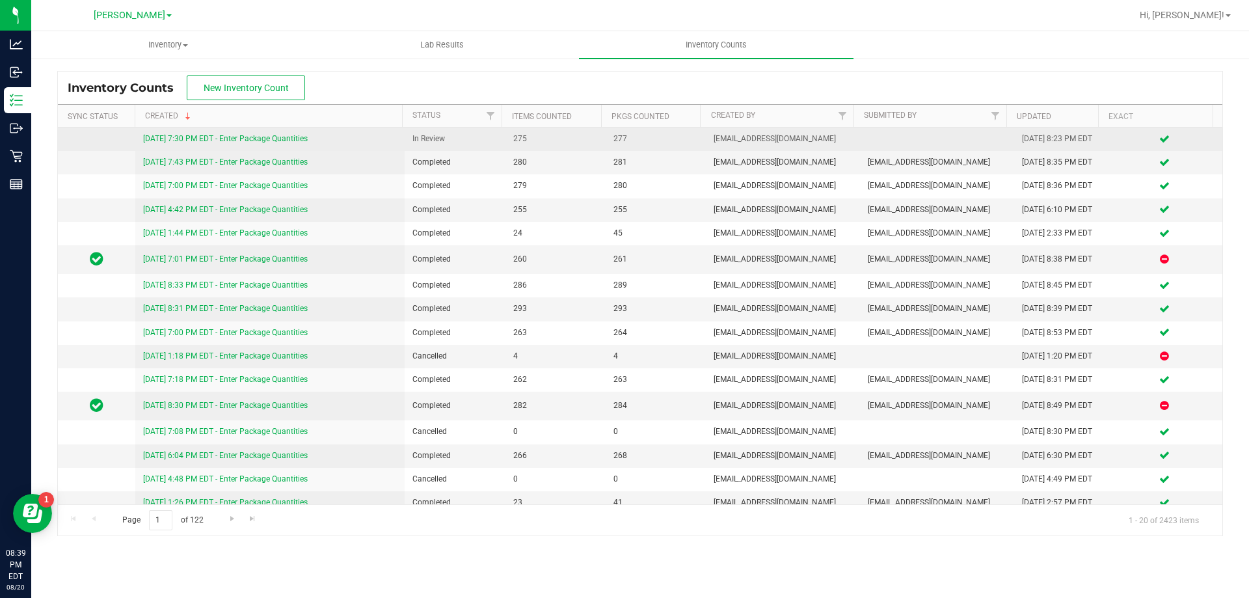
click at [292, 141] on link "[DATE] 7:30 PM EDT - Enter Package Quantities" at bounding box center [225, 138] width 165 height 9
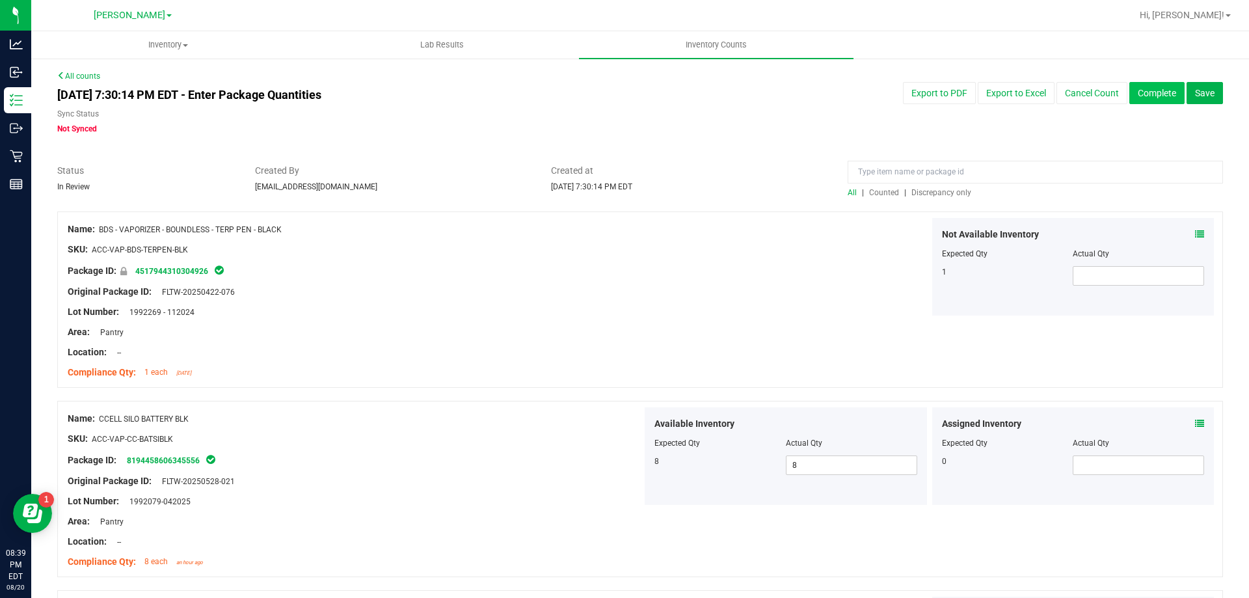
click at [1129, 93] on button "Complete" at bounding box center [1156, 93] width 55 height 22
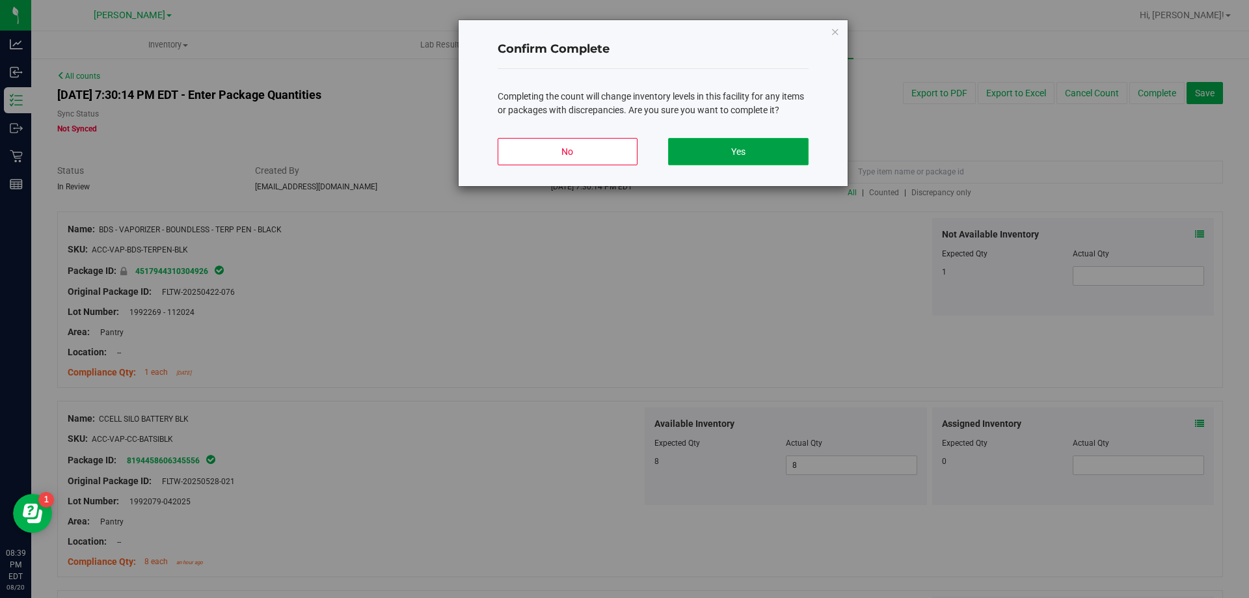
click at [691, 150] on button "Yes" at bounding box center [738, 151] width 140 height 27
